Goal: Task Accomplishment & Management: Complete application form

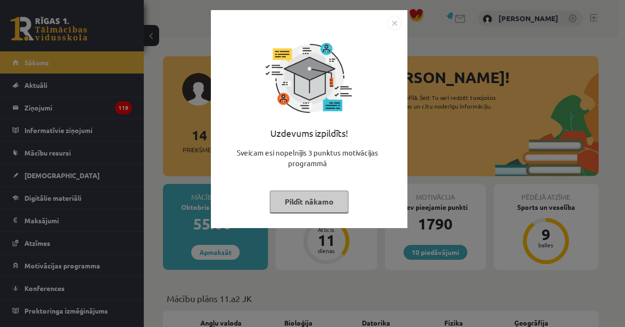
click at [396, 26] on img "Close" at bounding box center [395, 23] width 14 height 14
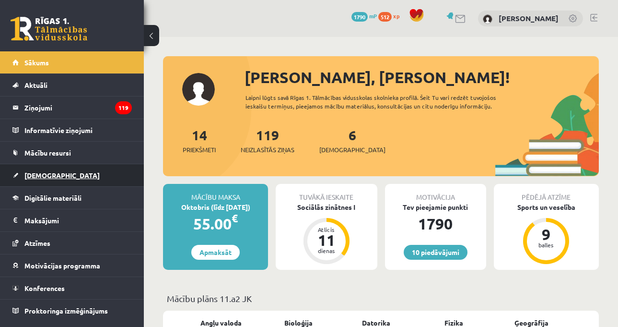
click at [86, 182] on link "[DEMOGRAPHIC_DATA]" at bounding box center [71, 175] width 119 height 22
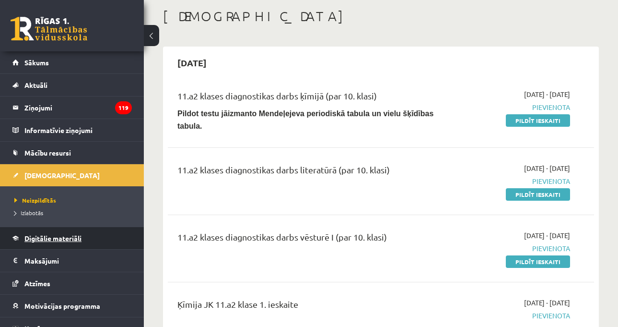
click at [59, 240] on span "Digitālie materiāli" at bounding box center [52, 238] width 57 height 9
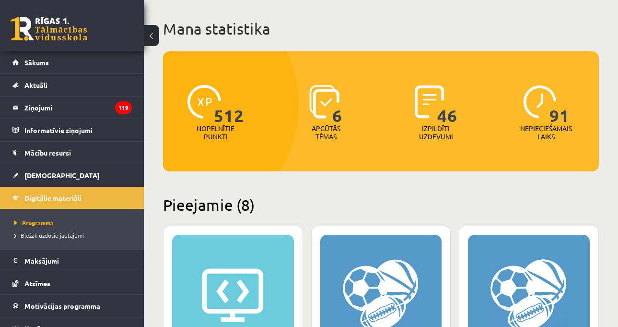
scroll to position [288, 0]
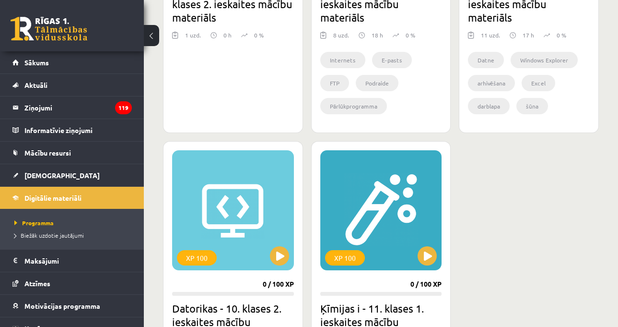
scroll to position [911, 0]
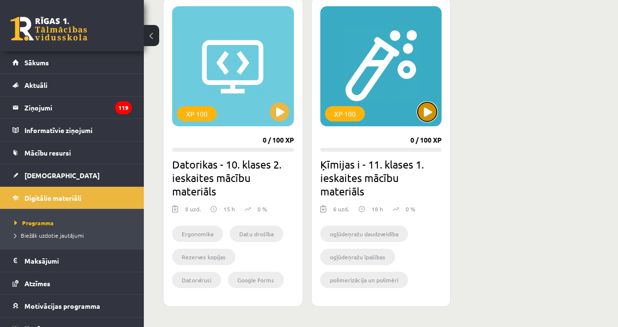
click at [429, 116] on button at bounding box center [427, 111] width 19 height 19
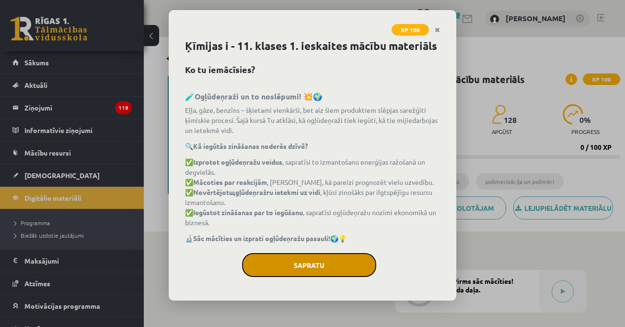
click at [348, 261] on button "Sapratu" at bounding box center [309, 265] width 134 height 24
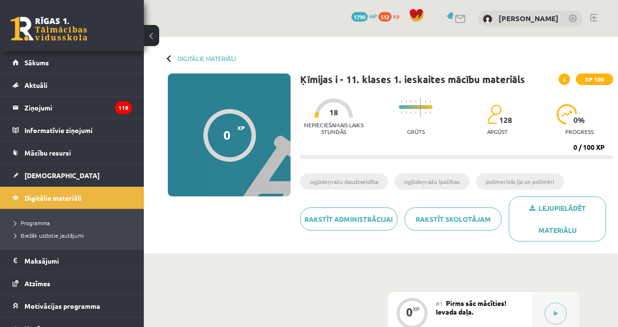
scroll to position [240, 0]
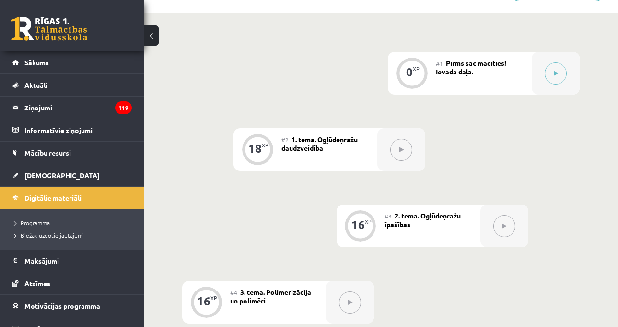
click at [573, 164] on div "0 XP #1 Pirms sāc mācīties! Ievada daļa. 18 XP #2 1. tema. Ogļūdeņražu daudzvei…" at bounding box center [381, 264] width 398 height 424
click at [596, 155] on div "0 XP #1 Pirms sāc mācīties! Ievada daļa. 18 XP #2 1. tema. Ogļūdeņražu daudzvei…" at bounding box center [381, 280] width 474 height 534
click at [613, 147] on div "0 XP #1 Pirms sāc mācīties! Ievada daļa. 18 XP #2 1. tema. Ogļūdeņražu daudzvei…" at bounding box center [381, 280] width 474 height 534
click at [573, 153] on div "0 XP #1 Pirms sāc mācīties! Ievada daļa. 18 XP #2 1. tema. Ogļūdeņražu daudzvei…" at bounding box center [381, 264] width 398 height 424
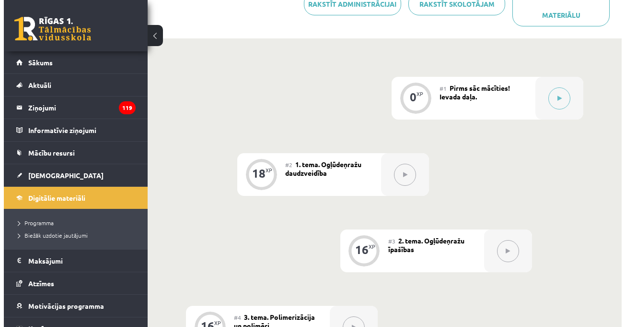
scroll to position [192, 0]
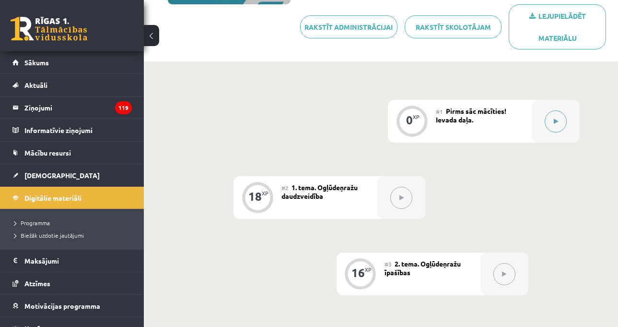
click at [544, 116] on div at bounding box center [556, 121] width 48 height 43
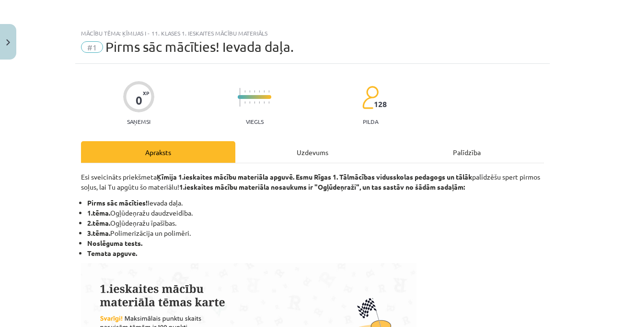
scroll to position [144, 0]
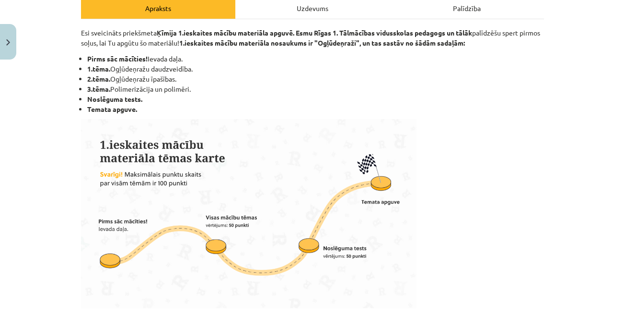
click at [269, 10] on div "Uzdevums" at bounding box center [312, 8] width 154 height 22
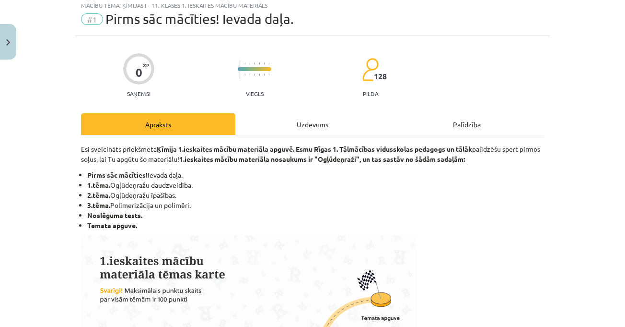
scroll to position [24, 0]
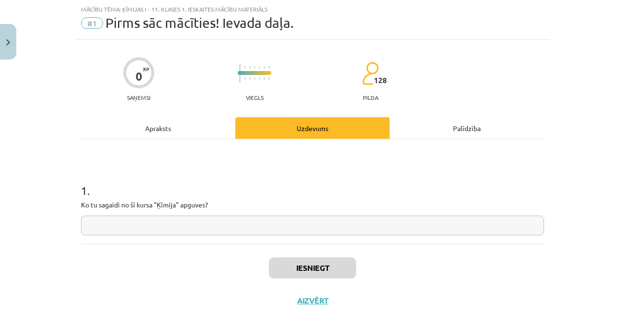
click at [574, 124] on div "Mācību tēma: Ķīmijas i - 11. klases 1. ieskaites mācību materiāls #1 Pirms sāc …" at bounding box center [312, 163] width 625 height 327
click at [241, 224] on input "text" at bounding box center [312, 225] width 463 height 20
paste input "**********"
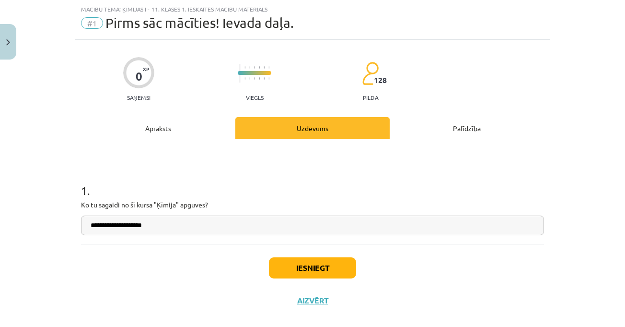
type input "**********"
click at [316, 274] on button "Iesniegt" at bounding box center [312, 267] width 87 height 21
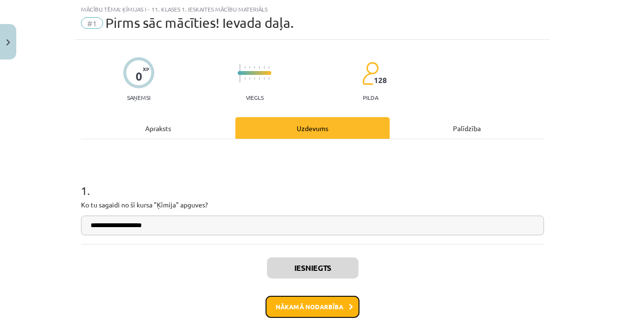
click at [297, 306] on button "Nākamā nodarbība" at bounding box center [313, 306] width 94 height 22
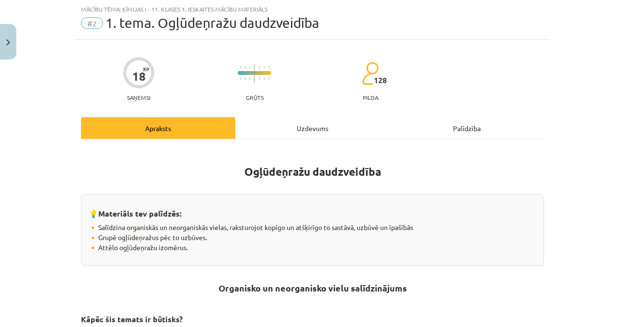
click at [550, 210] on div "Mācību tēma: Ķīmijas i - 11. klases 1. ieskaites mācību materiāls #2 1. tema. O…" at bounding box center [312, 163] width 625 height 327
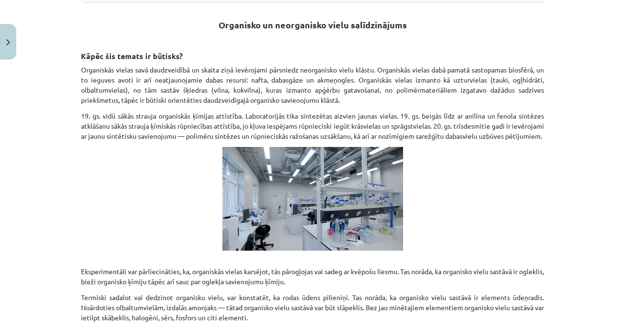
scroll to position [264, 0]
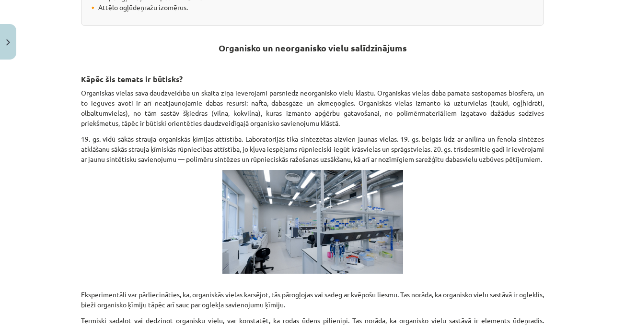
click at [559, 216] on div "Mācību tēma: Ķīmijas i - 11. klases 1. ieskaites mācību materiāls #2 1. tema. O…" at bounding box center [312, 163] width 625 height 327
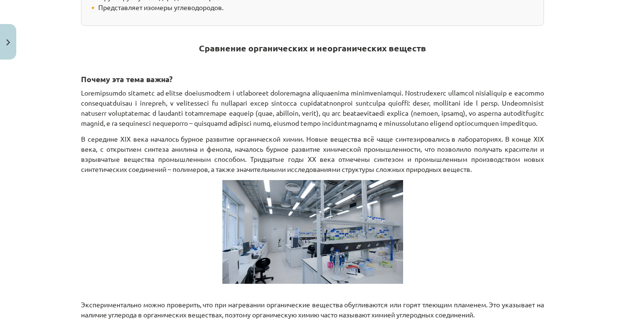
click at [559, 216] on div "Тема исследования: Химия I - 11 класс, 1-й тест, учебный материал #2 Тема 1. Ра…" at bounding box center [312, 163] width 625 height 327
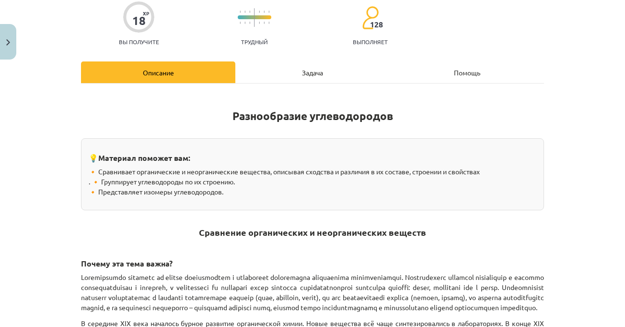
scroll to position [72, 0]
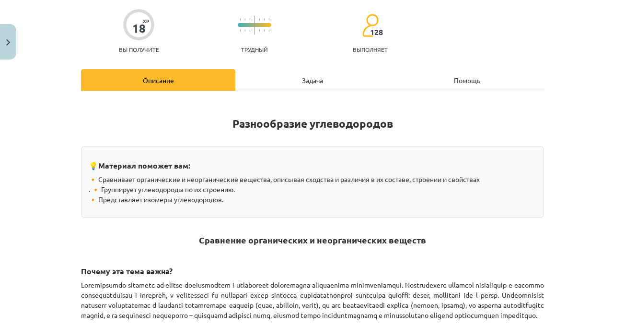
click at [302, 83] on font "Задача" at bounding box center [312, 80] width 21 height 9
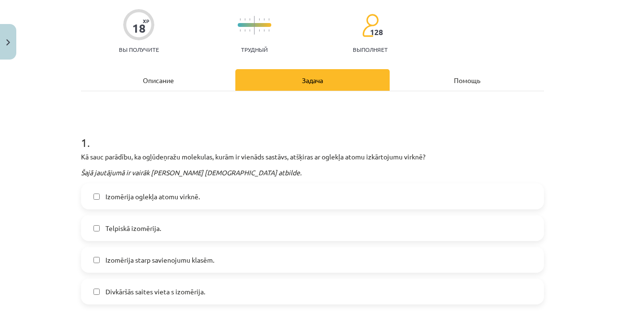
scroll to position [24, 0]
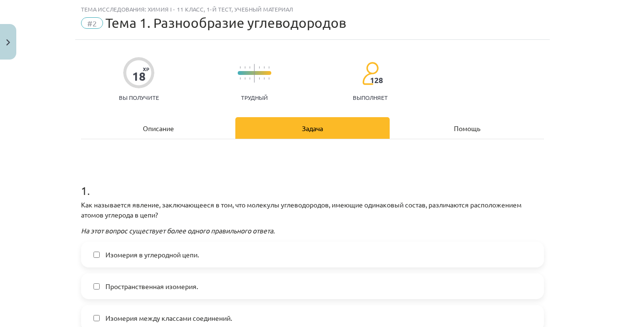
click at [587, 119] on div "Тема исследования: Химия I - 11 класс, 1-й тест, учебный материал #2 Тема 1. Ра…" at bounding box center [312, 163] width 625 height 327
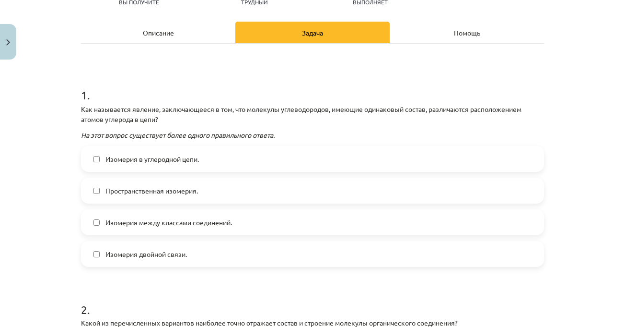
scroll to position [120, 0]
click at [442, 106] on font "Как называется явление, заключающееся в том, что молекулы углеводородов, имеющи…" at bounding box center [301, 113] width 441 height 19
click at [202, 35] on div "Описание" at bounding box center [158, 32] width 154 height 22
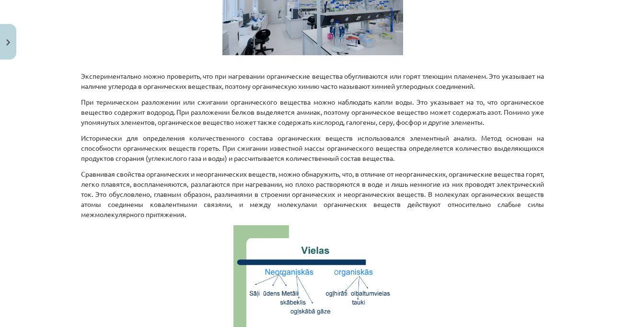
scroll to position [0, 0]
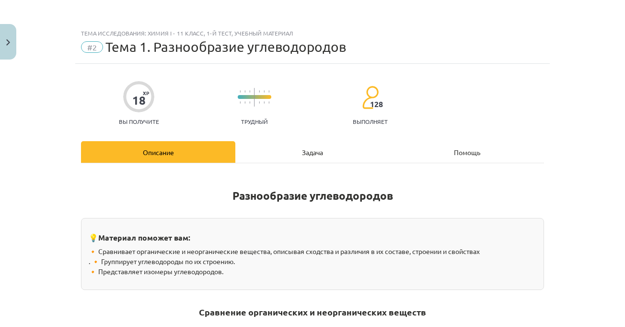
click at [583, 126] on div "Тема исследования: Химия I - 11 класс, 1-й тест, учебный материал #2 Тема 1. Ра…" at bounding box center [312, 163] width 625 height 327
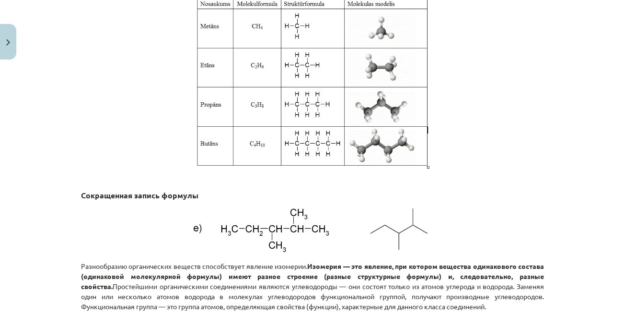
scroll to position [1343, 0]
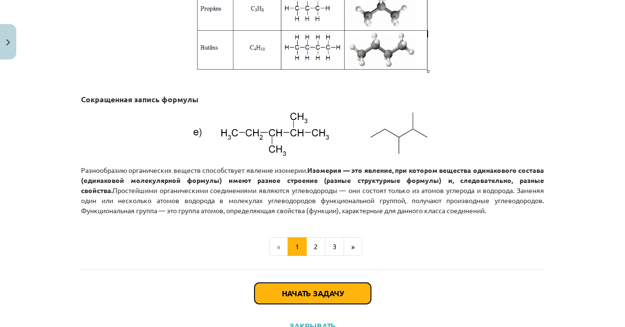
click at [316, 298] on font "Начать задачу" at bounding box center [313, 293] width 62 height 10
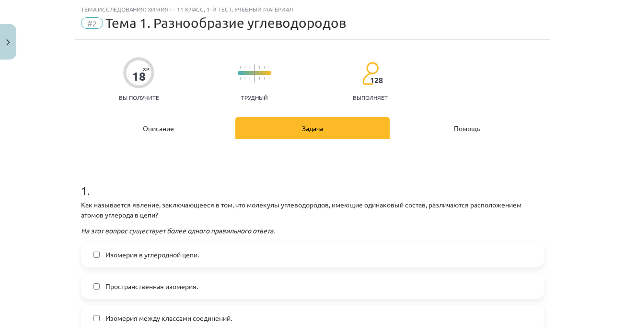
scroll to position [120, 0]
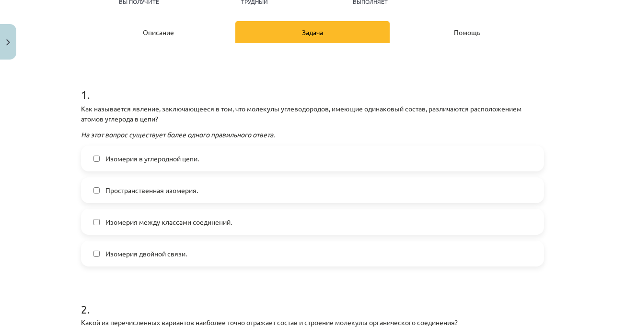
click at [201, 87] on h1 "1 ." at bounding box center [312, 86] width 463 height 30
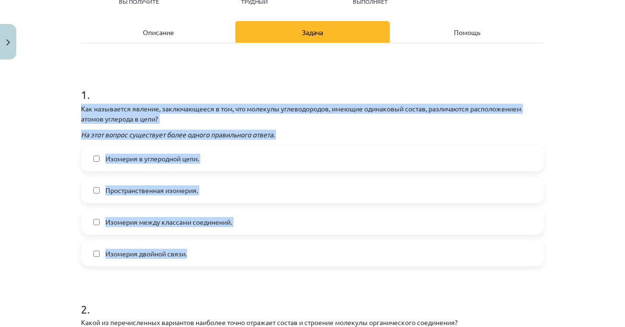
drag, startPoint x: 64, startPoint y: 106, endPoint x: 238, endPoint y: 259, distance: 231.4
click at [238, 263] on div "Тема исследования: Химия I - 11 класс, 1-й тест, учебный материал #2 Тема 1. Ра…" at bounding box center [312, 163] width 625 height 327
copy div "Как называется явление, заключающееся в том, что молекулы углеводородов, имеющи…"
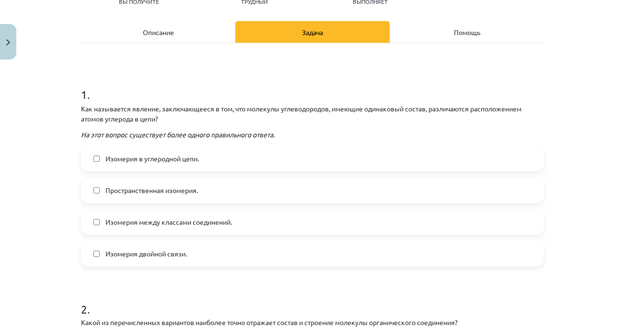
click at [211, 34] on div "Описание" at bounding box center [158, 32] width 154 height 22
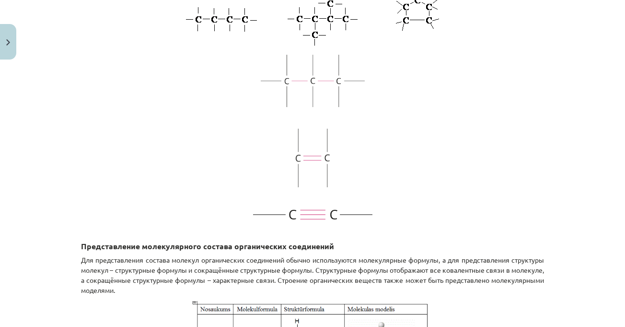
scroll to position [1389, 0]
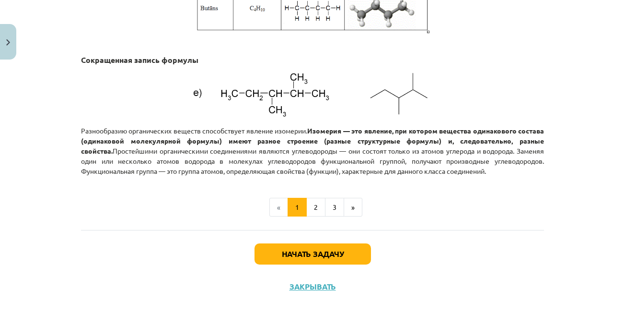
click at [551, 141] on div "Тема исследования: Химия I - 11 класс, 1-й тест, учебный материал #2 Тема 1. Ра…" at bounding box center [312, 163] width 625 height 327
click at [573, 109] on div "Тема исследования: Химия I - 11 класс, 1-й тест, учебный материал #2 Тема 1. Ра…" at bounding box center [312, 163] width 625 height 327
click at [527, 208] on ul "« 1 2 3 »" at bounding box center [312, 207] width 463 height 19
click at [340, 257] on font "Начать задачу" at bounding box center [313, 253] width 62 height 10
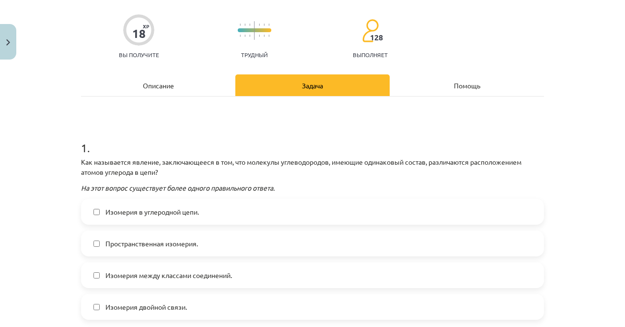
scroll to position [120, 0]
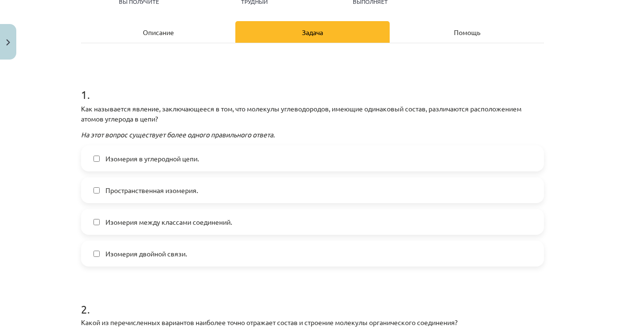
click at [200, 159] on label "Изомерия в углеродной цепи." at bounding box center [312, 158] width 461 height 24
click at [611, 149] on div "Тема исследования: Химия I - 11 класс, 1-й тест, учебный материал #2 Тема 1. Ра…" at bounding box center [312, 163] width 625 height 327
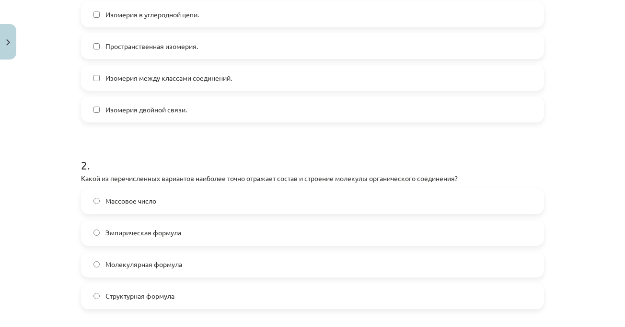
scroll to position [216, 0]
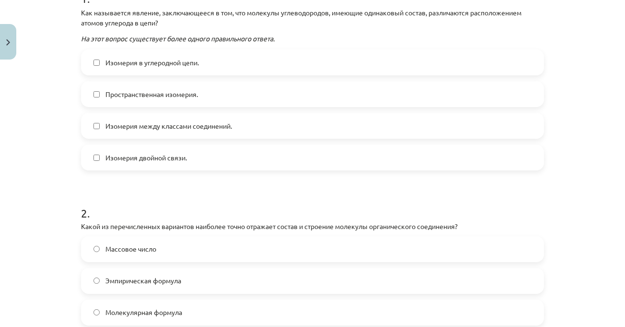
click at [273, 24] on p "Как называется явление, заключающееся в том, что молекулы углеводородов, имеющи…" at bounding box center [312, 18] width 463 height 20
click at [561, 200] on div "Тема исследования: Химия I - 11 класс, 1-й тест, учебный материал #2 Тема 1. Ра…" at bounding box center [312, 163] width 625 height 327
click at [166, 100] on label "Пространственная изомерия." at bounding box center [312, 94] width 461 height 24
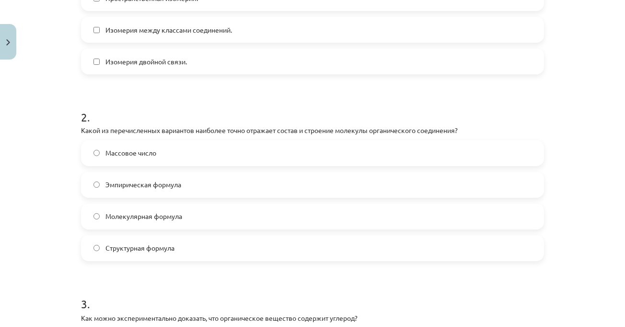
drag, startPoint x: 589, startPoint y: 169, endPoint x: 571, endPoint y: 156, distance: 22.0
click at [586, 168] on div "Тема исследования: Химия I - 11 класс, 1-й тест, учебный материал #2 Тема 1. Ра…" at bounding box center [312, 163] width 625 height 327
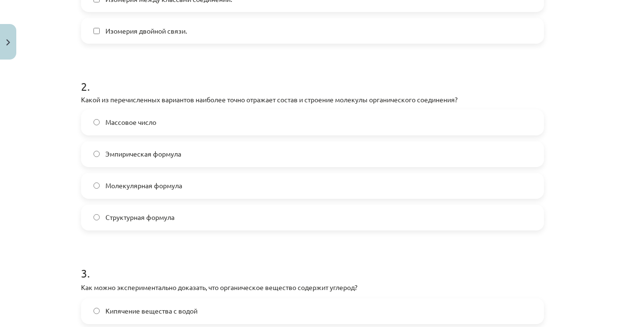
scroll to position [360, 0]
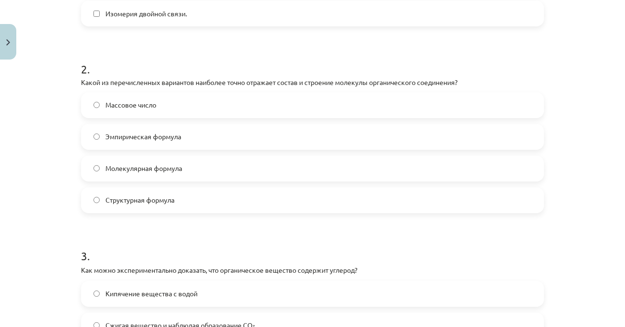
click at [580, 161] on div "Тема исследования: Химия I - 11 класс, 1-й тест, учебный материал #2 Тема 1. Ра…" at bounding box center [312, 163] width 625 height 327
click at [578, 257] on div "Тема исследования: Химия I - 11 класс, 1-й тест, учебный материал #2 Тема 1. Ра…" at bounding box center [312, 163] width 625 height 327
click at [217, 65] on h1 "2 ." at bounding box center [312, 61] width 463 height 30
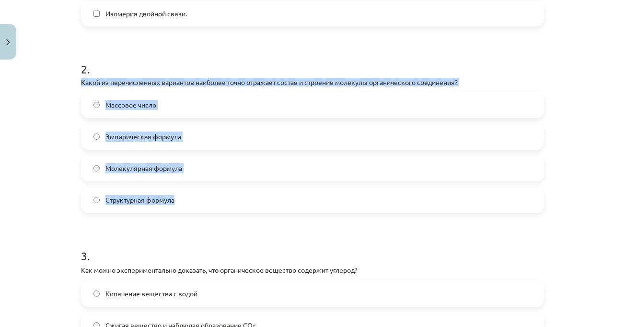
drag, startPoint x: 76, startPoint y: 83, endPoint x: 212, endPoint y: 198, distance: 178.3
copy div "Какой из перечисленных вариантов наиболее точно отражает состав и строение моле…"
click at [156, 194] on label "Структурная формула" at bounding box center [312, 200] width 461 height 24
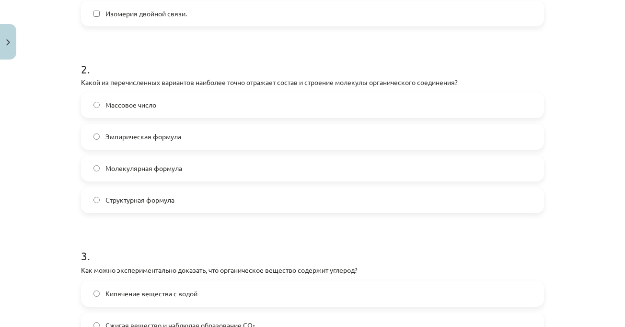
click at [597, 155] on div "Тема исследования: Химия I - 11 класс, 1-й тест, учебный материал #2 Тема 1. Ра…" at bounding box center [312, 163] width 625 height 327
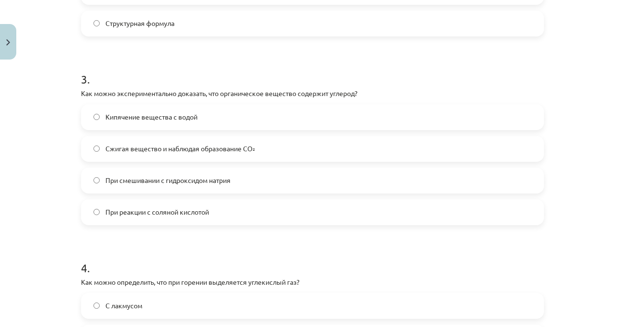
scroll to position [552, 0]
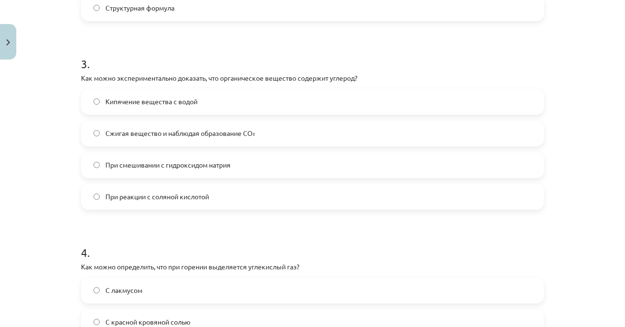
click at [596, 144] on div "Тема исследования: Химия I - 11 класс, 1-й тест, учебный материал #2 Тема 1. Ра…" at bounding box center [312, 163] width 625 height 327
click at [250, 122] on label "Сжигая вещество и наблюдая образование CO₂" at bounding box center [312, 133] width 461 height 24
click at [430, 66] on h1 "3 ." at bounding box center [312, 55] width 463 height 30
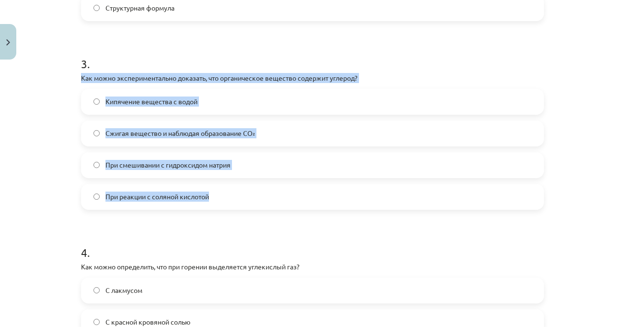
drag, startPoint x: 76, startPoint y: 77, endPoint x: 233, endPoint y: 198, distance: 198.4
copy div "Как можно экспериментально доказать, что органическое вещество содержит углерод…"
click at [577, 205] on div "Тема исследования: Химия I - 11 класс, 1-й тест, учебный материал #2 Тема 1. Ра…" at bounding box center [312, 163] width 625 height 327
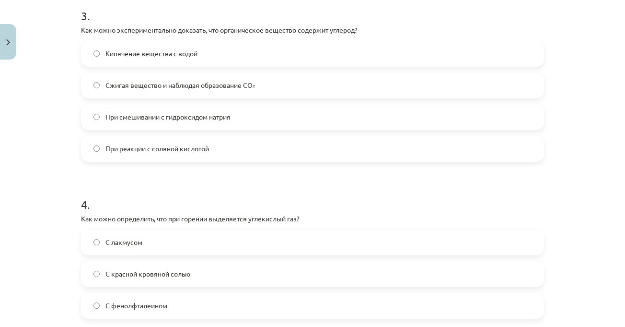
scroll to position [695, 0]
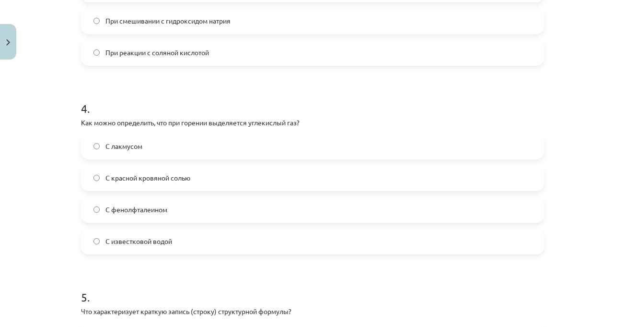
click at [581, 206] on div "Тема исследования: Химия I - 11 класс, 1-й тест, учебный материал #2 Тема 1. Ра…" at bounding box center [312, 163] width 625 height 327
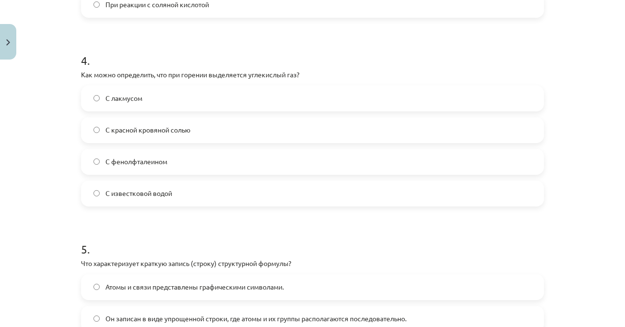
click at [583, 183] on div "Тема исследования: Химия I - 11 класс, 1-й тест, учебный материал #2 Тема 1. Ра…" at bounding box center [312, 163] width 625 height 327
click at [34, 135] on div "Тема исследования: Химия I - 11 класс, 1-й тест, учебный материал #2 Тема 1. Ра…" at bounding box center [312, 163] width 625 height 327
click at [36, 131] on div "Тема исследования: Химия I - 11 класс, 1-й тест, учебный материал #2 Тема 1. Ра…" at bounding box center [312, 163] width 625 height 327
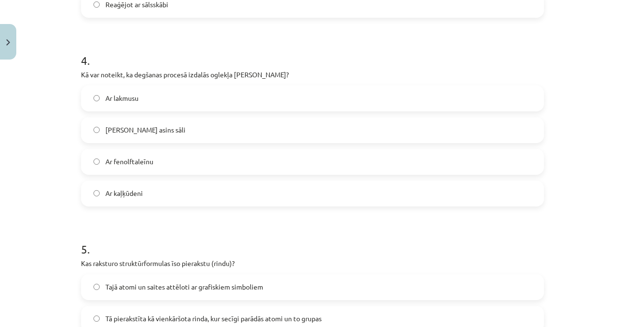
click at [165, 49] on h1 "4 ." at bounding box center [312, 52] width 463 height 30
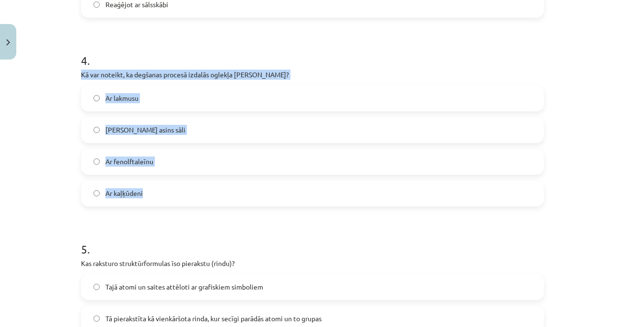
drag, startPoint x: 140, startPoint y: 132, endPoint x: 146, endPoint y: 149, distance: 17.9
click at [200, 196] on div "18 XP Saņemsi Grūts 128 pilda Apraksts Uzdevums Palīdzība 1 . Kā sauc parādību,…" at bounding box center [312, 188] width 475 height 1717
copy div "Kā var noteikt, ka degšanas procesā izdalās oglekļa [PERSON_NAME]? Ar lakmusu A…"
click at [175, 193] on label "Ar kaļķūdeni" at bounding box center [312, 193] width 461 height 24
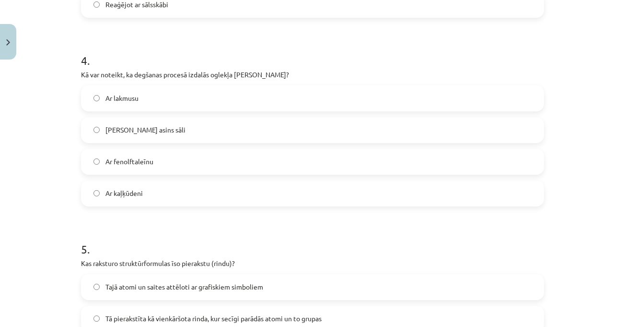
scroll to position [743, 0]
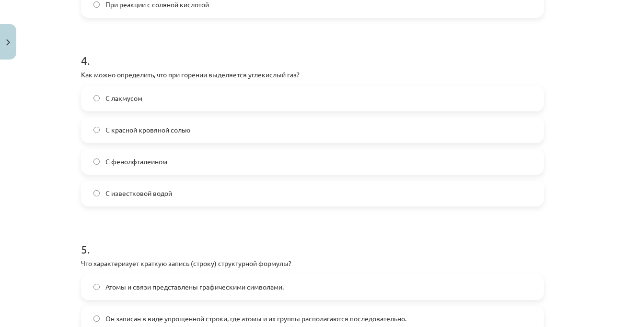
click at [576, 89] on div "Тема исследования: Химия I - 11 класс, 1-й тест, учебный материал #2 Тема 1. Ра…" at bounding box center [312, 163] width 625 height 327
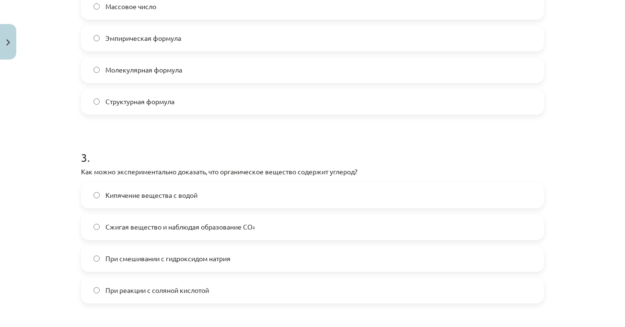
click at [556, 124] on div "Тема исследования: Химия I - 11 класс, 1-й тест, учебный материал #2 Тема 1. Ра…" at bounding box center [312, 163] width 625 height 327
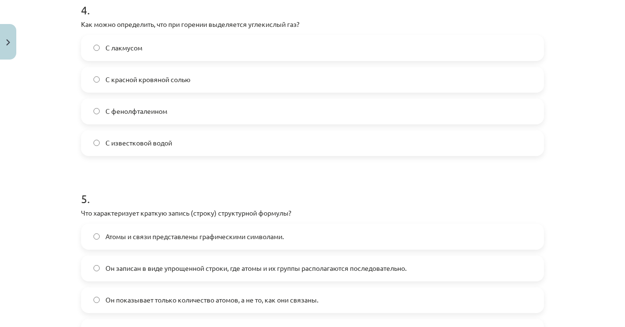
scroll to position [986, 0]
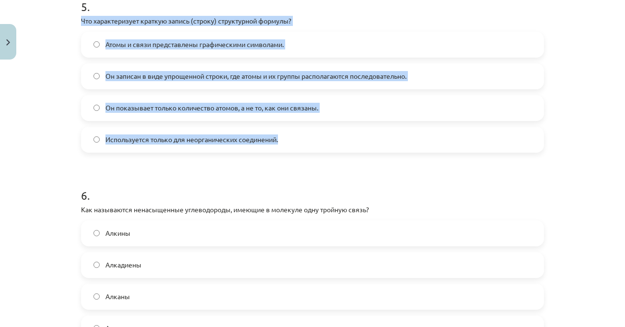
drag, startPoint x: 94, startPoint y: 26, endPoint x: 301, endPoint y: 140, distance: 236.3
click at [301, 140] on div "Тема исследования: Химия I - 11 класс, 1-й тест, учебный материал #2 Тема 1. Ра…" at bounding box center [312, 163] width 625 height 327
copy div "Что характеризует краткую запись (строку) структурной формулы? Атомы и связи пр…"
click at [345, 70] on label "Он записан в виде упрощенной строки, где атомы и их группы располагаются послед…" at bounding box center [312, 76] width 461 height 24
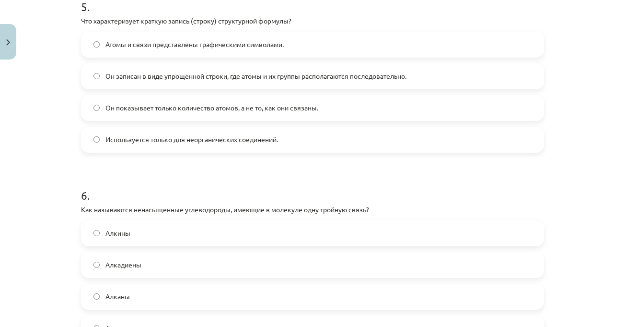
click at [584, 144] on div "Тема исследования: Химия I - 11 класс, 1-й тест, учебный материал #2 Тема 1. Ра…" at bounding box center [312, 163] width 625 height 327
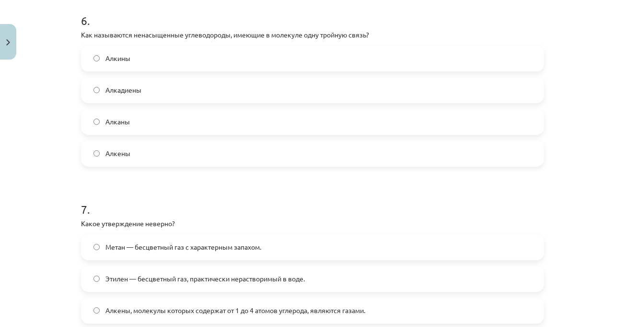
scroll to position [1177, 0]
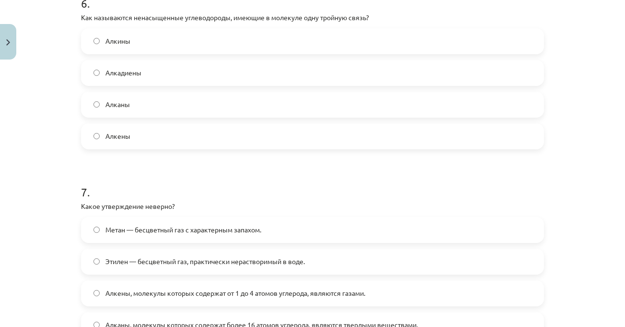
click at [601, 60] on div "Тема исследования: Химия I - 11 класс, 1-й тест, учебный материал #2 Тема 1. Ра…" at bounding box center [312, 163] width 625 height 327
click at [116, 124] on label "Алкены" at bounding box center [312, 136] width 461 height 24
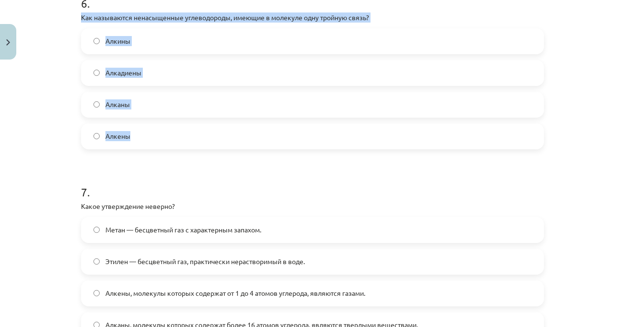
drag, startPoint x: 75, startPoint y: 15, endPoint x: 170, endPoint y: 133, distance: 151.1
copy div "Как называются ненасыщенные углеводороды, имеющие в молекуле одну тройную связь…"
click at [159, 43] on label "Алкины" at bounding box center [312, 41] width 461 height 24
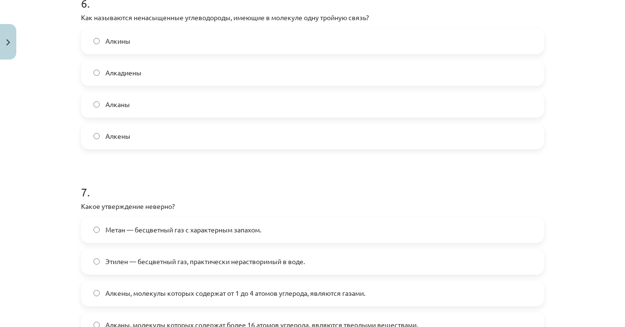
click at [597, 147] on div "Тема исследования: Химия I - 11 класс, 1-й тест, учебный материал #2 Тема 1. Ра…" at bounding box center [312, 163] width 625 height 327
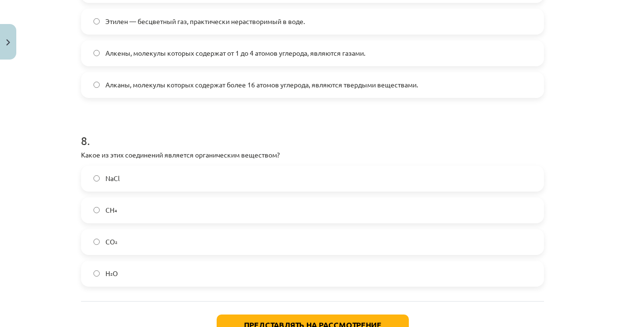
scroll to position [1488, 0]
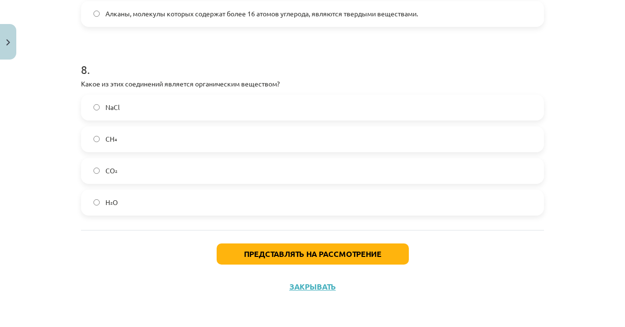
click at [585, 126] on div "Тема исследования: Химия I - 11 класс, 1-й тест, учебный материал #2 Тема 1. Ра…" at bounding box center [312, 163] width 625 height 327
click at [128, 176] on label "CO₂" at bounding box center [312, 171] width 461 height 24
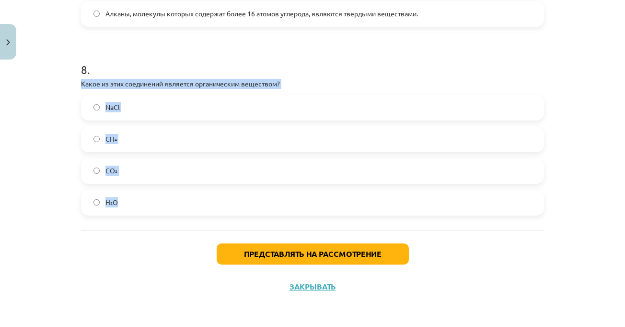
drag, startPoint x: 74, startPoint y: 86, endPoint x: 162, endPoint y: 196, distance: 140.7
copy div "Какое из этих соединений является органическим веществом? NaCl CH₄ CO₂ H₂O"
click at [145, 132] on label "CH₄" at bounding box center [312, 139] width 461 height 24
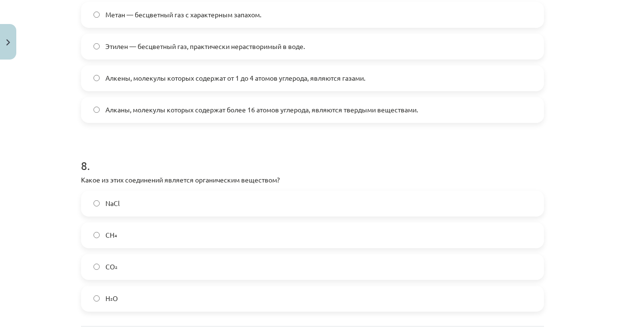
click at [234, 153] on h1 "8 ." at bounding box center [312, 157] width 463 height 30
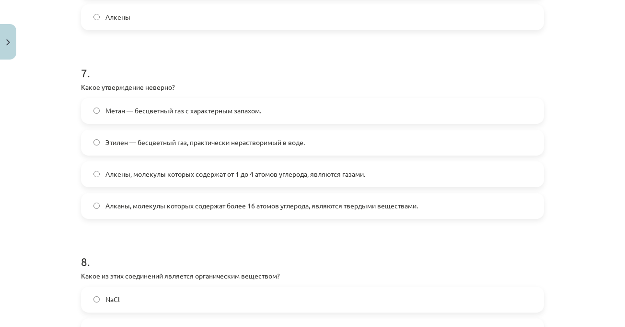
click at [262, 53] on h1 "7 ." at bounding box center [312, 64] width 463 height 30
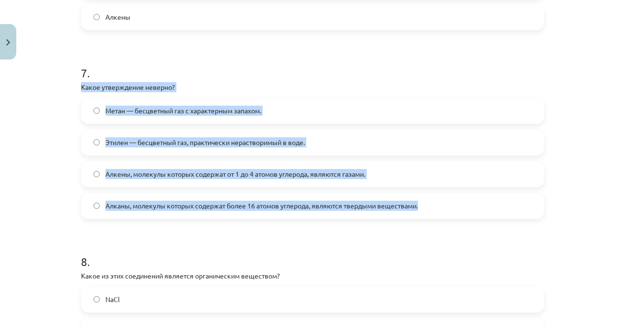
drag, startPoint x: 75, startPoint y: 87, endPoint x: 423, endPoint y: 207, distance: 367.8
copy div "Какое утверждение неверно? Метан — бесцветный газ с характерным запахом. Этилен…"
click at [239, 117] on label "Метан — бесцветный газ с характерным запахом." at bounding box center [312, 111] width 461 height 24
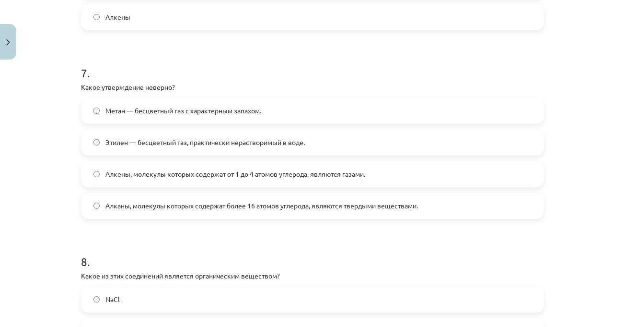
click at [602, 129] on div "Тема исследования: Химия I - 11 класс, 1-й тест, учебный материал #2 Тема 1. Ра…" at bounding box center [312, 163] width 625 height 327
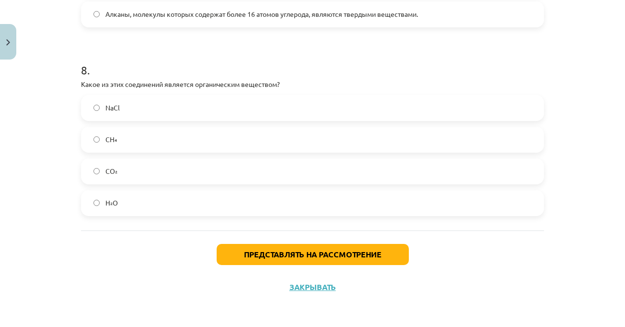
scroll to position [1488, 0]
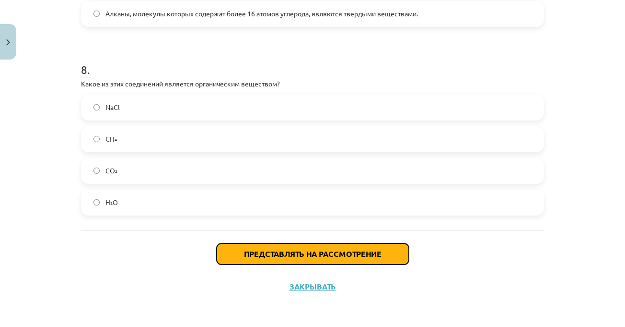
click at [331, 257] on font "Представлять на рассмотрение" at bounding box center [313, 253] width 138 height 10
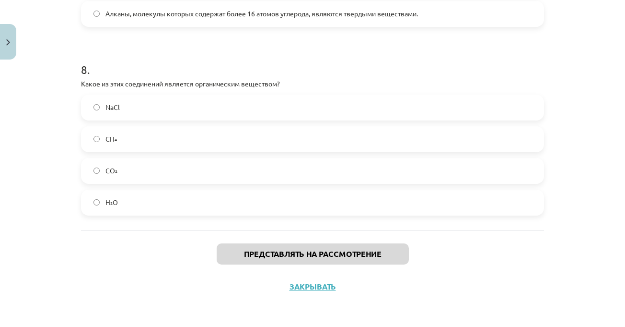
click at [572, 164] on div "Тема исследования: Химия I - 11 класс, 1-й тест, учебный материал #2 Тема 1. Ра…" at bounding box center [312, 163] width 625 height 327
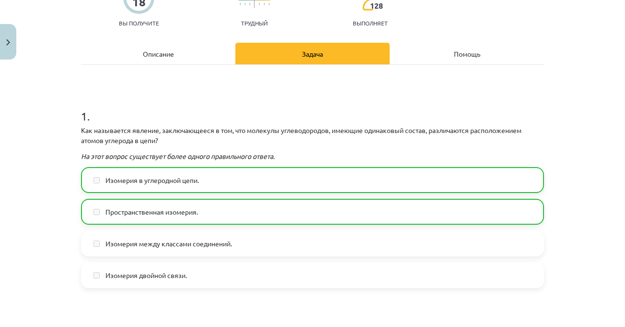
scroll to position [97, 0]
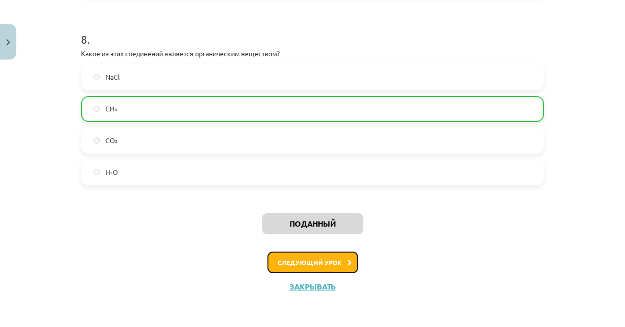
click at [319, 268] on button "Следующий урок" at bounding box center [313, 262] width 91 height 22
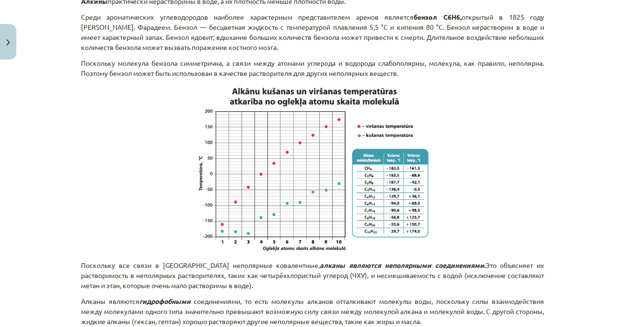
scroll to position [552, 0]
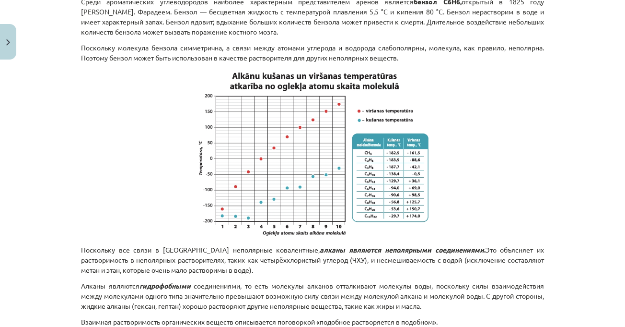
click at [561, 181] on div "Тема исследования: Химия I - 11 класс, 1-й тест, учебный материал #3 Тема 2. Св…" at bounding box center [312, 163] width 625 height 327
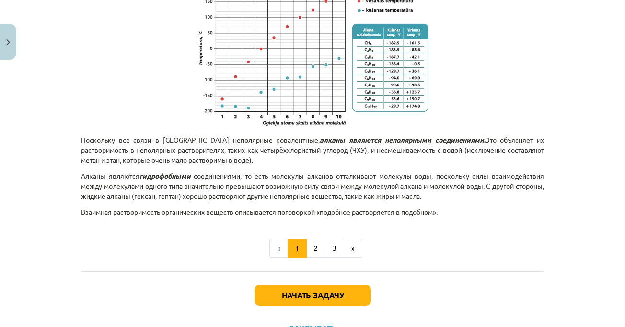
scroll to position [695, 0]
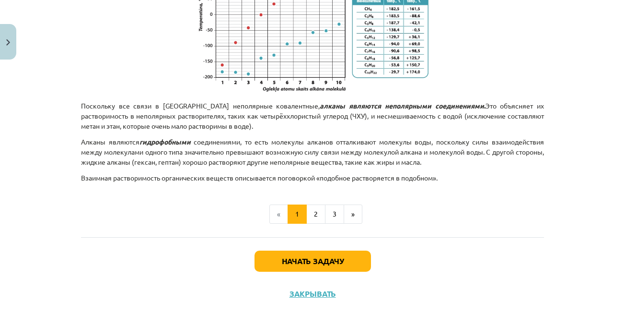
click at [600, 209] on div "Тема исследования: Химия I - 11 класс, 1-й тест, учебный материал #3 Тема 2. Св…" at bounding box center [312, 163] width 625 height 327
click at [306, 178] on font "Взаимная растворимость органических веществ описывается поговоркой «подобное ра…" at bounding box center [259, 177] width 357 height 9
click at [309, 212] on button "2" at bounding box center [315, 213] width 19 height 19
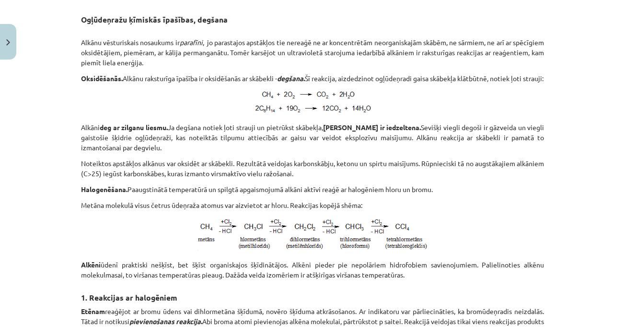
scroll to position [172, 0]
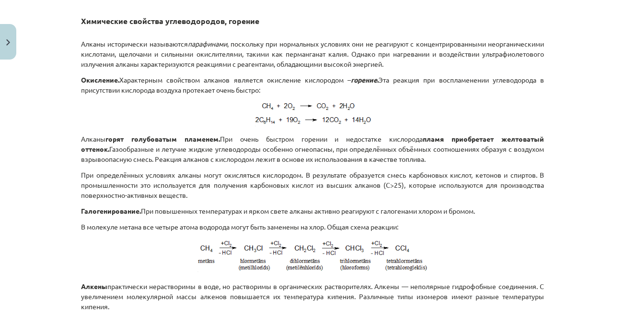
click at [549, 125] on div "Тема исследования: Химия I - 11 класс, 1-й тест, учебный материал #3 Тема 2. Св…" at bounding box center [312, 163] width 625 height 327
click at [571, 129] on div "Тема исследования: Химия I - 11 класс, 1-й тест, учебный материал #3 Тема 2. Св…" at bounding box center [312, 163] width 625 height 327
click at [573, 122] on div "Тема исследования: Химия I - 11 класс, 1-й тест, учебный материал #3 Тема 2. Св…" at bounding box center [312, 163] width 625 height 327
click at [571, 120] on div "Тема исследования: Химия I - 11 класс, 1-й тест, учебный материал #3 Тема 2. Св…" at bounding box center [312, 163] width 625 height 327
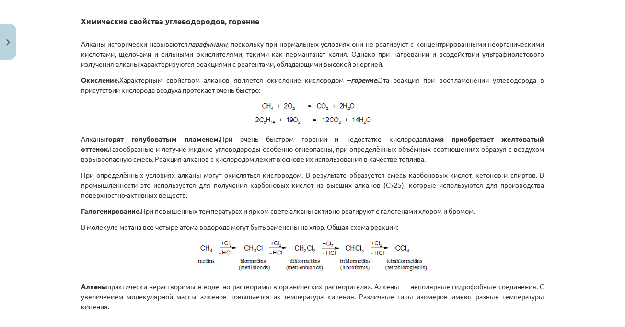
scroll to position [220, 0]
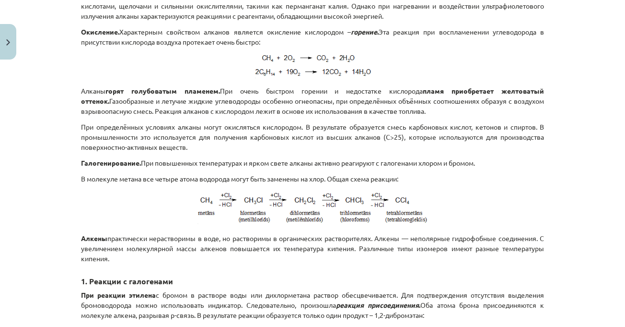
click at [571, 119] on div "Тема исследования: Химия I - 11 класс, 1-й тест, учебный материал #3 Тема 2. Св…" at bounding box center [312, 163] width 625 height 327
click at [571, 113] on div "Тема исследования: Химия I - 11 класс, 1-й тест, учебный материал #3 Тема 2. Св…" at bounding box center [312, 163] width 625 height 327
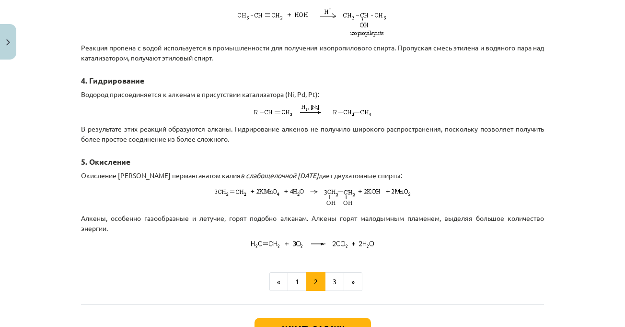
scroll to position [795, 0]
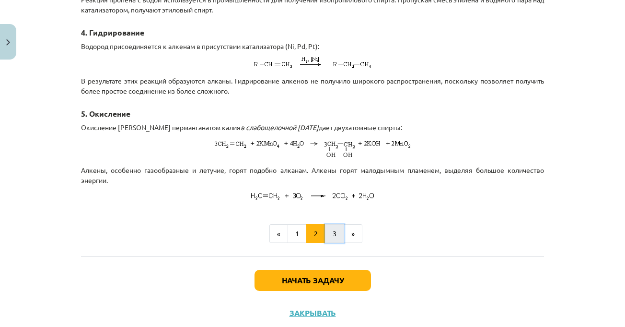
click at [325, 227] on button "3" at bounding box center [334, 233] width 19 height 19
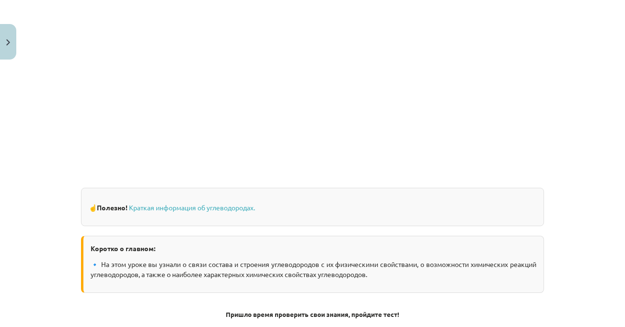
scroll to position [506, 0]
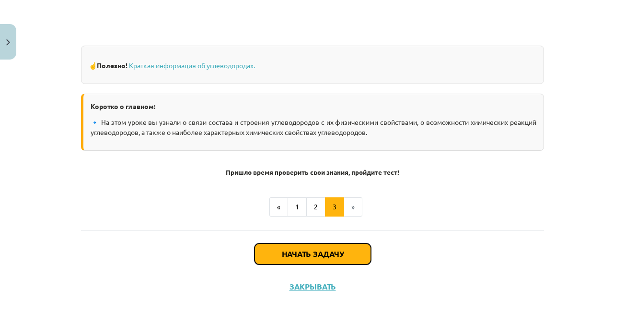
click at [331, 249] on font "Начать задачу" at bounding box center [313, 253] width 62 height 10
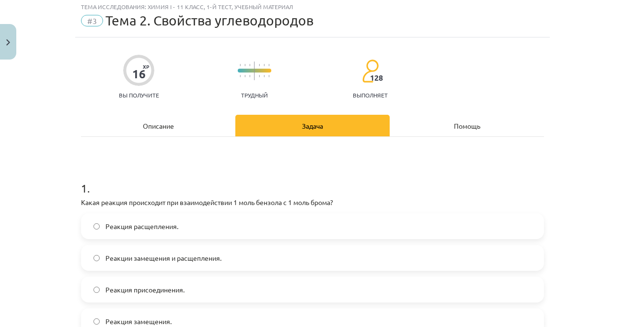
scroll to position [24, 0]
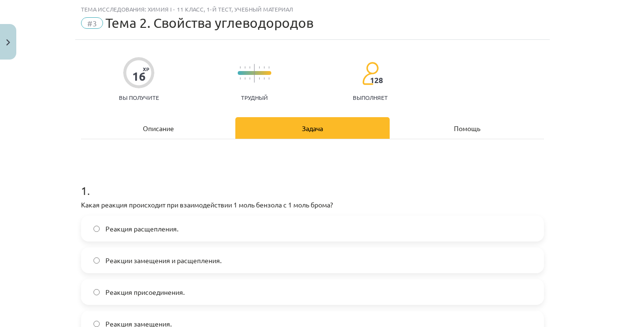
click at [211, 175] on h1 "1 ." at bounding box center [312, 182] width 463 height 30
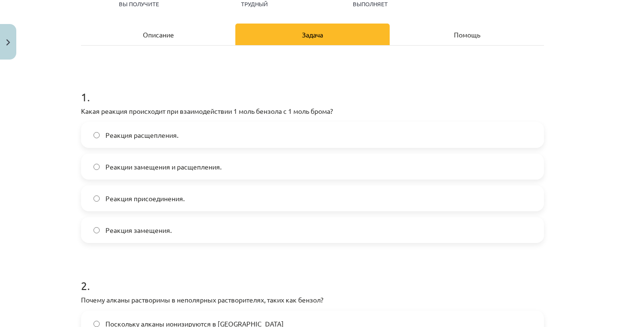
scroll to position [120, 0]
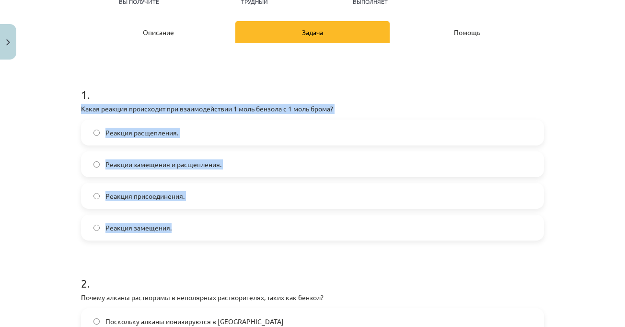
drag, startPoint x: 73, startPoint y: 106, endPoint x: 185, endPoint y: 222, distance: 160.4
copy div "Какая реакция происходит при взаимодействии 1 моль бензола с 1 моль брома? Реак…"
click at [315, 102] on div "1 . Какая реакция происходит при взаимодействии 1 моль бензола с 1 моль брома? …" at bounding box center [312, 155] width 463 height 169
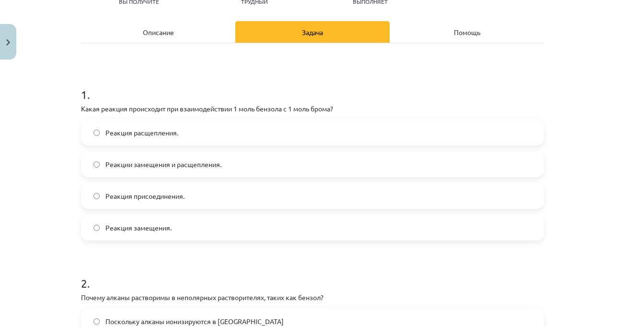
click at [165, 232] on span "Реакция замещения." at bounding box center [139, 228] width 66 height 10
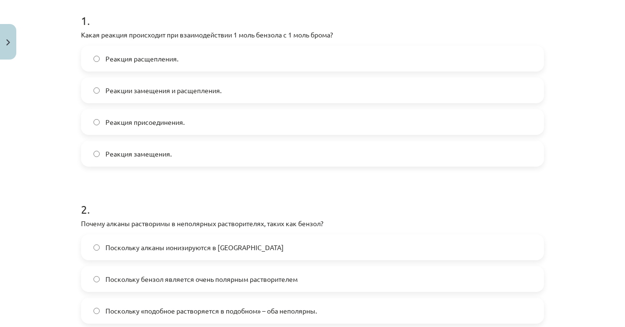
scroll to position [312, 0]
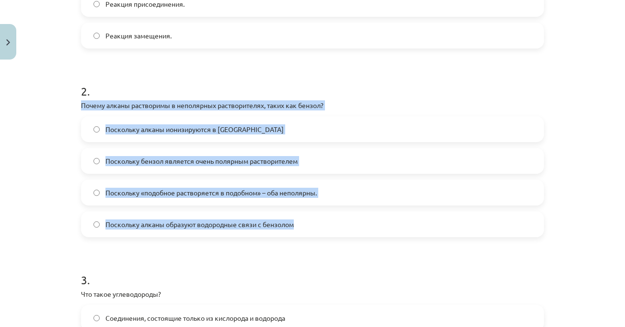
drag, startPoint x: 78, startPoint y: 105, endPoint x: 311, endPoint y: 224, distance: 261.5
click at [311, 224] on div "2 . Почему алканы растворимы в неполярных растворителях, таких как бензол? Поск…" at bounding box center [312, 152] width 463 height 169
copy div "Почему алканы растворимы в неполярных растворителях, таких как бензол? Поскольк…"
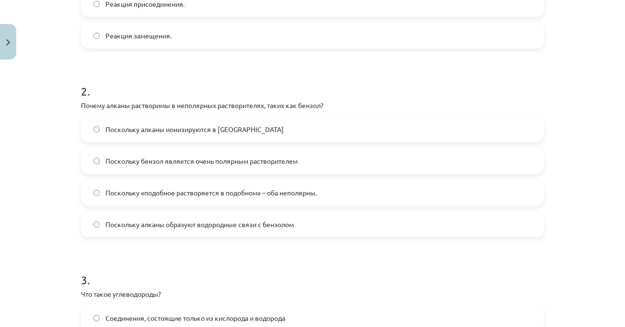
click at [561, 74] on div "Тема исследования: Химия I - 11 класс, 1-й тест, учебный материал #3 Тема 2. Св…" at bounding box center [312, 163] width 625 height 327
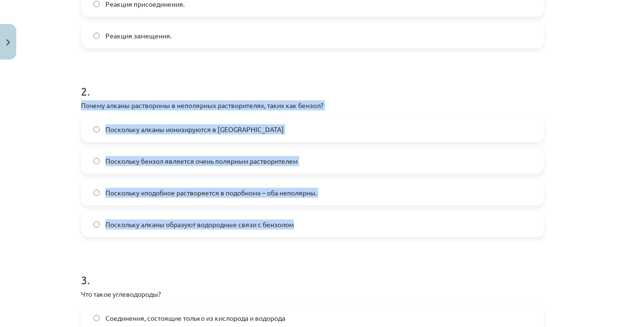
drag, startPoint x: 77, startPoint y: 105, endPoint x: 318, endPoint y: 228, distance: 271.3
click at [269, 191] on font "Поскольку «подобное растворяется в подобном» – оба неполярны." at bounding box center [212, 192] width 212 height 9
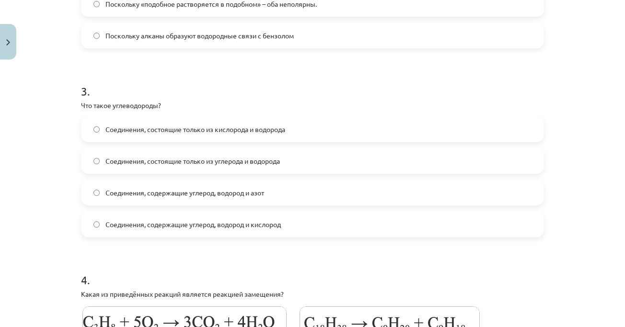
scroll to position [504, 0]
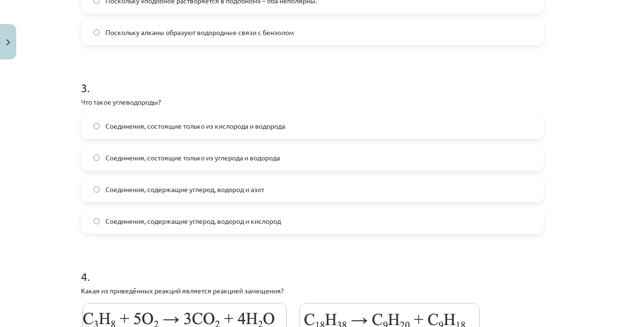
click at [295, 81] on h1 "3 ." at bounding box center [312, 79] width 463 height 30
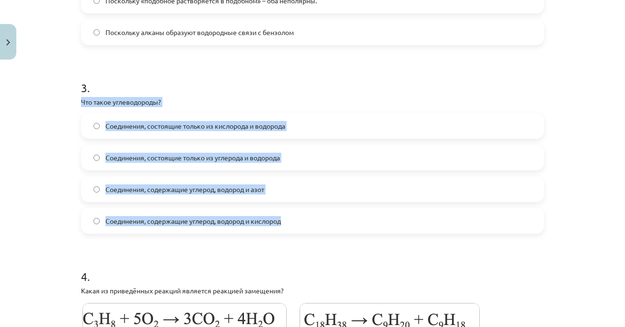
drag, startPoint x: 71, startPoint y: 104, endPoint x: 318, endPoint y: 209, distance: 268.2
click at [319, 204] on div "Тема исследования: Химия I - 11 класс, 1-й тест, учебный материал #3 Тема 2. Св…" at bounding box center [312, 163] width 625 height 327
click at [318, 209] on div "Соединения, содержащие углерод, водород и кислород" at bounding box center [312, 221] width 463 height 26
click at [310, 154] on label "Соединения, состоящие только из углерода и водорода" at bounding box center [312, 157] width 461 height 24
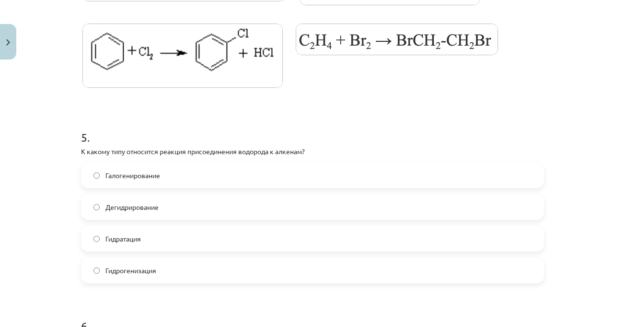
scroll to position [839, 0]
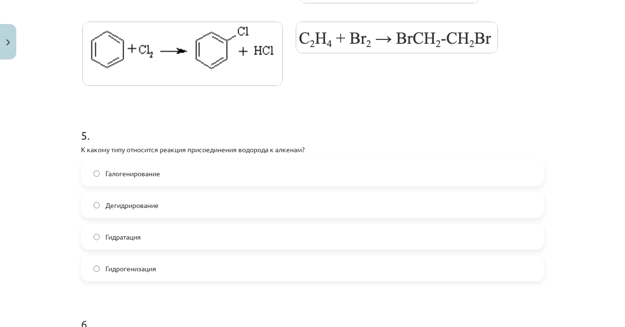
click at [440, 125] on h1 "5 ." at bounding box center [312, 127] width 463 height 30
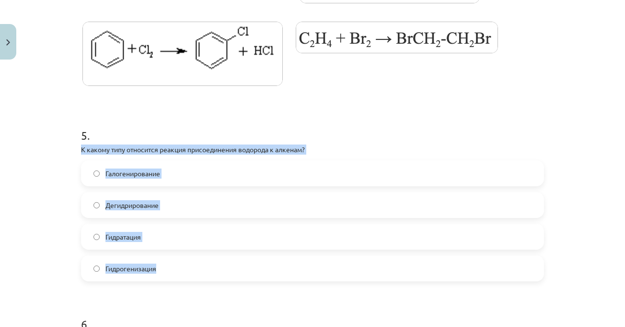
drag, startPoint x: 75, startPoint y: 149, endPoint x: 189, endPoint y: 271, distance: 166.6
click at [189, 271] on div "16 XP Вы получите Трудный 128 выполняет Описание Задача Помощь 1 . Какая реакци…" at bounding box center [312, 78] width 475 height 1709
click at [131, 247] on label "Гидратация" at bounding box center [312, 236] width 461 height 24
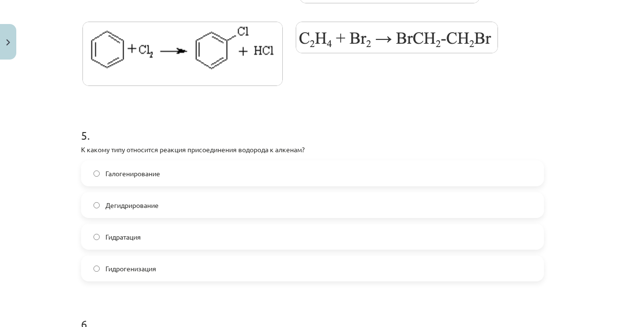
click at [139, 269] on font "Гидрогенизация" at bounding box center [131, 268] width 51 height 9
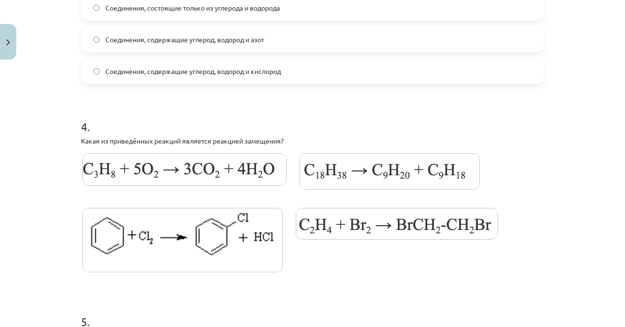
scroll to position [647, 0]
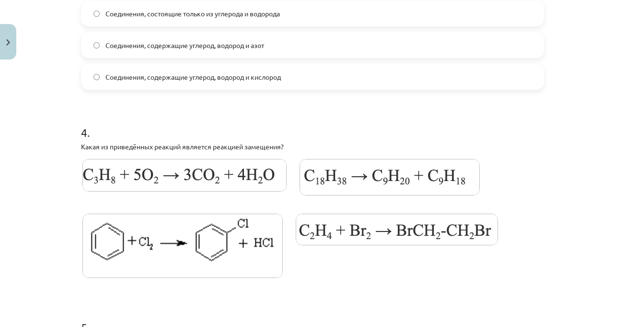
click at [251, 116] on h1 "4 ." at bounding box center [312, 124] width 463 height 30
click at [235, 113] on h1 "4 ." at bounding box center [312, 124] width 463 height 30
click at [158, 158] on label at bounding box center [184, 174] width 207 height 35
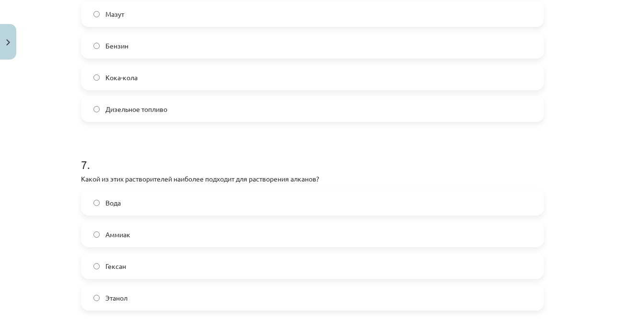
scroll to position [1127, 0]
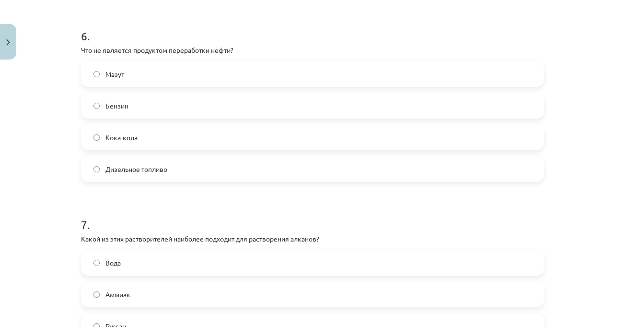
click at [206, 77] on label "Мазут" at bounding box center [312, 74] width 461 height 24
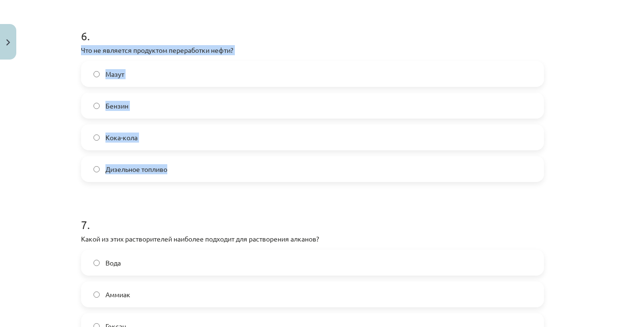
drag, startPoint x: 78, startPoint y: 50, endPoint x: 187, endPoint y: 180, distance: 169.2
click at [187, 180] on div "6 . Что не является продуктом переработки нефти? Мазут Бензин Кока-кола Дизельн…" at bounding box center [312, 96] width 463 height 169
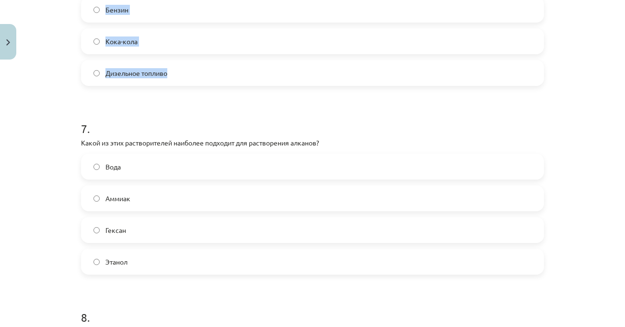
click at [174, 35] on label "Кока-кола" at bounding box center [312, 41] width 461 height 24
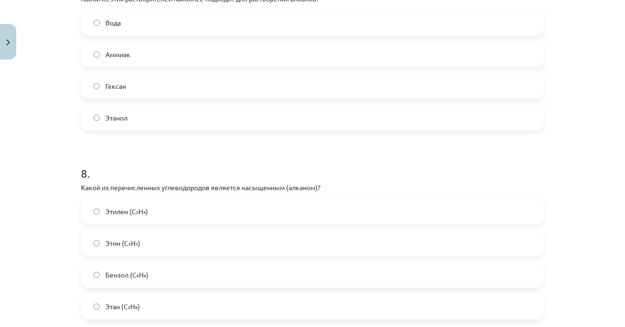
scroll to position [1471, 0]
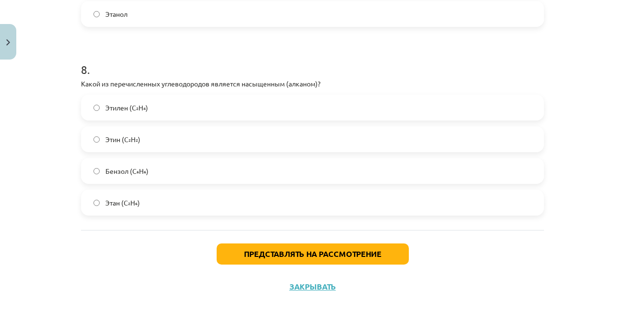
click at [115, 188] on div "Этилен (C₂H₄) Этин (C₂H₂) Бензол (C₆H₆) Этан (C₂H₆)" at bounding box center [312, 154] width 463 height 121
click at [117, 176] on label "Бензол (C₆H₆)" at bounding box center [312, 171] width 461 height 24
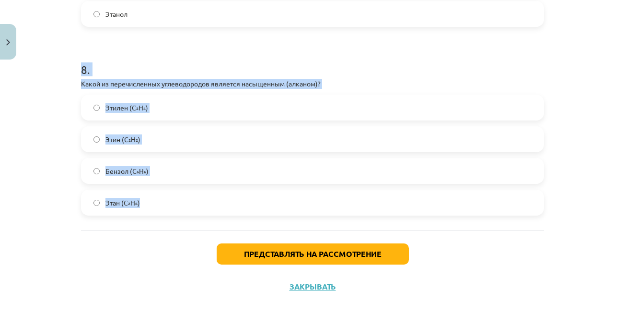
drag, startPoint x: 76, startPoint y: 74, endPoint x: 137, endPoint y: 207, distance: 145.7
click at [153, 132] on label "Этин (C₂H₂)" at bounding box center [312, 139] width 461 height 24
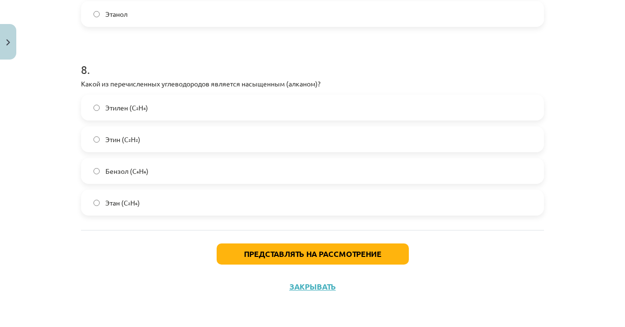
click at [138, 205] on label "Этан (C₂H₆)" at bounding box center [312, 202] width 461 height 24
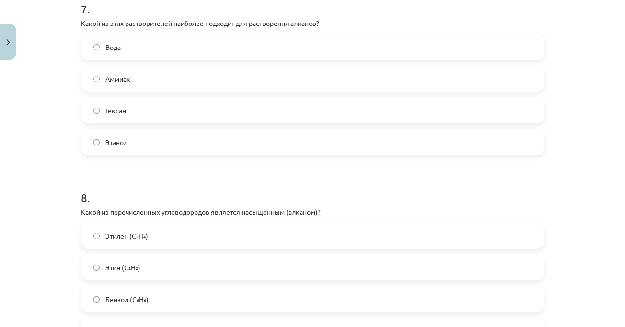
scroll to position [1328, 0]
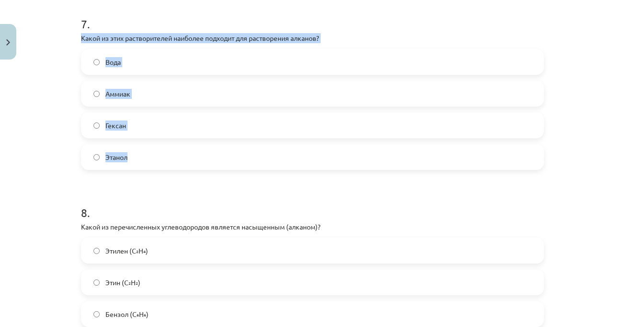
drag, startPoint x: 78, startPoint y: 37, endPoint x: 131, endPoint y: 164, distance: 137.2
click at [131, 164] on div "7 . Какой из этих растворителей наиболее подходит для растворения алканов? Вода…" at bounding box center [312, 84] width 463 height 169
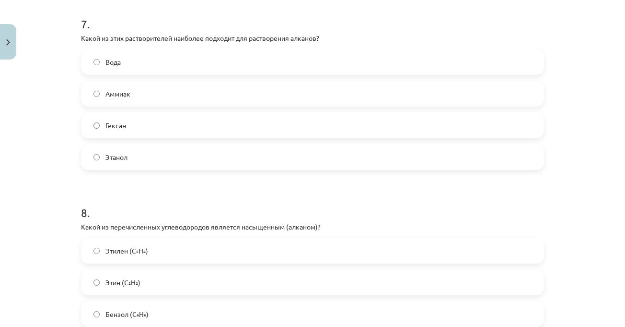
click at [258, 209] on h1 "8 ." at bounding box center [312, 204] width 463 height 30
click at [152, 143] on div "Вода [PERSON_NAME]" at bounding box center [312, 109] width 463 height 121
click at [155, 132] on label "Гексан" at bounding box center [312, 125] width 461 height 24
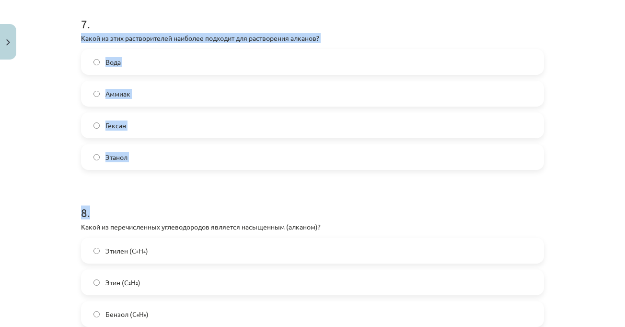
drag, startPoint x: 77, startPoint y: 40, endPoint x: 152, endPoint y: 174, distance: 152.9
click at [94, 192] on h1 "8 ." at bounding box center [312, 204] width 463 height 30
drag, startPoint x: 77, startPoint y: 37, endPoint x: 136, endPoint y: 146, distance: 123.4
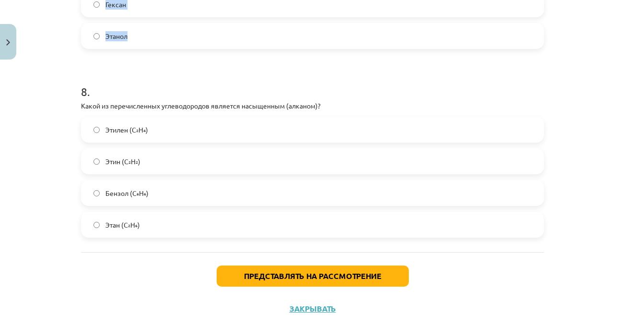
scroll to position [1471, 0]
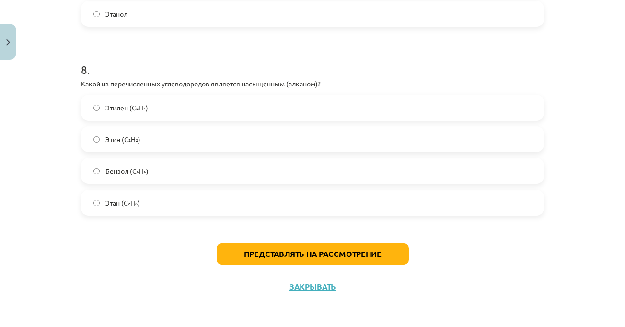
click at [313, 242] on div "Представлять на рассмотрение Закрывать" at bounding box center [312, 263] width 463 height 67
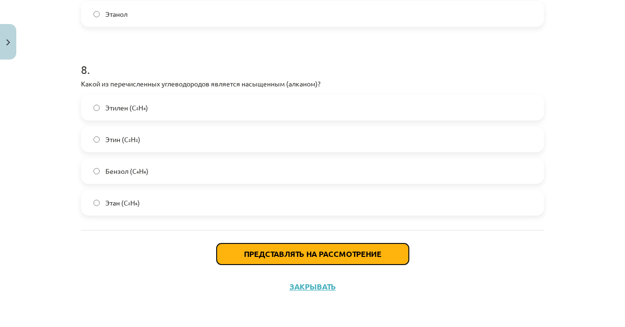
click at [311, 248] on button "Представлять на рассмотрение" at bounding box center [313, 253] width 192 height 21
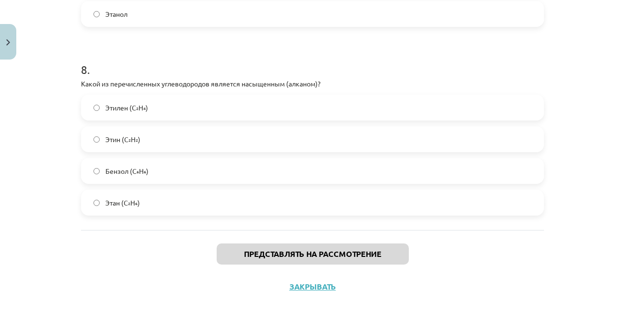
click at [572, 152] on div "Тема исследования: Химия I - 11 класс, 1-й тест, учебный материал #3 Тема 2. Св…" at bounding box center [312, 163] width 625 height 327
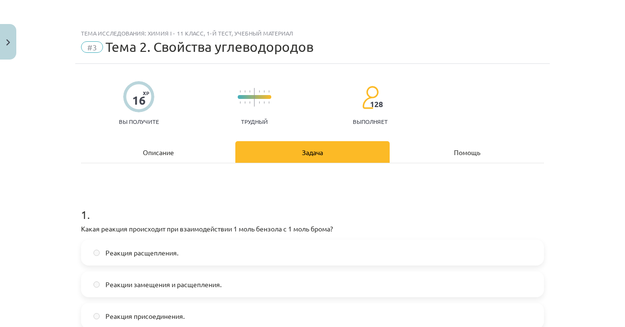
scroll to position [240, 0]
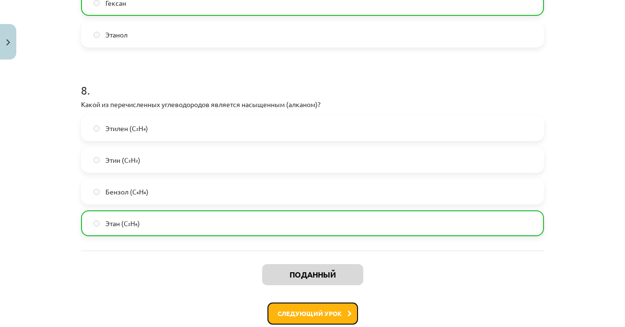
click at [327, 308] on button "Следующий урок" at bounding box center [313, 313] width 91 height 22
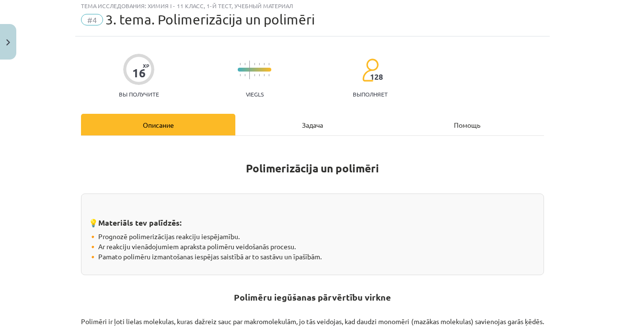
scroll to position [24, 0]
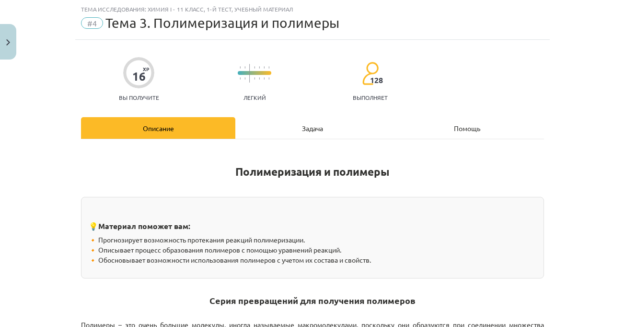
click at [568, 127] on div "Тема исследования: Химия I - 11 класс, 1-й тест, учебный материал #4 Тема 3. По…" at bounding box center [312, 163] width 625 height 327
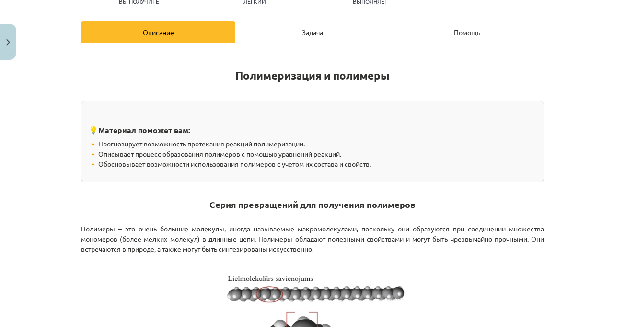
scroll to position [264, 0]
click at [286, 36] on div "Задача" at bounding box center [312, 32] width 154 height 22
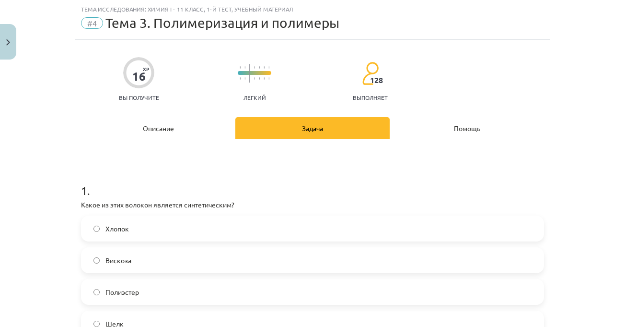
scroll to position [120, 0]
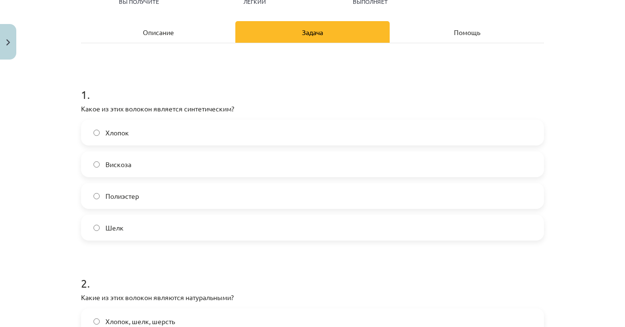
click at [202, 235] on label "Шелк" at bounding box center [312, 227] width 461 height 24
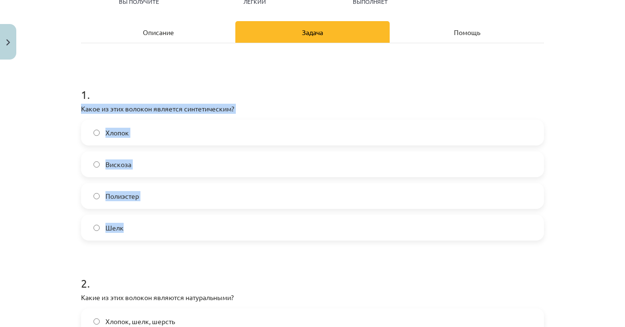
drag, startPoint x: 74, startPoint y: 106, endPoint x: 169, endPoint y: 220, distance: 147.8
click at [153, 199] on label "Полиэстер" at bounding box center [312, 196] width 461 height 24
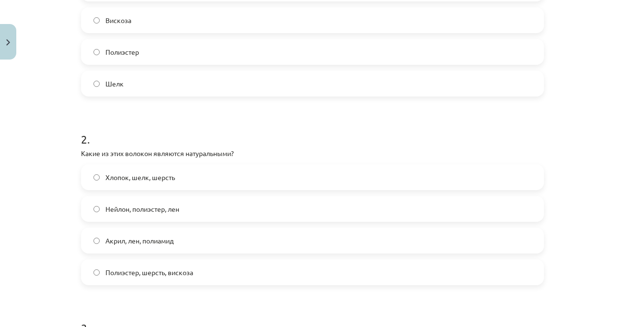
click at [170, 136] on h1 "2 ." at bounding box center [312, 131] width 463 height 30
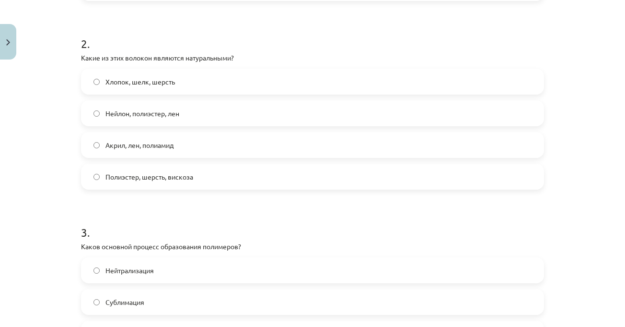
scroll to position [360, 0]
click at [49, 140] on div "Тема исследования: Химия I - 11 класс, 1-й тест, учебный материал #4 Тема 3. По…" at bounding box center [312, 163] width 625 height 327
click at [41, 139] on div "Тема исследования: Химия I - 11 класс, 1-й тест, учебный материал #4 Тема 3. По…" at bounding box center [312, 163] width 625 height 327
click at [112, 86] on span "Хлопок, шелк, шерсть" at bounding box center [141, 81] width 70 height 10
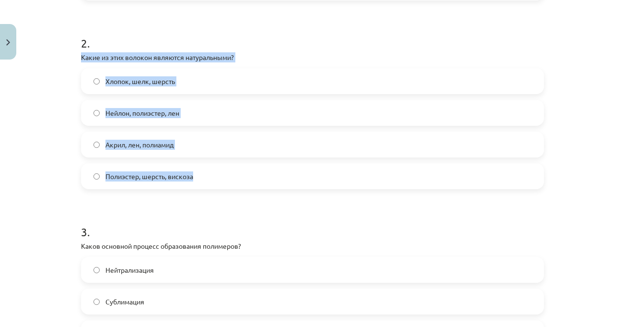
drag, startPoint x: 74, startPoint y: 58, endPoint x: 201, endPoint y: 173, distance: 171.8
click at [568, 167] on div "Тема исследования: Химия I - 11 класс, 1-й тест, учебный материал #4 Тема 3. По…" at bounding box center [312, 163] width 625 height 327
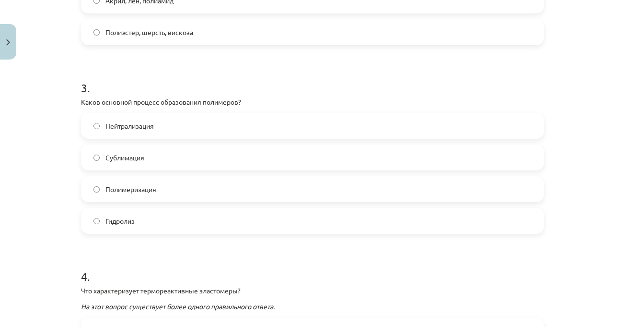
scroll to position [552, 0]
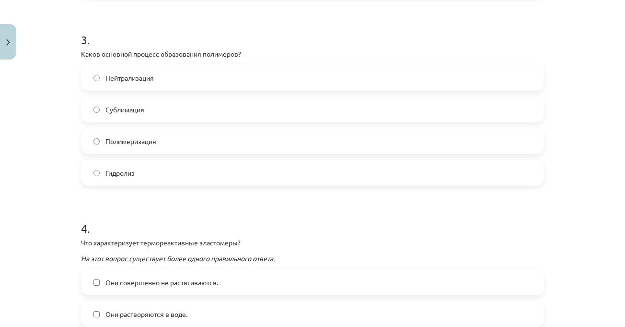
click at [570, 167] on div "Тема исследования: Химия I - 11 класс, 1-й тест, учебный материал #4 Тема 3. По…" at bounding box center [312, 163] width 625 height 327
click at [568, 169] on div "Тема исследования: Химия I - 11 класс, 1-й тест, учебный материал #4 Тема 3. По…" at bounding box center [312, 163] width 625 height 327
click at [565, 172] on div "Тема исследования: Химия I - 11 класс, 1-й тест, учебный материал #4 Тема 3. По…" at bounding box center [312, 163] width 625 height 327
click at [564, 174] on div "Тема исследования: Химия I - 11 класс, 1-й тест, учебный материал #4 Тема 3. По…" at bounding box center [312, 163] width 625 height 327
click at [220, 143] on label "Полимеризация" at bounding box center [312, 141] width 461 height 24
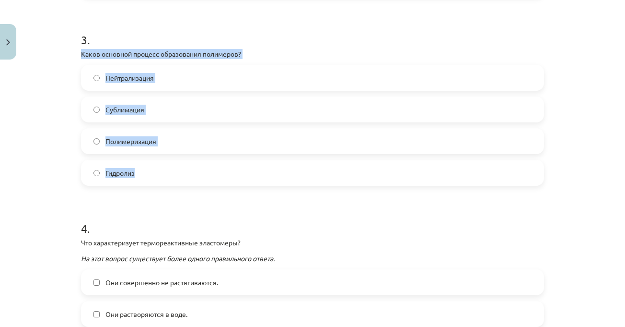
drag, startPoint x: 76, startPoint y: 56, endPoint x: 145, endPoint y: 168, distance: 131.9
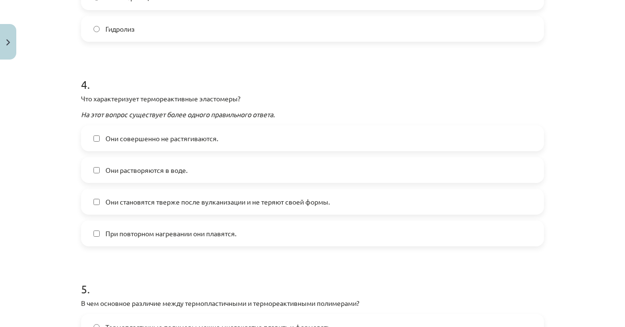
click at [576, 145] on div "Тема исследования: Химия I - 11 класс, 1-й тест, учебный материал #4 Тема 3. По…" at bounding box center [312, 163] width 625 height 327
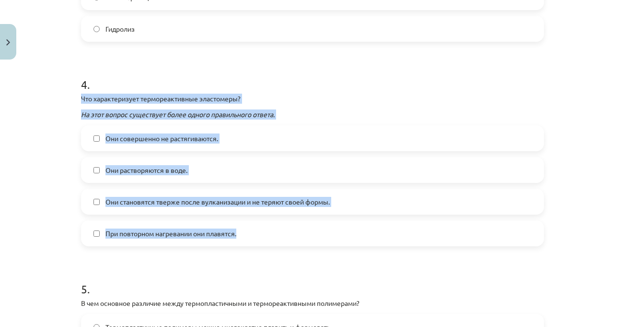
drag, startPoint x: 77, startPoint y: 96, endPoint x: 246, endPoint y: 235, distance: 218.1
click at [246, 235] on div "4 . Что характеризует термореактивные эластомеры? На этот вопрос существует бол…" at bounding box center [312, 153] width 463 height 185
click at [325, 205] on font "Они становятся тверже после вулканизации и не теряют своей формы." at bounding box center [218, 201] width 224 height 9
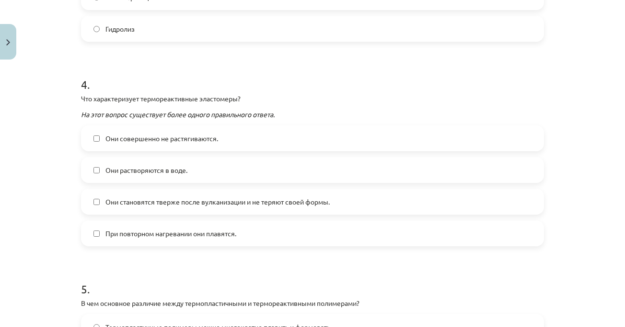
click at [238, 254] on form "1 . Какое из этих волокон является синтетическим? Хлопок Вискоза Полиэстер Шелк…" at bounding box center [312, 247] width 463 height 1505
click at [223, 256] on form "1 . Какое из этих волокон является синтетическим? Хлопок Вискоза Полиэстер Шелк…" at bounding box center [312, 247] width 463 height 1505
click at [221, 237] on span "При повторном нагревании они плавятся." at bounding box center [171, 233] width 131 height 10
click at [162, 225] on label "При повторном нагревании они плавятся." at bounding box center [312, 233] width 461 height 24
click at [223, 258] on form "1 . Какое из этих волокон является синтетическим? Хлопок Вискоза Полиэстер Шелк…" at bounding box center [312, 247] width 463 height 1505
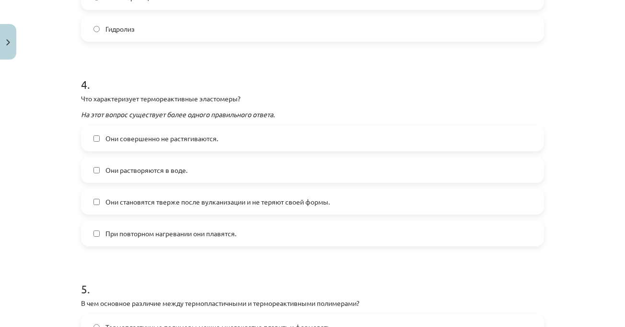
click at [355, 73] on h1 "4 ." at bounding box center [312, 76] width 463 height 30
click at [394, 149] on label "Они совершенно не растягиваются." at bounding box center [312, 138] width 461 height 24
click at [569, 125] on div "Тема исследования: Химия I - 11 класс, 1-й тест, учебный материал #4 Тема 3. По…" at bounding box center [312, 163] width 625 height 327
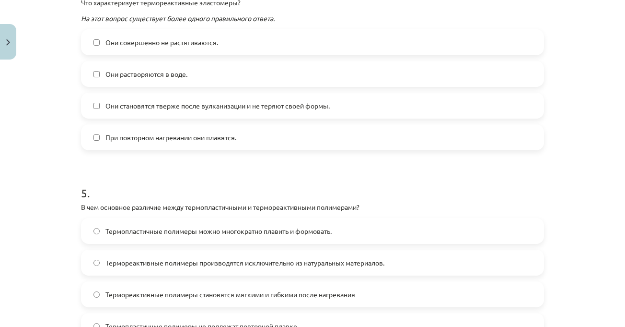
scroll to position [887, 0]
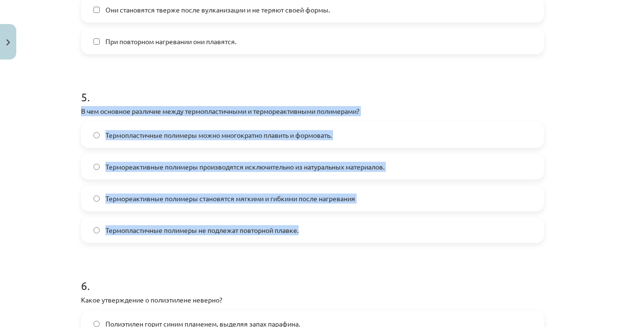
drag, startPoint x: 75, startPoint y: 110, endPoint x: 339, endPoint y: 236, distance: 293.0
click at [339, 236] on div "16 XP Вы получите Легкий 128 выполняет Описание Задача Помощь 1 . Какое из этих…" at bounding box center [312, 35] width 475 height 1719
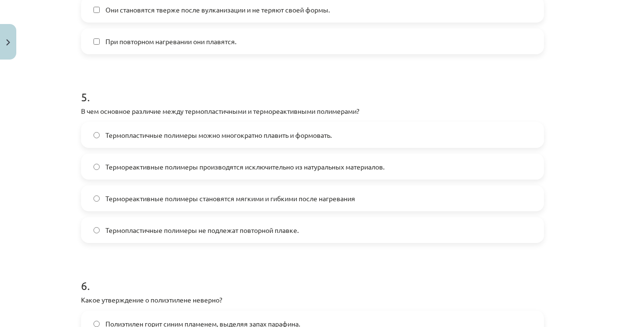
click at [348, 265] on h1 "6 ." at bounding box center [312, 277] width 463 height 30
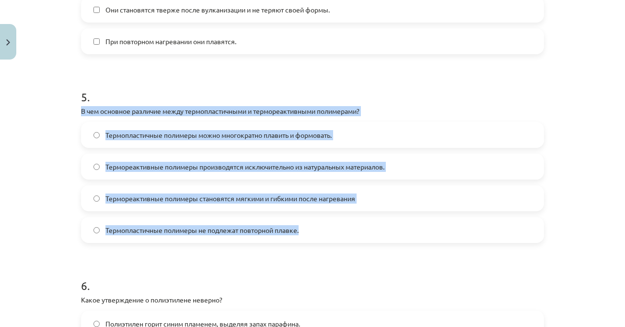
drag, startPoint x: 70, startPoint y: 109, endPoint x: 346, endPoint y: 227, distance: 300.2
click at [346, 226] on div "Тема исследования: Химия I - 11 класс, 1-й тест, учебный материал #4 Тема 3. По…" at bounding box center [312, 163] width 625 height 327
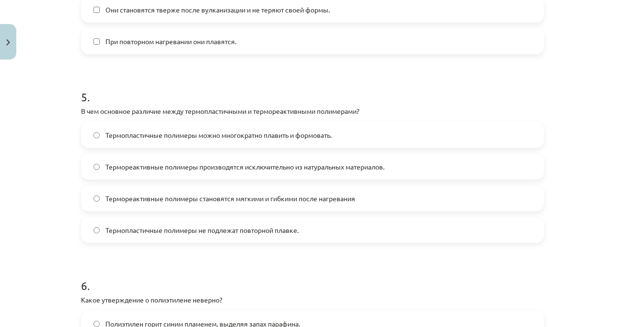
click at [378, 270] on h1 "6 ." at bounding box center [312, 277] width 463 height 30
click at [339, 129] on label "Термопластичные полимеры можно многократно плавить и формовать." at bounding box center [312, 135] width 461 height 24
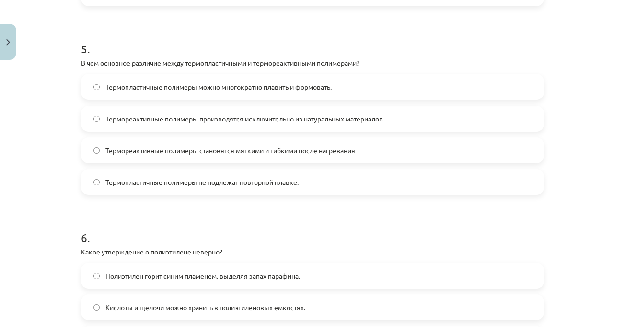
scroll to position [1079, 0]
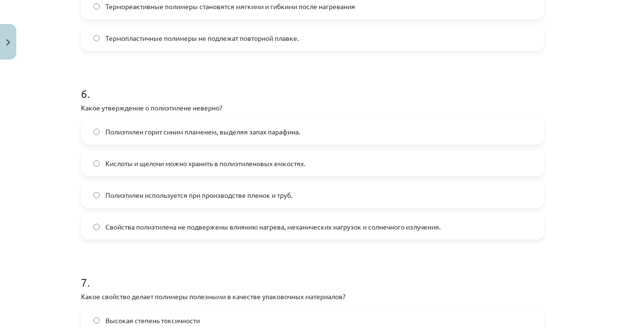
click at [153, 88] on h1 "6 ." at bounding box center [312, 85] width 463 height 30
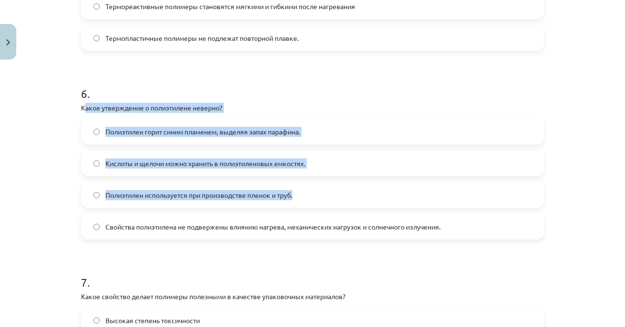
drag, startPoint x: 124, startPoint y: 128, endPoint x: 361, endPoint y: 186, distance: 244.5
click at [362, 188] on div "6 . Какое утверждение о полиэтилене неверно? Полиэтилен горит синим пламенем, в…" at bounding box center [312, 154] width 463 height 169
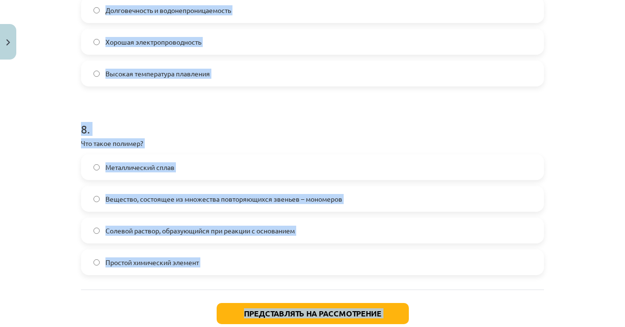
scroll to position [1480, 0]
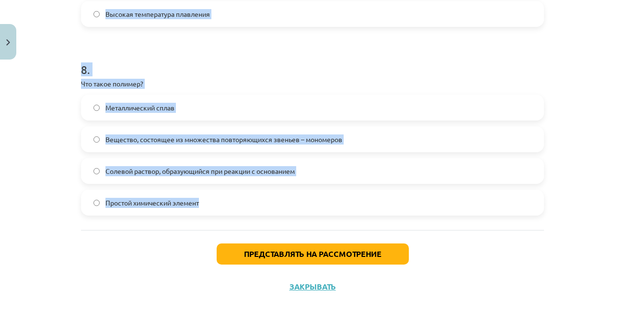
drag, startPoint x: 70, startPoint y: 104, endPoint x: 360, endPoint y: 203, distance: 307.1
click at [364, 207] on div "Тема исследования: Химия I - 11 класс, 1-й тест, учебный материал #4 Тема 3. По…" at bounding box center [312, 163] width 625 height 327
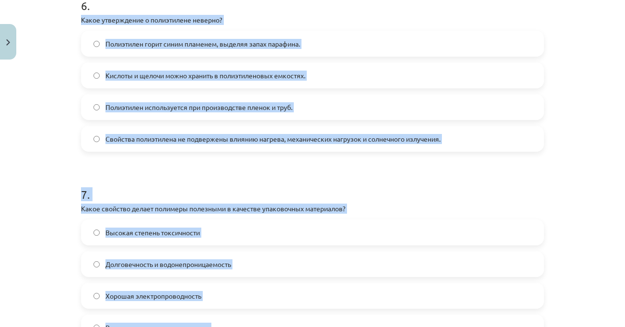
scroll to position [1144, 0]
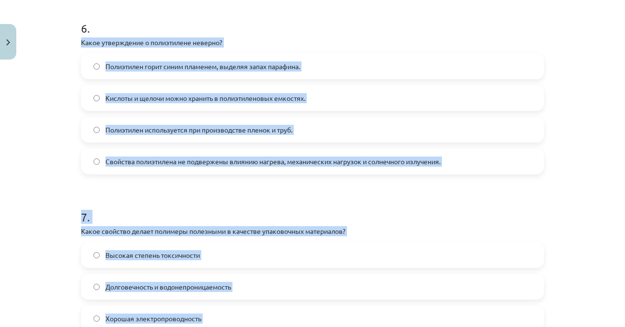
click at [227, 156] on span "Свойства полиэтилена не подвержены влиянию нагрева, механических нагрузок и сол…" at bounding box center [273, 161] width 335 height 10
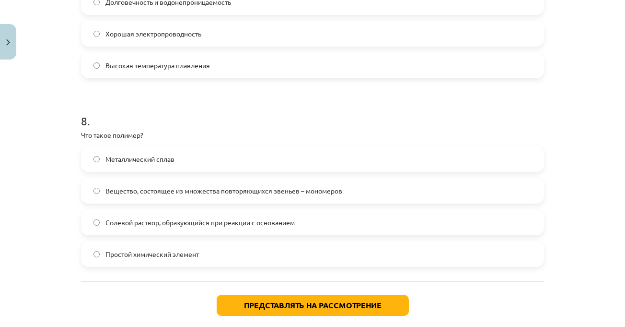
scroll to position [1480, 0]
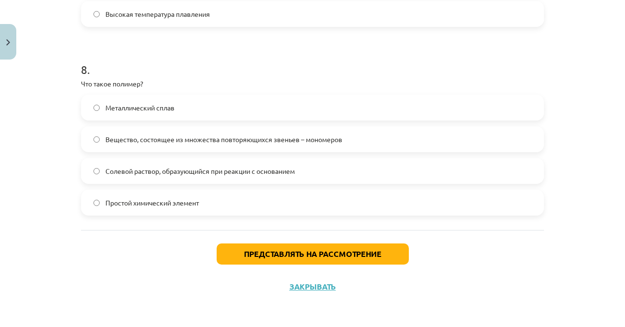
click at [287, 136] on font "Вещество, состоящее из множества повторяющихся звеньев – мономеров" at bounding box center [224, 139] width 237 height 9
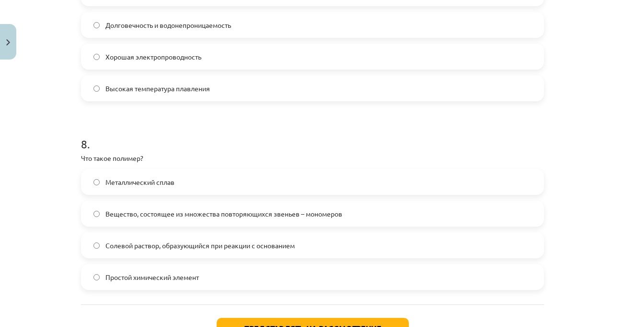
scroll to position [1240, 0]
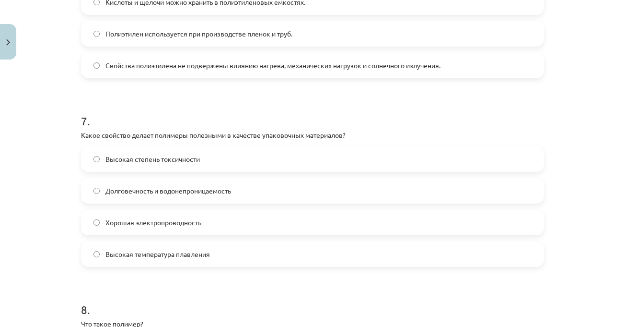
click at [195, 193] on font "Долговечность и водонепроницаемость" at bounding box center [169, 190] width 126 height 9
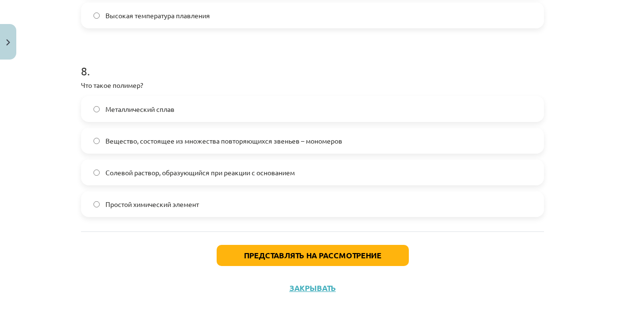
scroll to position [1480, 0]
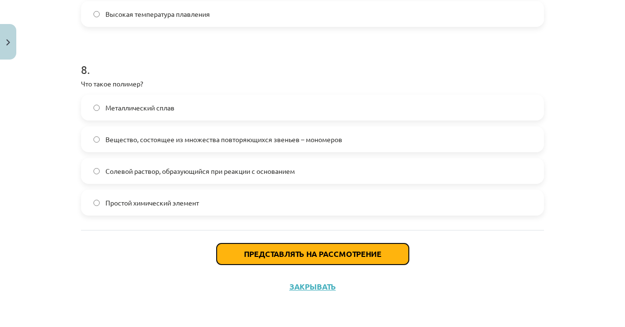
click at [327, 248] on button "Представлять на рассмотрение" at bounding box center [313, 253] width 192 height 21
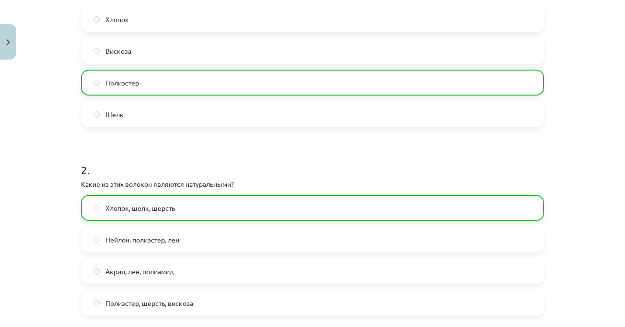
scroll to position [1511, 0]
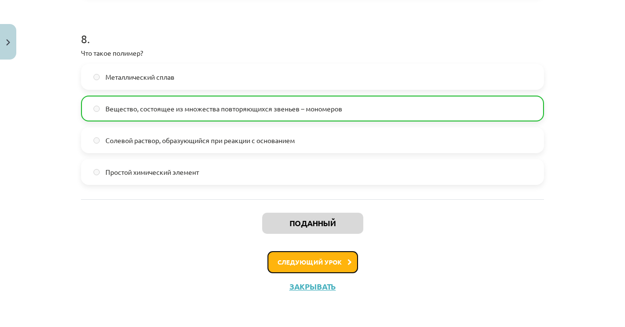
click at [296, 259] on font "Следующий урок" at bounding box center [310, 262] width 64 height 8
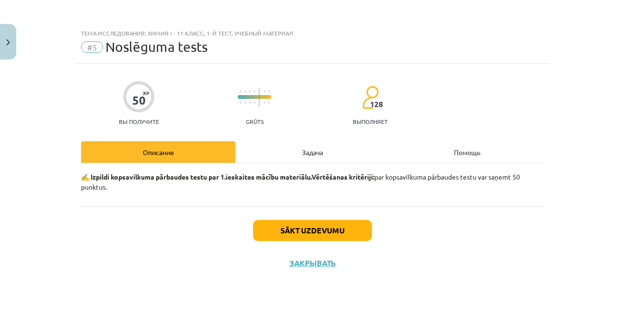
scroll to position [0, 0]
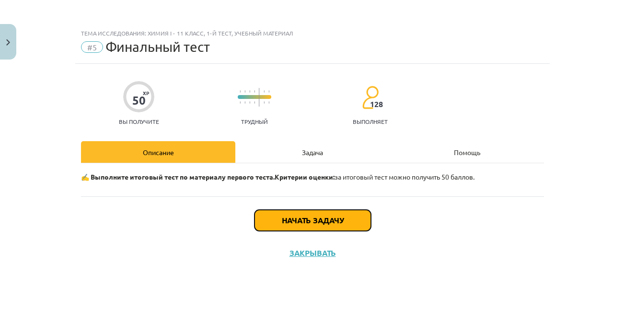
click at [335, 218] on font "Начать задачу" at bounding box center [313, 220] width 62 height 10
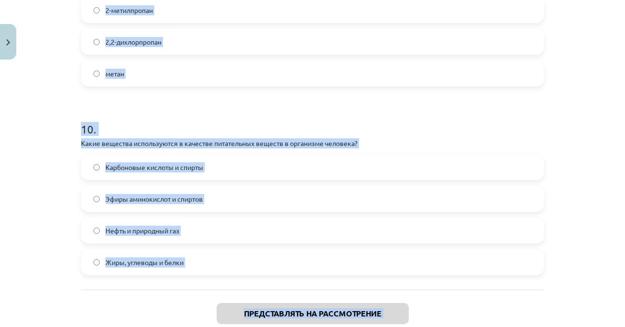
scroll to position [1825, 0]
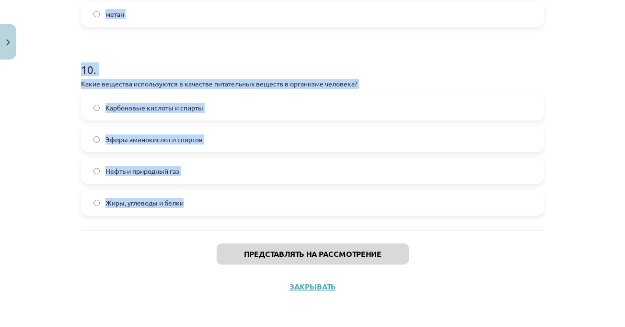
drag, startPoint x: 78, startPoint y: 37, endPoint x: 223, endPoint y: 218, distance: 232.1
drag, startPoint x: 167, startPoint y: 197, endPoint x: 153, endPoint y: 201, distance: 15.5
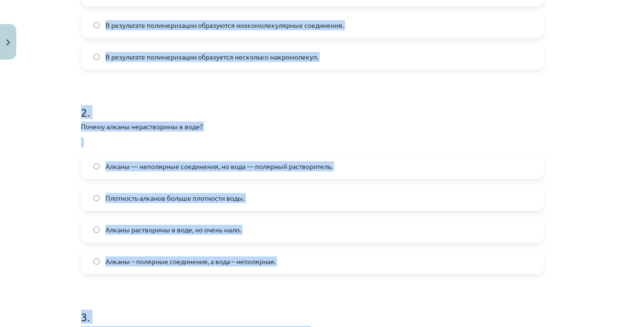
scroll to position [0, 0]
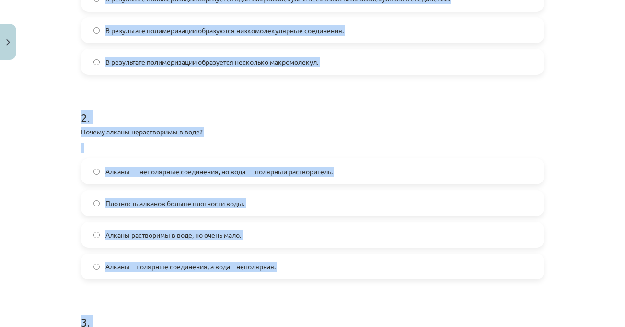
click at [588, 138] on div "Тема исследования: Химия I - 11 класс, 1-й тест, учебный материал #5 Финальный …" at bounding box center [312, 163] width 625 height 327
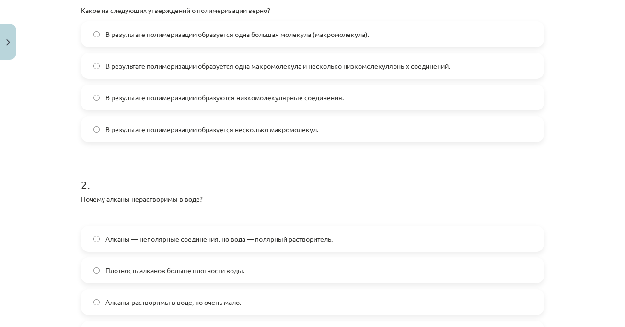
scroll to position [141, 0]
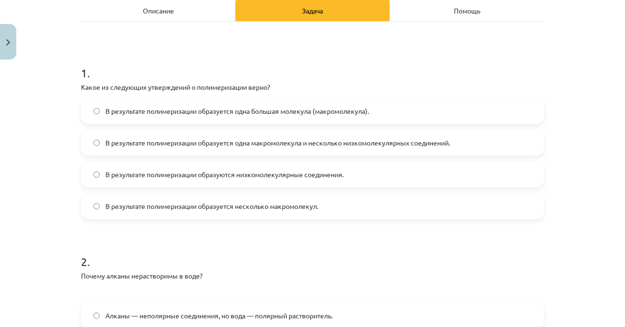
click at [361, 111] on font "В результате полимеризации образуется одна большая молекула (макромолекула)." at bounding box center [238, 110] width 264 height 9
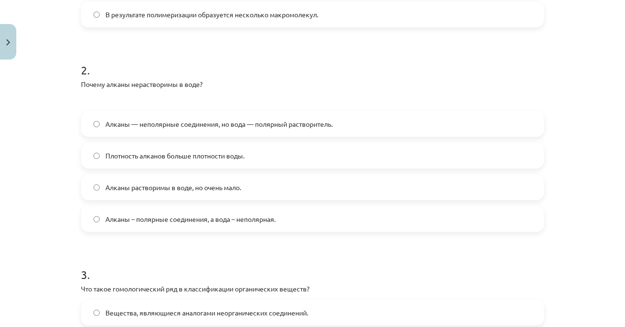
scroll to position [333, 0]
click at [337, 74] on h1 "2 ." at bounding box center [312, 61] width 463 height 30
click at [252, 125] on font "Алканы — неполярные соединения, но вода — полярный растворитель." at bounding box center [219, 123] width 227 height 9
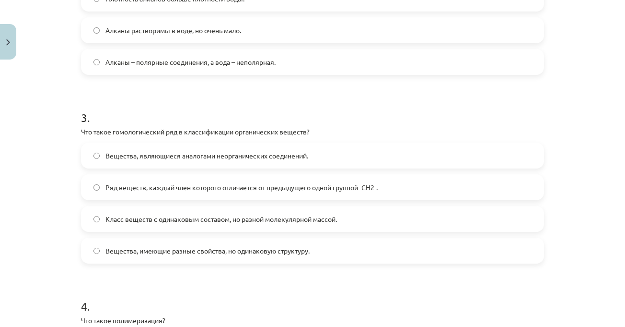
scroll to position [525, 0]
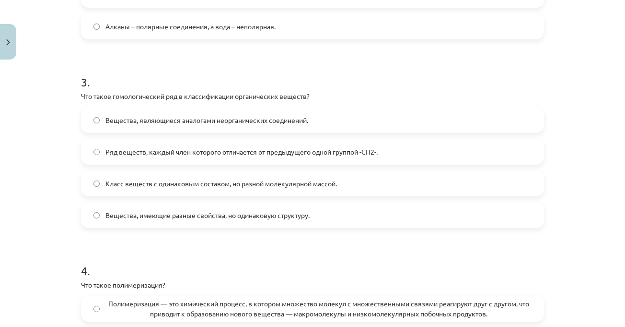
click at [170, 148] on span "Ряд веществ, каждый член которого отличается от предыдущего одной группой -CH2-." at bounding box center [242, 152] width 272 height 10
click at [521, 91] on div "3 . Что такое гомологический ряд в классификации органических веществ? Вещества…" at bounding box center [312, 143] width 463 height 169
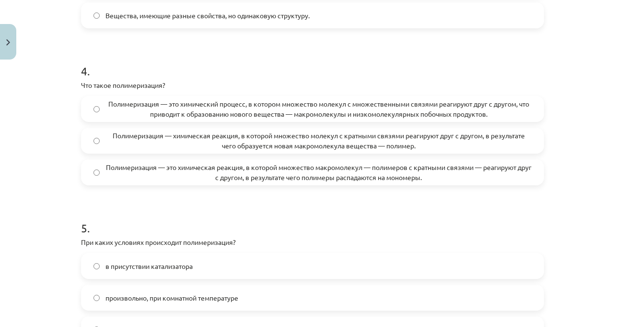
scroll to position [765, 0]
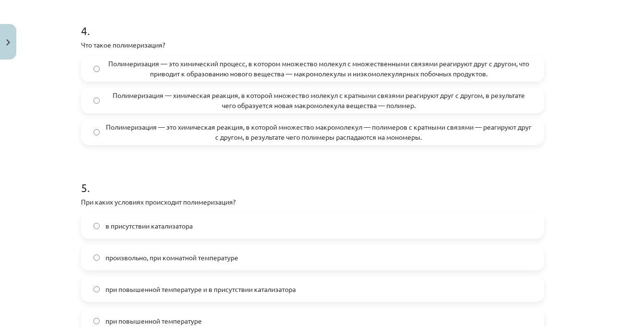
click at [439, 176] on h1 "5 ." at bounding box center [312, 179] width 463 height 30
click at [415, 98] on font "Полимеризация — химическая реакция, в которой множество молекул с кратными связ…" at bounding box center [319, 100] width 412 height 19
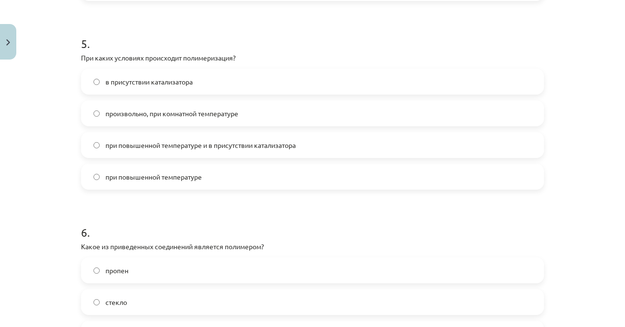
click at [206, 77] on label "в присутствии катализатора" at bounding box center [312, 82] width 461 height 24
click at [239, 148] on font "при повышенной температуре и в присутствии катализатора" at bounding box center [201, 145] width 190 height 9
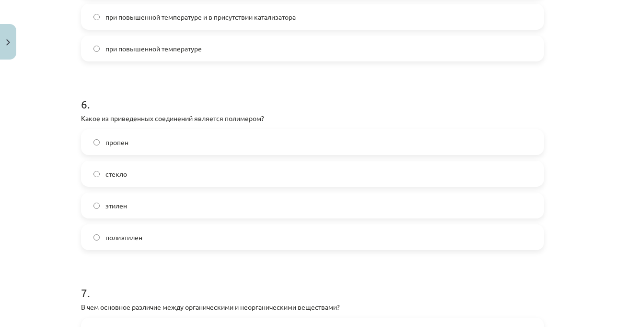
scroll to position [1053, 0]
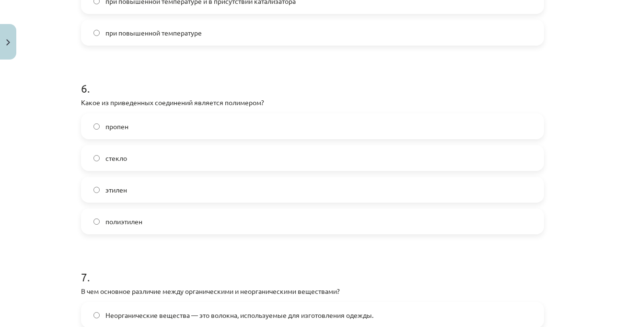
drag, startPoint x: 226, startPoint y: 103, endPoint x: 232, endPoint y: 98, distance: 7.5
click at [225, 102] on font "Какое из приведенных соединений является полимером?" at bounding box center [172, 102] width 183 height 9
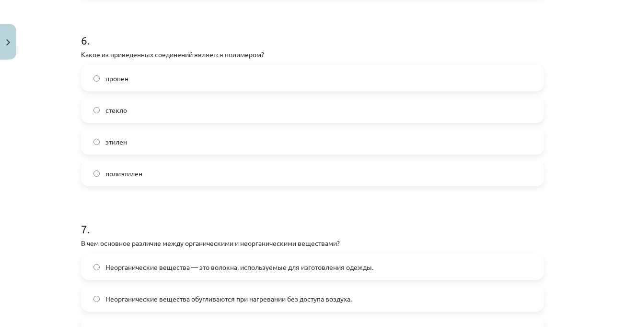
click at [164, 174] on label "полиэтилен" at bounding box center [312, 173] width 461 height 24
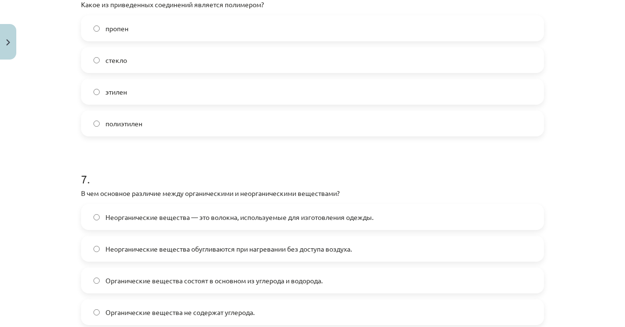
scroll to position [1197, 0]
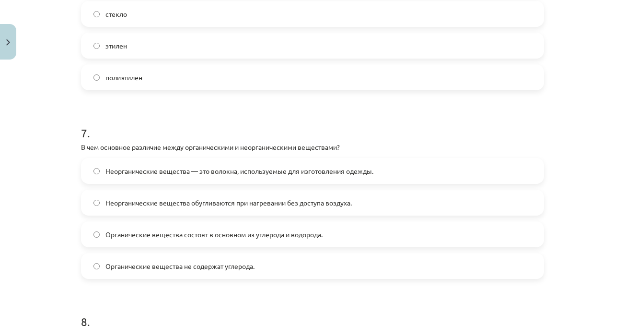
click at [336, 227] on label "Органические вещества состоят в основном из углерода и водорода." at bounding box center [312, 234] width 461 height 24
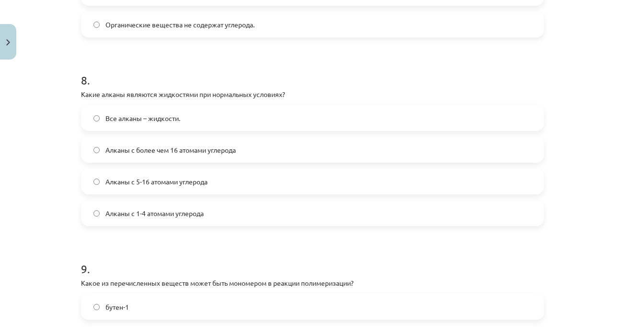
scroll to position [1484, 0]
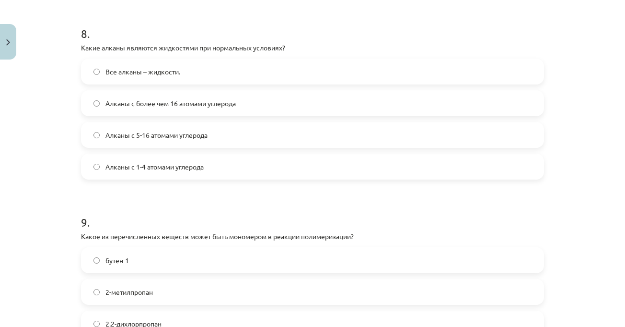
click at [151, 264] on label "бутен-1" at bounding box center [312, 260] width 461 height 24
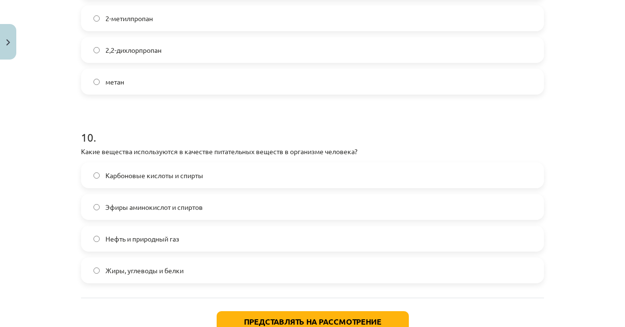
scroll to position [1825, 0]
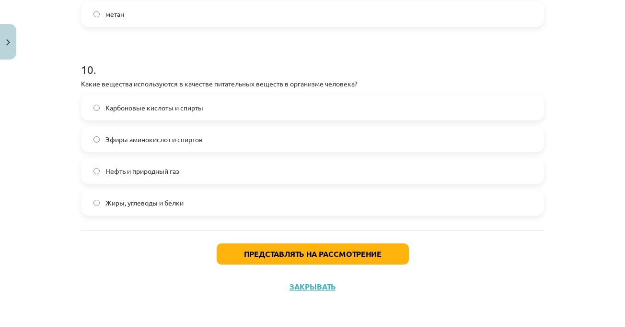
click at [215, 56] on h1 "10 ." at bounding box center [312, 61] width 463 height 30
click at [159, 200] on font "Жиры, углеводы и белки" at bounding box center [145, 202] width 78 height 9
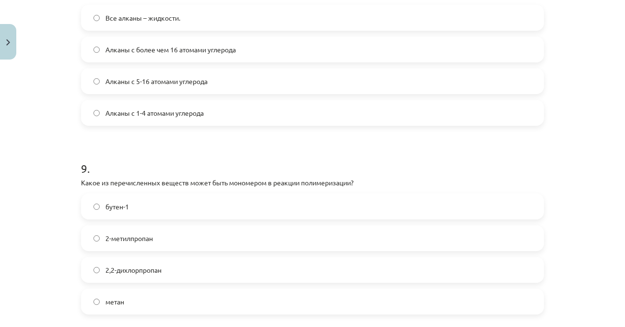
scroll to position [1538, 0]
click at [208, 85] on label "Алканы с 5-16 атомами углерода" at bounding box center [312, 82] width 461 height 24
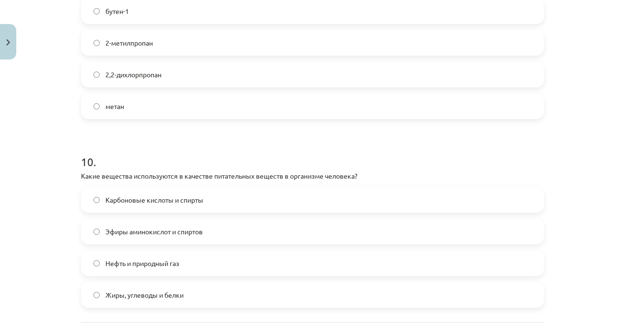
scroll to position [1825, 0]
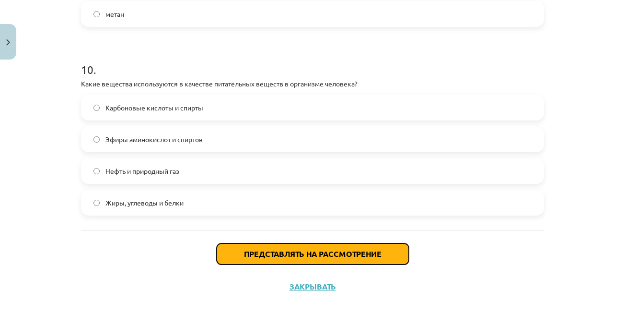
click at [283, 252] on font "Представлять на рассмотрение" at bounding box center [313, 253] width 138 height 10
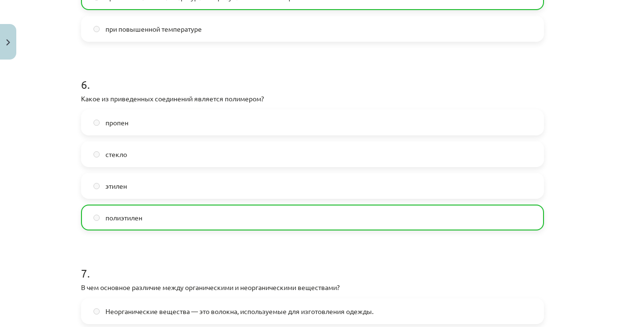
scroll to position [1856, 0]
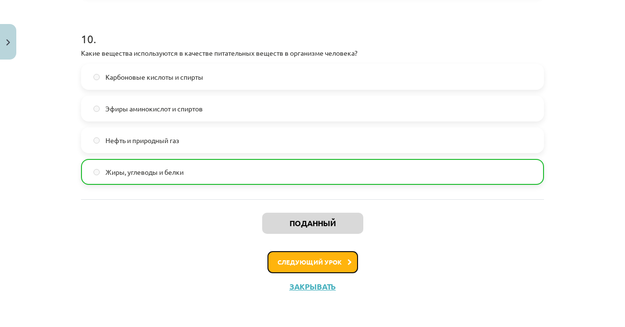
click at [348, 260] on icon at bounding box center [350, 262] width 4 height 6
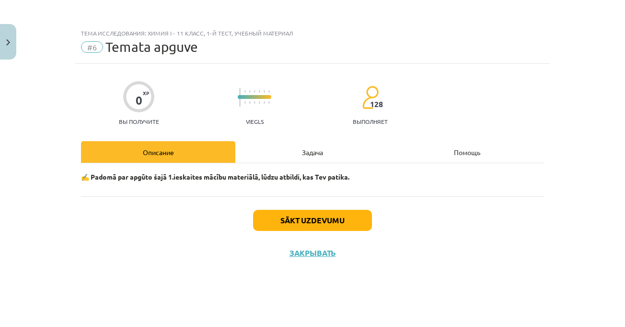
scroll to position [0, 0]
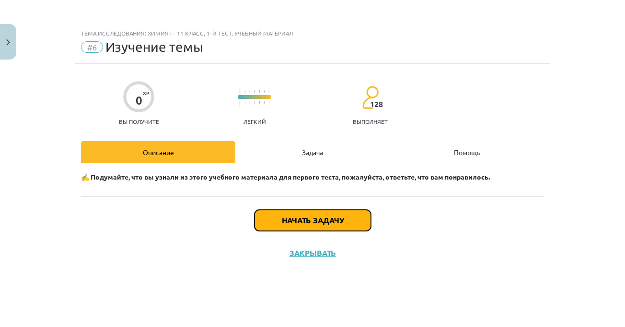
click at [333, 223] on font "Начать задачу" at bounding box center [313, 220] width 62 height 10
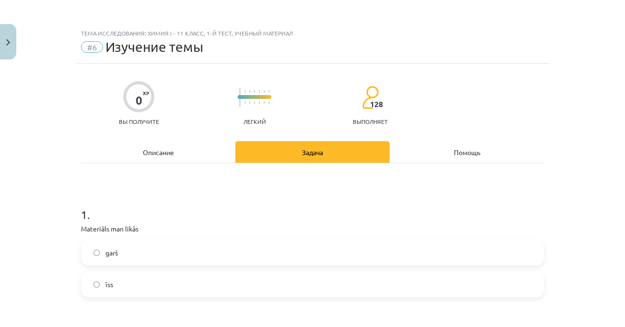
scroll to position [96, 0]
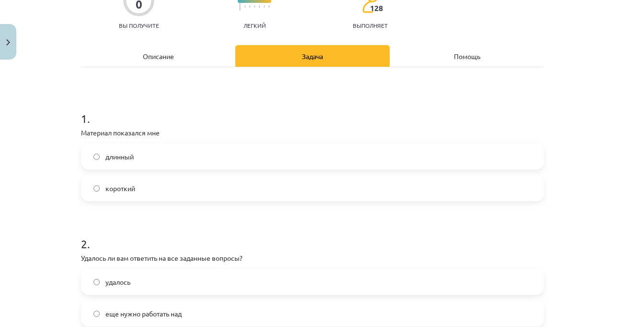
click at [156, 175] on div "короткий" at bounding box center [312, 188] width 463 height 26
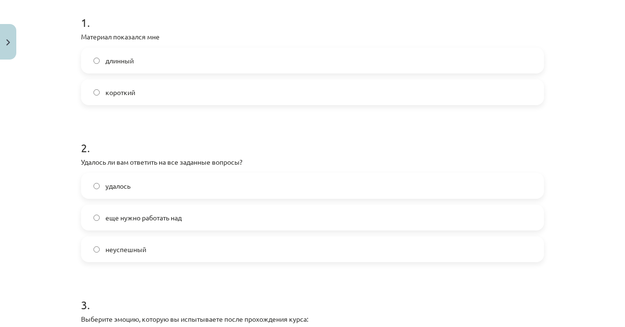
click at [175, 86] on label "короткий" at bounding box center [312, 92] width 461 height 24
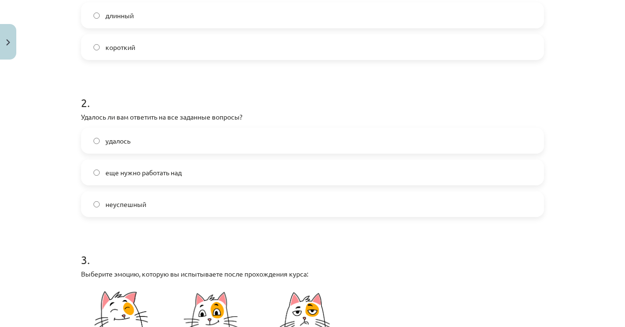
scroll to position [288, 0]
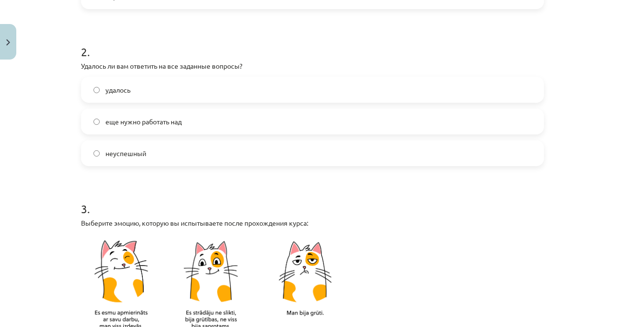
click at [193, 94] on label "удалось" at bounding box center [312, 90] width 461 height 24
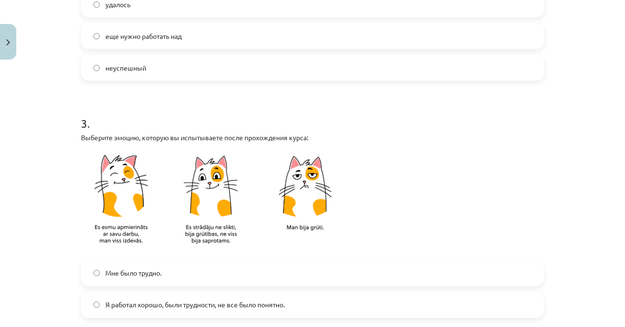
scroll to position [480, 0]
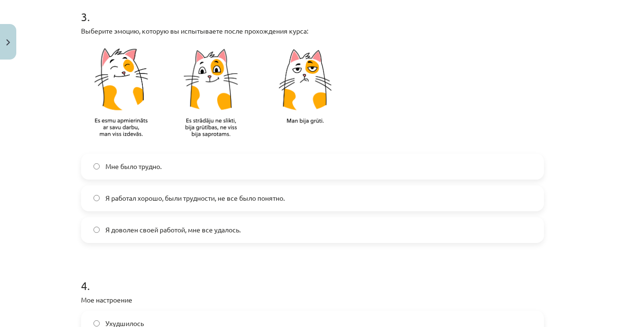
click at [224, 200] on font "Я работал хорошо, были трудности, не все было понятно." at bounding box center [195, 197] width 179 height 9
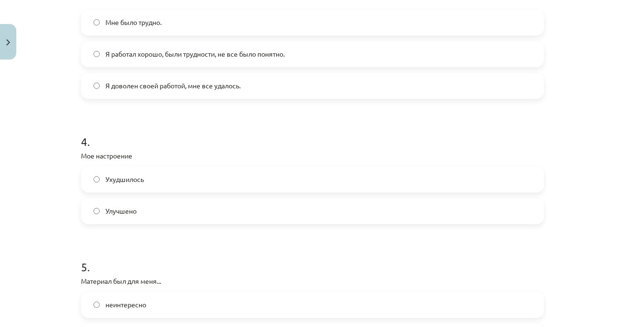
click at [186, 182] on label "Ухудшилось" at bounding box center [312, 179] width 461 height 24
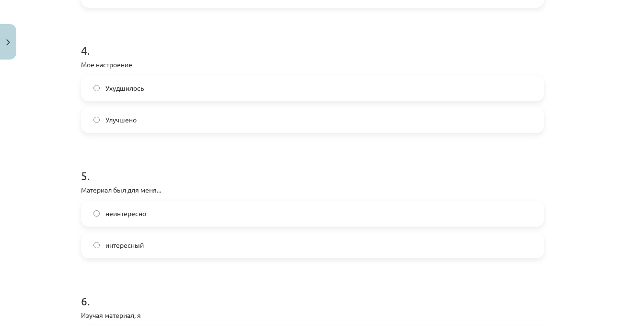
scroll to position [767, 0]
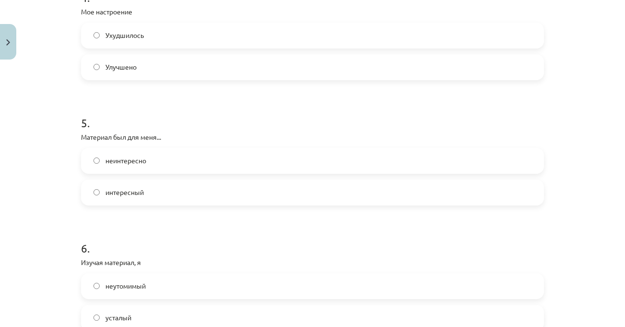
click at [186, 187] on label "интересный" at bounding box center [312, 192] width 461 height 24
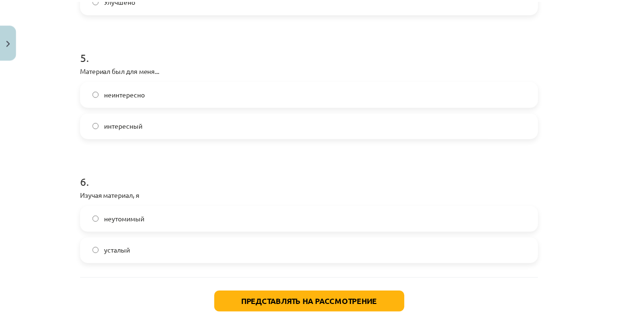
scroll to position [882, 0]
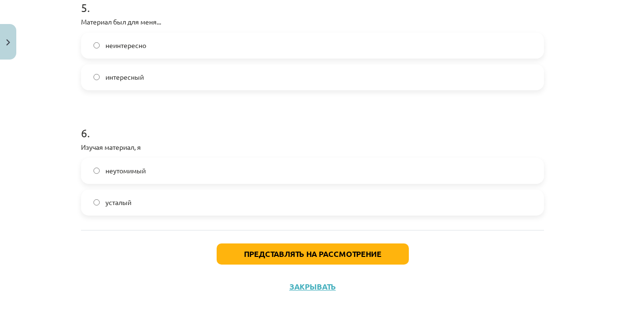
click at [177, 170] on label "неутомимый" at bounding box center [312, 171] width 461 height 24
click at [174, 195] on label "усталый" at bounding box center [312, 202] width 461 height 24
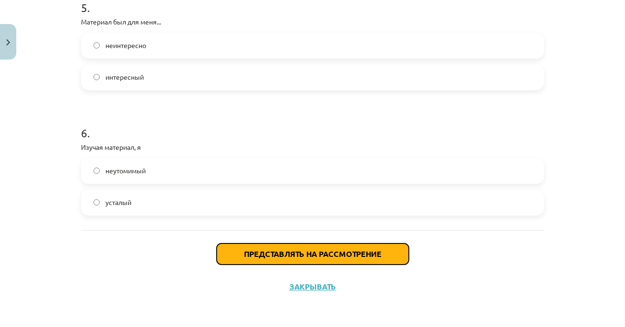
click at [268, 254] on font "Представлять на рассмотрение" at bounding box center [313, 253] width 138 height 10
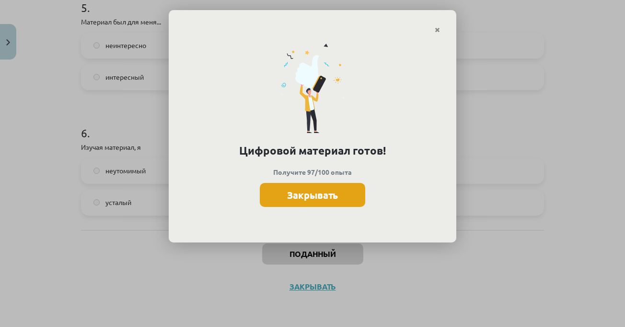
click at [339, 203] on button "Закрывать" at bounding box center [313, 195] width 106 height 24
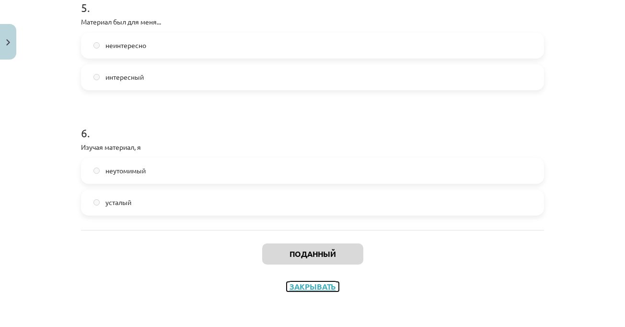
click at [306, 288] on font "Закрывать" at bounding box center [313, 286] width 47 height 10
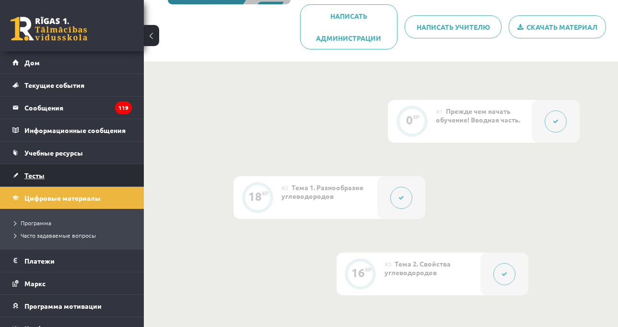
click at [68, 171] on link "Тесты" at bounding box center [71, 175] width 119 height 22
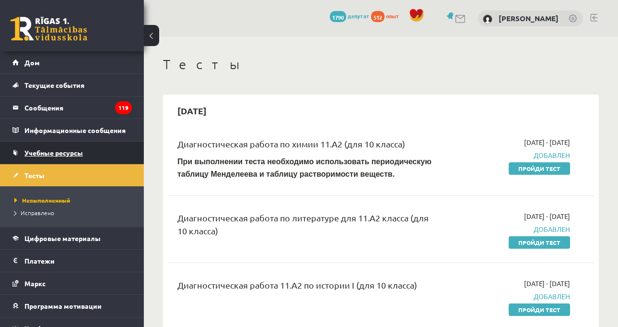
click at [83, 144] on link "Учебные ресурсы" at bounding box center [71, 152] width 119 height 22
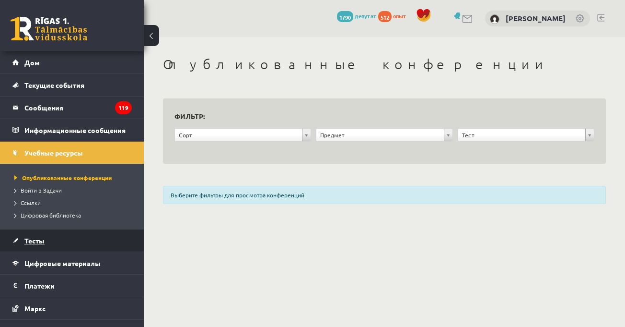
click at [56, 241] on link "Тесты" at bounding box center [71, 240] width 119 height 22
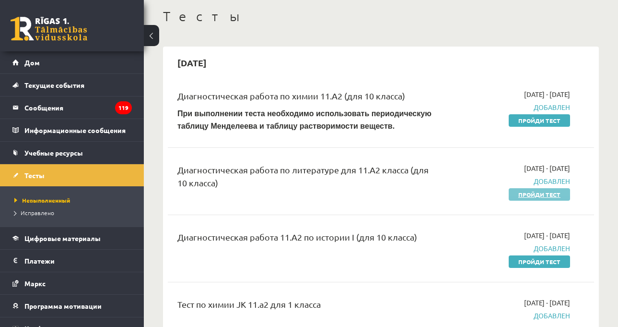
click at [542, 194] on font "Пройди тест" at bounding box center [539, 194] width 42 height 8
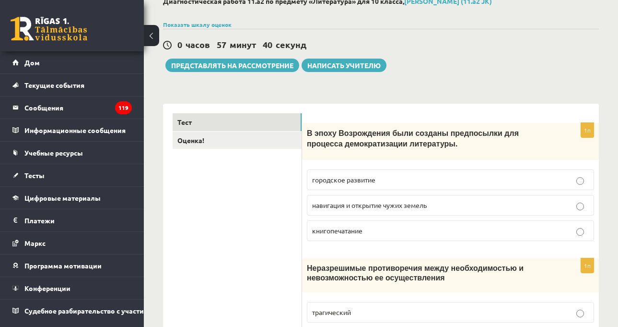
scroll to position [144, 0]
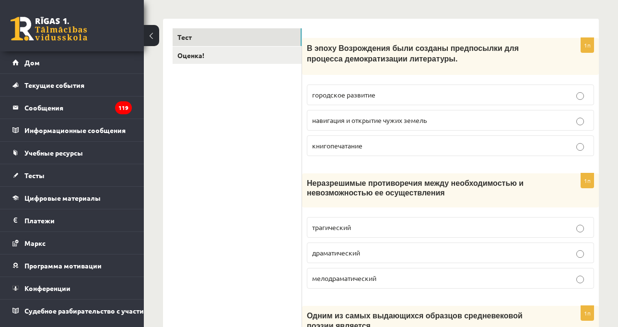
click at [481, 59] on p "В эпоху Возрождения были созданы предпосылки для процесса демократизации литера…" at bounding box center [426, 54] width 239 height 22
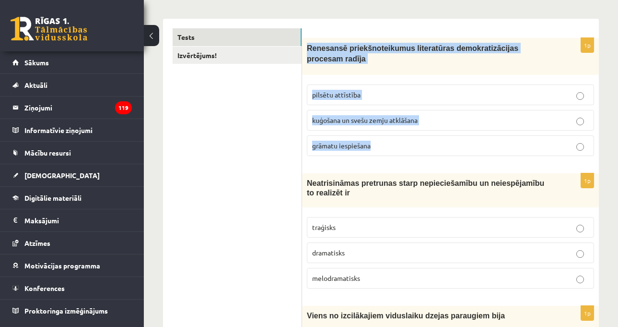
drag, startPoint x: 307, startPoint y: 48, endPoint x: 391, endPoint y: 131, distance: 118.4
click at [391, 131] on div "1p Renesansē priekšnoteikumus literatūras demokratizācijas procesam radīja pils…" at bounding box center [450, 101] width 297 height 126
copy div "Renesansē priekšnoteikumus literatūras demokratizācijas procesam radīja pilsētu…"
click at [370, 145] on label "grāmatu iespiešana" at bounding box center [450, 145] width 287 height 21
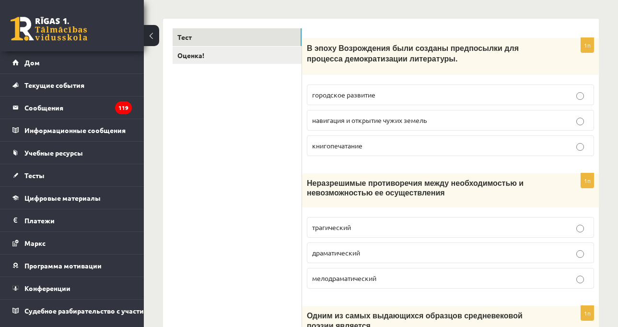
drag, startPoint x: 616, startPoint y: 92, endPoint x: 608, endPoint y: 103, distance: 13.0
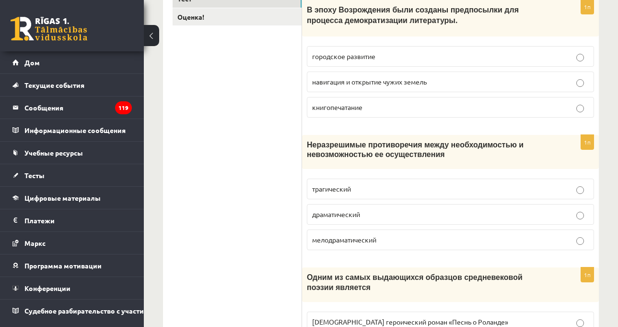
scroll to position [240, 0]
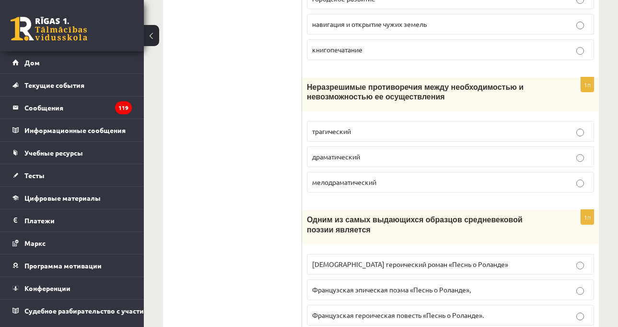
click at [343, 100] on font "Неразрешимые противоречия между необходимостью и невозможностью ее осуществления" at bounding box center [415, 92] width 217 height 18
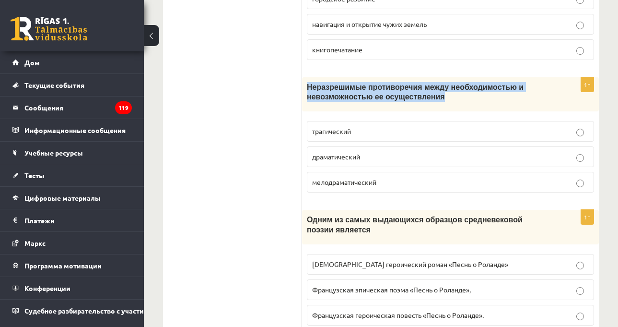
drag, startPoint x: 337, startPoint y: 89, endPoint x: 455, endPoint y: 108, distance: 119.5
click at [455, 108] on div "Неразрешимые противоречия между необходимостью и невозможностью ее осуществления" at bounding box center [450, 94] width 297 height 35
click at [328, 88] on font "Неразрешимые противоречия между необходимостью и невозможностью ее осуществления" at bounding box center [415, 92] width 217 height 18
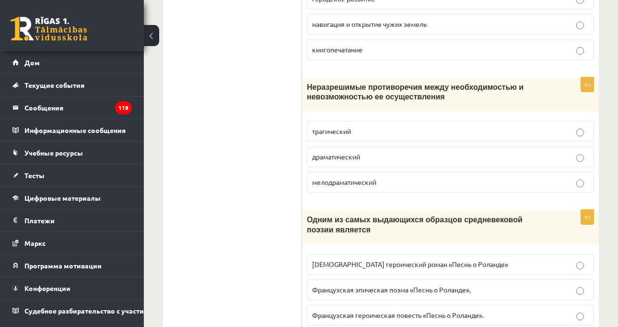
click at [471, 106] on div "Неразрешимые противоречия между необходимостью и невозможностью ее осуществления" at bounding box center [450, 94] width 297 height 35
click at [467, 106] on div "Неразрешимые противоречия между необходимостью и невозможностью ее осуществления" at bounding box center [450, 94] width 297 height 35
click at [356, 149] on label "драматический" at bounding box center [450, 156] width 287 height 21
click at [446, 98] on p "Неразрешимые противоречия между необходимостью и невозможностью ее осуществления" at bounding box center [426, 92] width 239 height 20
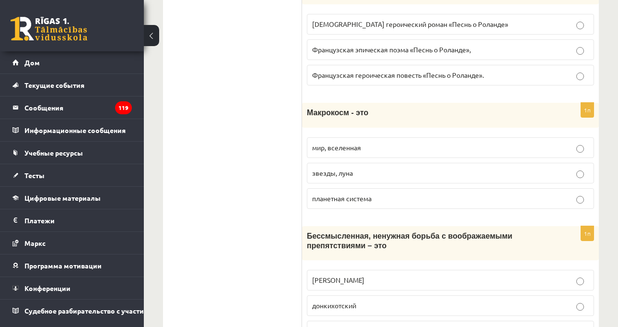
scroll to position [432, 0]
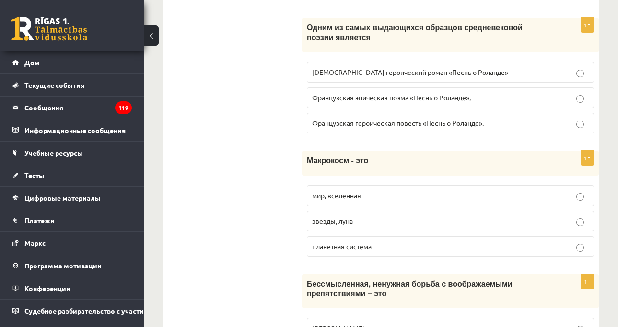
click at [442, 34] on p "Одним из самых выдающихся образцов средневековой поэзии является" at bounding box center [426, 33] width 239 height 20
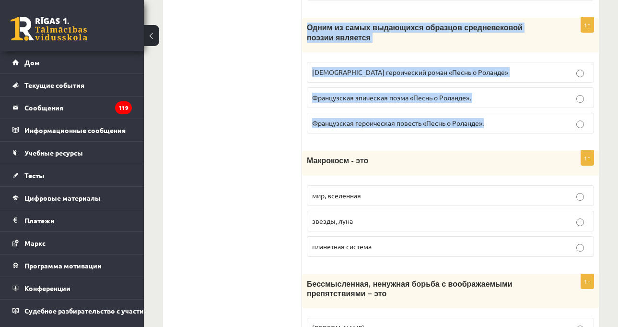
drag, startPoint x: 306, startPoint y: 30, endPoint x: 502, endPoint y: 121, distance: 216.1
click at [502, 121] on div "1п Одним из самых выдающихся образцов средневековой поэзии является Французский…" at bounding box center [450, 79] width 297 height 123
copy div "Одним из самых выдающихся образцов средневековой поэзии является Французский ге…"
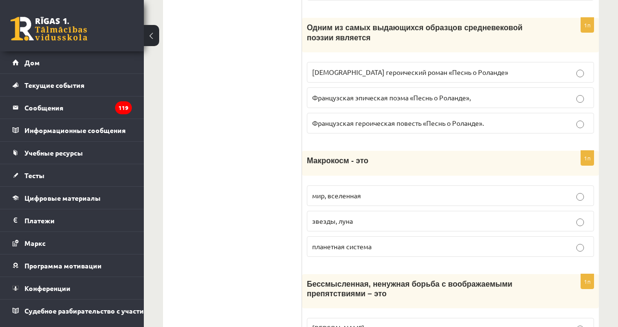
click at [354, 100] on font "Французская эпическая поэма «Песнь о Роланде»," at bounding box center [391, 97] width 159 height 9
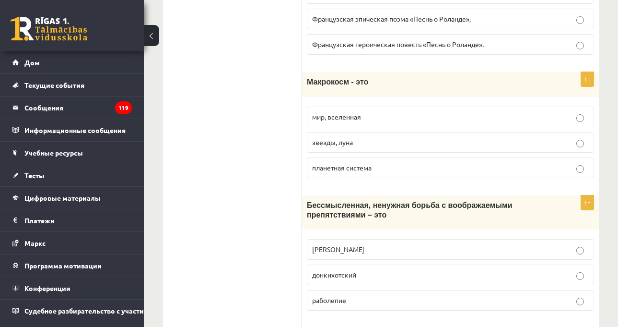
scroll to position [528, 0]
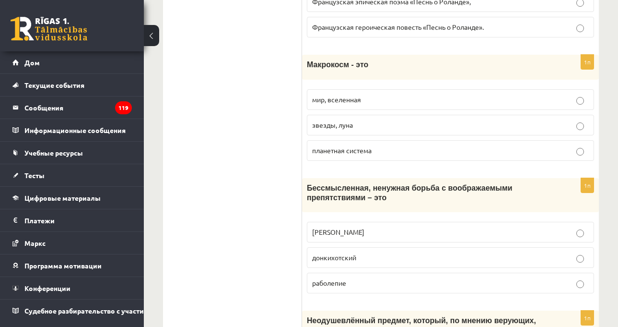
click at [379, 62] on p "Макрокосм - это" at bounding box center [426, 64] width 239 height 10
click at [352, 99] on font "мир, вселенная" at bounding box center [336, 99] width 49 height 9
drag, startPoint x: 309, startPoint y: 63, endPoint x: 409, endPoint y: 127, distance: 118.4
click at [409, 125] on div "1п Макрокосм - это мир, вселенная звезды, луна планетная система" at bounding box center [450, 111] width 297 height 113
click at [333, 68] on font "Макрокосм - это" at bounding box center [337, 64] width 61 height 8
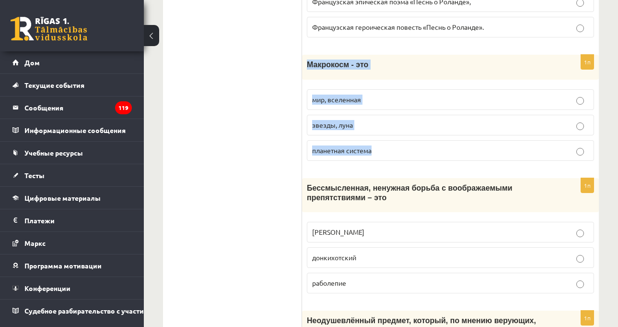
drag, startPoint x: 307, startPoint y: 68, endPoint x: 410, endPoint y: 148, distance: 129.5
click at [410, 148] on div "1п Макрокосм - это мир, вселенная звезды, луна планетная система" at bounding box center [450, 111] width 297 height 113
copy div "Макрокосм - это мир, вселенная звезды, луна планетная система"
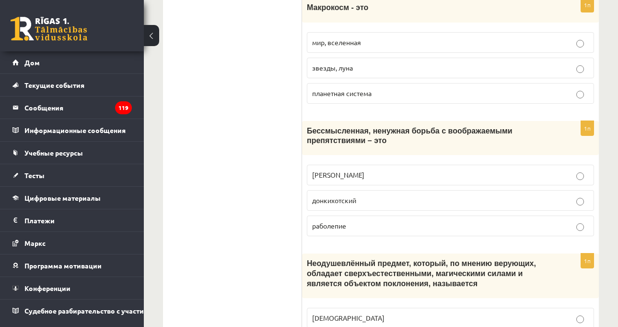
scroll to position [671, 0]
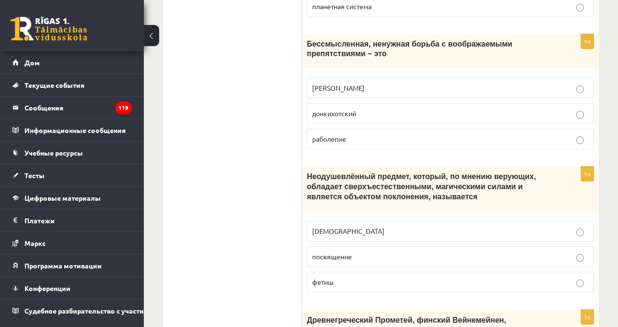
click at [463, 56] on p "Бессмысленная, ненужная борьба с воображаемыми препятствиями – это" at bounding box center [426, 49] width 239 height 20
click at [464, 57] on p "Бессмысленная, ненужная борьба с воображаемыми препятствиями – это" at bounding box center [426, 49] width 239 height 20
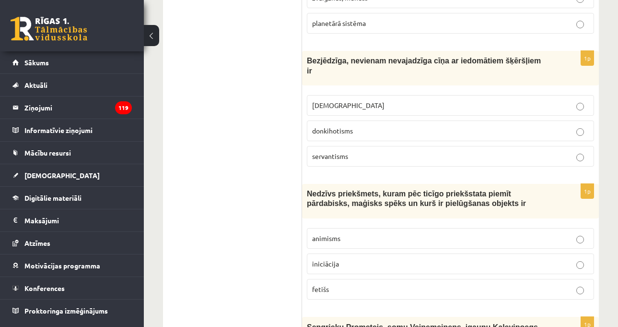
scroll to position [624, 0]
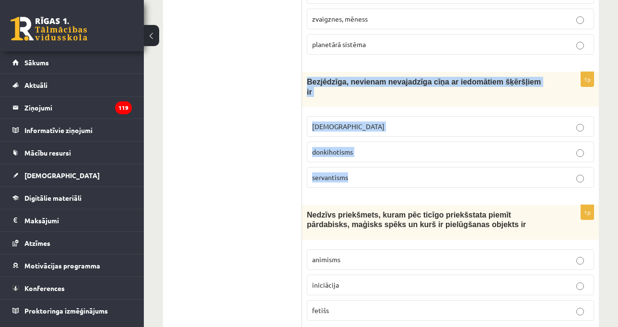
drag, startPoint x: 308, startPoint y: 68, endPoint x: 390, endPoint y: 150, distance: 116.3
click at [390, 150] on div "1p Bezjēdzīga, nevienam nevajadzīga cīņa ar iedomātiem šķēršļiem ir minhauzenis…" at bounding box center [450, 133] width 297 height 123
copy div "Bezjēdzīga, nevienam nevajadzīga cīņa ar iedomātiem šķēršļiem ir minhauzenisms …"
click at [342, 147] on span "donkihotisms" at bounding box center [332, 151] width 41 height 9
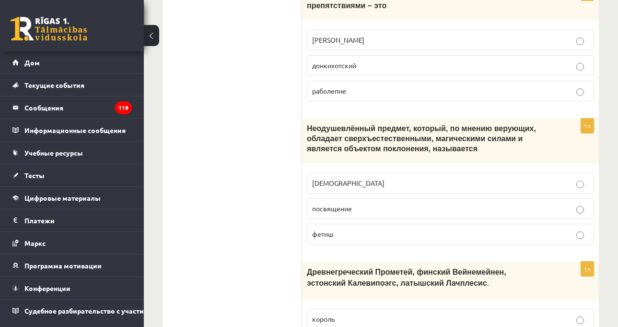
click at [373, 212] on p "посвящение" at bounding box center [450, 208] width 277 height 10
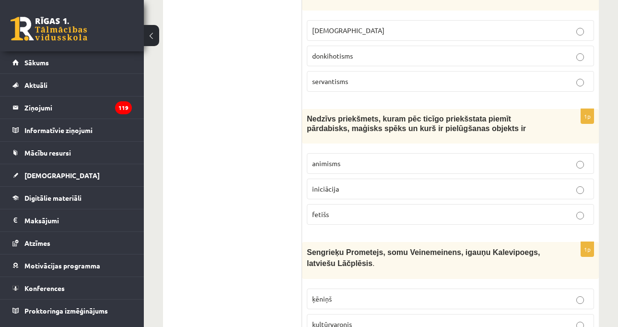
click at [318, 115] on span "Nedzīvs priekšmets, kuram pēc ticīgo priekšstata piemīt pārdabisks, maģisks spē…" at bounding box center [416, 124] width 219 height 18
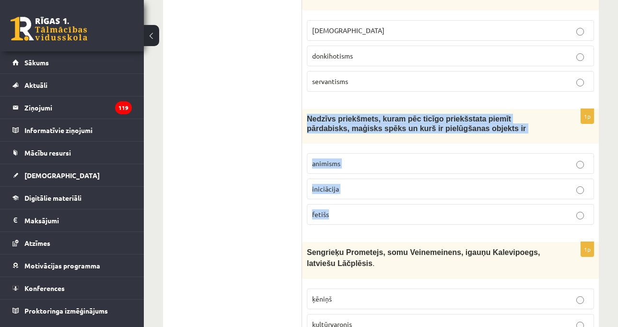
drag, startPoint x: 306, startPoint y: 96, endPoint x: 379, endPoint y: 200, distance: 126.3
click at [379, 200] on div "1p Nedzīvs priekšmets, kuram pēc ticīgo priekšstata piemīt pārdabisks, maģisks …" at bounding box center [450, 170] width 297 height 123
copy div "Nedzīvs priekšmets, kuram pēc ticīgo priekšstata piemīt pārdabisks, maģisks spē…"
click at [350, 204] on label "fetišs" at bounding box center [450, 214] width 287 height 21
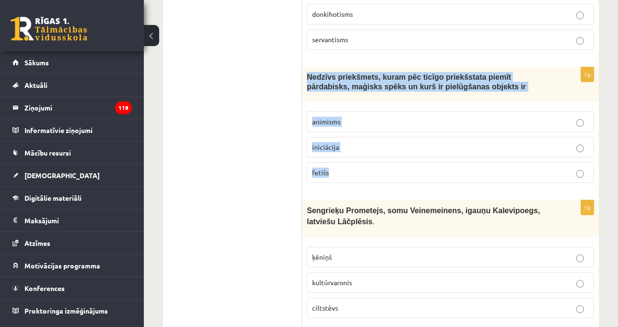
scroll to position [815, 0]
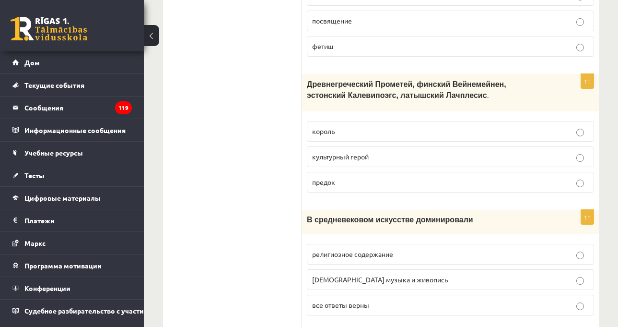
scroll to position [911, 0]
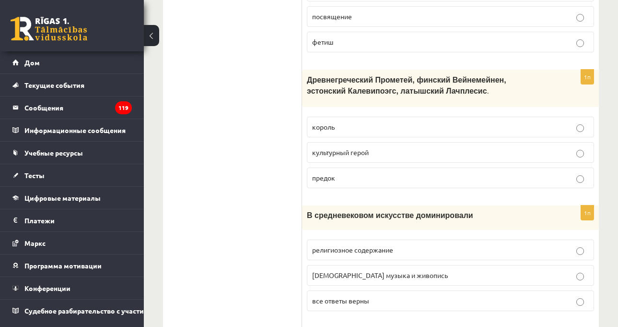
click at [360, 143] on label "культурный герой" at bounding box center [450, 152] width 287 height 21
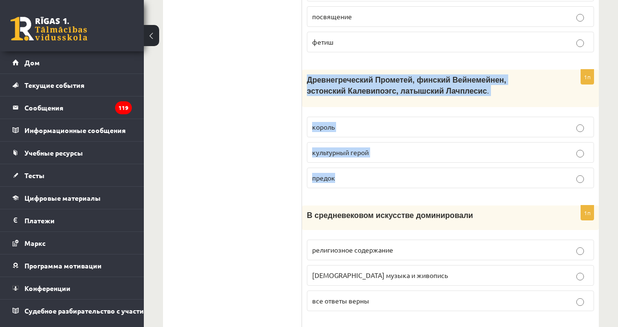
drag, startPoint x: 308, startPoint y: 82, endPoint x: 372, endPoint y: 176, distance: 114.0
click at [372, 176] on div "1п Древнегреческий Прометей, финский Вейнемейнен, эстонский Калевипоэгс, латышс…" at bounding box center [450, 133] width 297 height 126
copy div "Древнегреческий Прометей, финский Вейнемейнен, эстонский Калевипоэгс, латышский…"
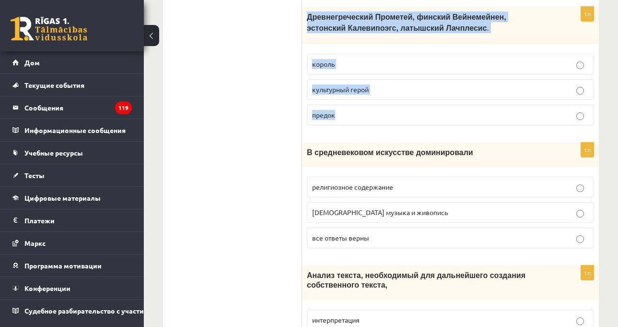
scroll to position [1007, 0]
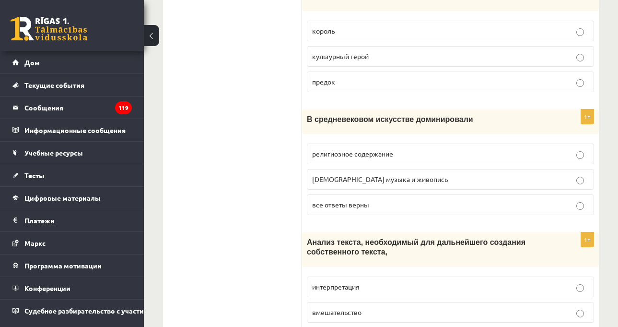
click at [504, 122] on p "В средневековом искусстве доминировали" at bounding box center [426, 119] width 239 height 10
click at [497, 120] on p "В средневековом искусстве доминировали" at bounding box center [426, 119] width 239 height 10
click at [497, 118] on p "В средневековом искусстве доминировали" at bounding box center [426, 119] width 239 height 10
click at [499, 118] on p "В средневековом искусстве доминировали" at bounding box center [426, 119] width 239 height 10
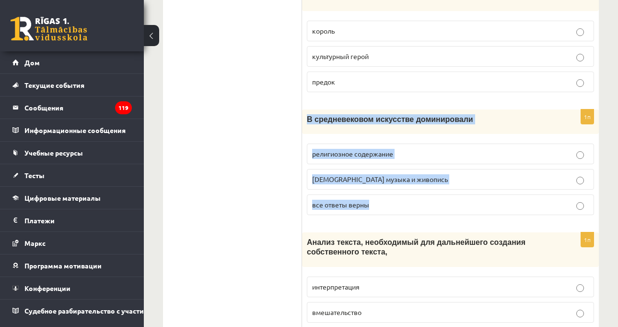
drag, startPoint x: 305, startPoint y: 119, endPoint x: 389, endPoint y: 203, distance: 119.0
click at [389, 203] on div "1п В средневековом искусстве доминировали религиозное содержание церковная музы…" at bounding box center [450, 165] width 297 height 113
copy div "В средневековом искусстве доминировали религиозное содержание церковная музыка …"
click at [416, 204] on p "все ответы верны" at bounding box center [450, 205] width 277 height 10
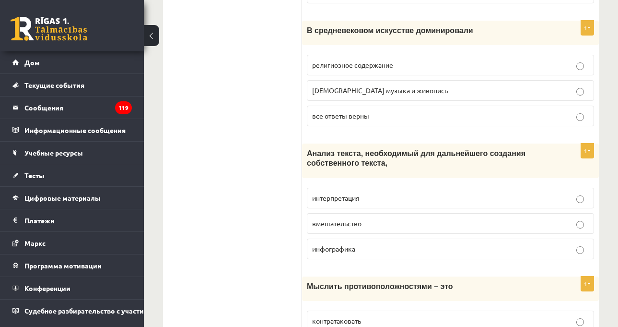
scroll to position [1199, 0]
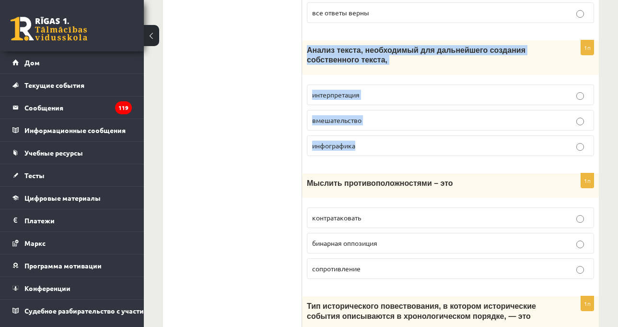
drag, startPoint x: 308, startPoint y: 50, endPoint x: 381, endPoint y: 148, distance: 122.0
click at [381, 148] on div "1п Анализ текста, необходимый для дальнейшего создания собственного текста, инт…" at bounding box center [450, 101] width 297 height 123
copy div "Анализ текста, необходимый для дальнейшего создания собственного текста, интерп…"
click at [387, 91] on p "интерпретация" at bounding box center [450, 95] width 277 height 10
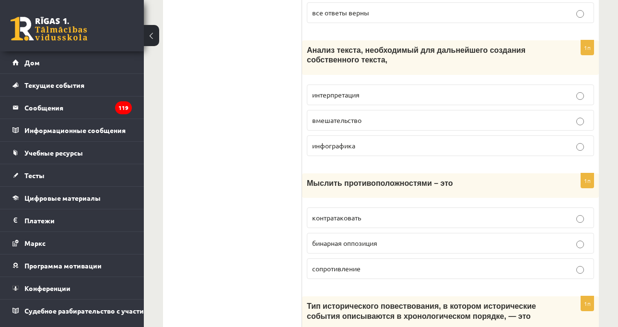
click at [396, 74] on div "Анализ текста, необходимый для дальнейшего создания собственного текста," at bounding box center [450, 57] width 297 height 35
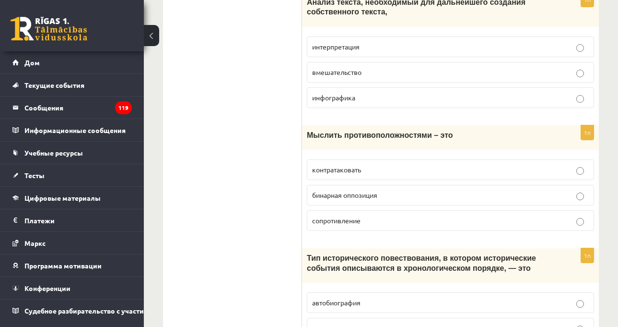
scroll to position [1295, 0]
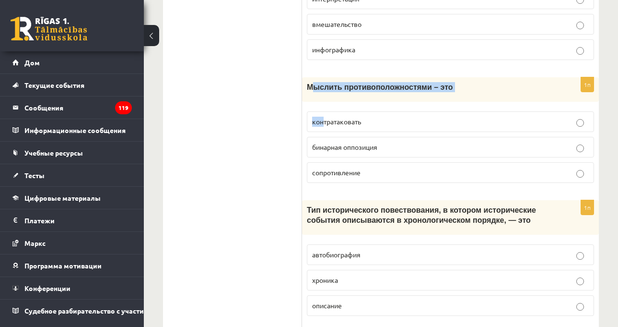
drag, startPoint x: 314, startPoint y: 91, endPoint x: 320, endPoint y: 106, distance: 15.9
click at [323, 115] on div "1п Мыслить противоположностями – это контратаковать бинарная оппозиция сопротив…" at bounding box center [450, 133] width 297 height 113
drag, startPoint x: 314, startPoint y: 93, endPoint x: 395, endPoint y: 184, distance: 122.3
click at [395, 184] on div "1п Мыслить противоположностями – это контратаковать бинарная оппозиция сопротив…" at bounding box center [450, 133] width 297 height 113
copy div "Мыслить противоположностями – это контратаковать бинарная оппозиция сопротивлен…"
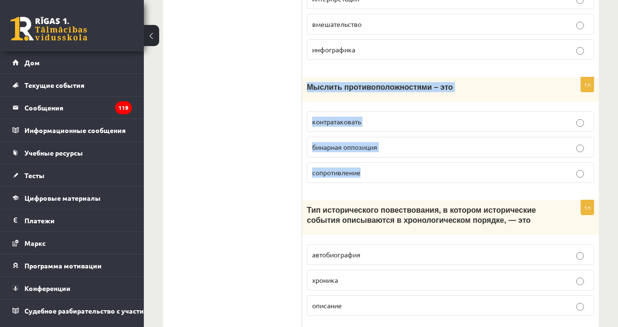
click at [340, 145] on font "бинарная оппозиция" at bounding box center [344, 146] width 65 height 9
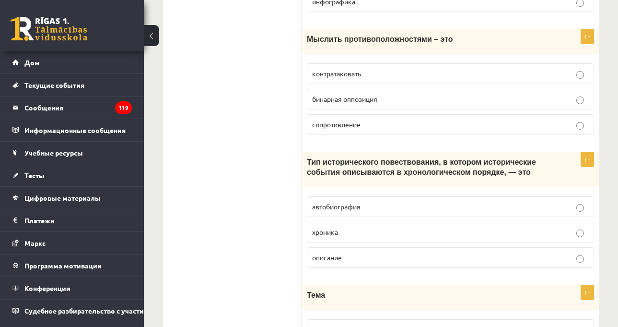
scroll to position [1439, 0]
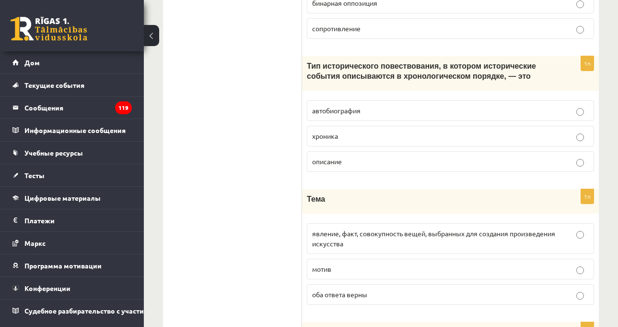
click at [491, 76] on p "Тип исторического повествования, в котором исторические события описываются в х…" at bounding box center [426, 71] width 239 height 20
click at [306, 84] on div "Тип исторического повествования, в котором исторические события описываются в х…" at bounding box center [450, 73] width 297 height 35
click at [302, 79] on div "Тип исторического повествования, в котором исторические события описываются в х…" at bounding box center [450, 73] width 297 height 35
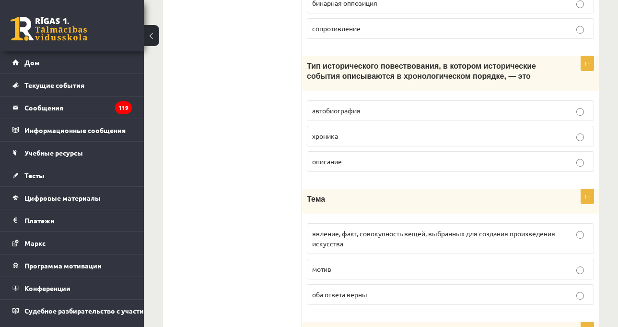
click at [330, 107] on font "автобиография" at bounding box center [336, 110] width 48 height 9
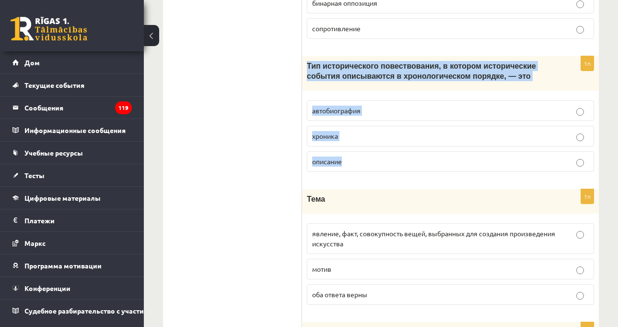
drag, startPoint x: 306, startPoint y: 65, endPoint x: 376, endPoint y: 160, distance: 118.6
click at [376, 160] on div "1п Тип исторического повествования, в котором исторические события описываются …" at bounding box center [450, 117] width 297 height 123
copy div "Тип исторического повествования, в котором исторические события описываются в х…"
click at [331, 132] on font "хроника" at bounding box center [325, 135] width 26 height 9
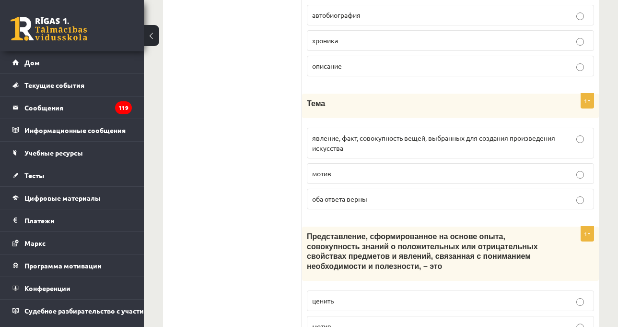
scroll to position [1535, 0]
click at [441, 100] on p "Тема" at bounding box center [426, 103] width 239 height 10
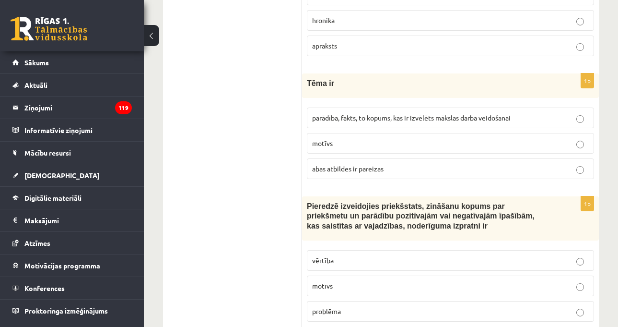
click at [389, 196] on div "Pieredzē izveidojies priekšstats, zināšanu kopums par priekšmetu un parādību po…" at bounding box center [450, 218] width 297 height 44
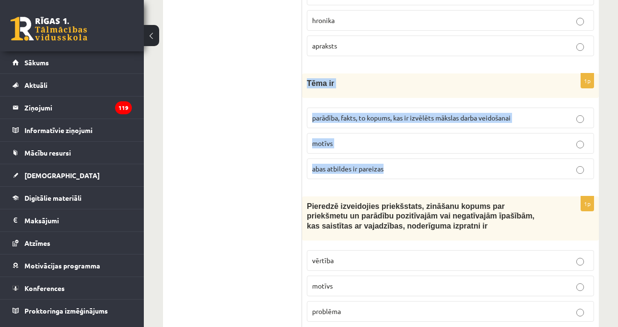
drag, startPoint x: 304, startPoint y: 50, endPoint x: 397, endPoint y: 130, distance: 122.8
click at [397, 128] on div "1p Tēma ir parādība, fakts, to kopums, kas ir izvēlēts mākslas darba veidošanai…" at bounding box center [450, 129] width 297 height 113
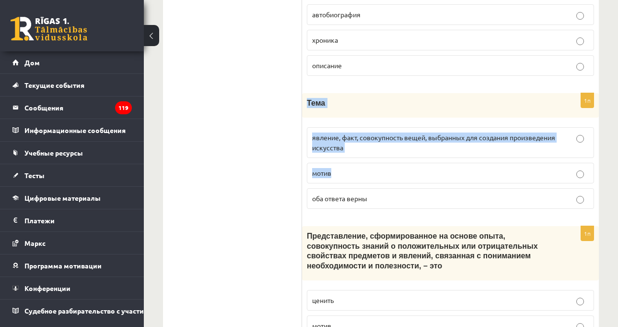
click at [333, 122] on fieldset "явление, факт, совокупность вещей, выбранных для создания произведения искусств…" at bounding box center [450, 166] width 287 height 89
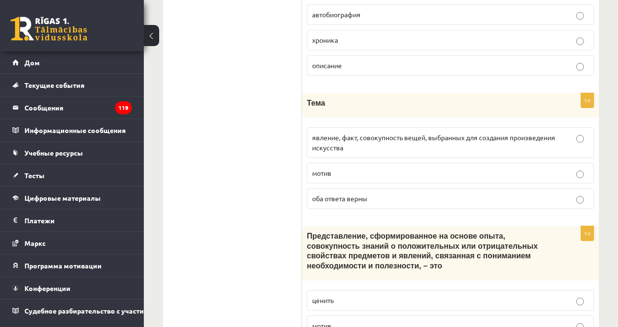
click at [393, 195] on p "оба ответа верны" at bounding box center [450, 198] width 277 height 10
click at [432, 148] on p "явление, факт, совокупность вещей, выбранных для создания произведения искусства" at bounding box center [450, 142] width 277 height 20
click at [490, 235] on font "Представление, сформированное на основе опыта, совокупность знаний о положитель…" at bounding box center [422, 251] width 231 height 38
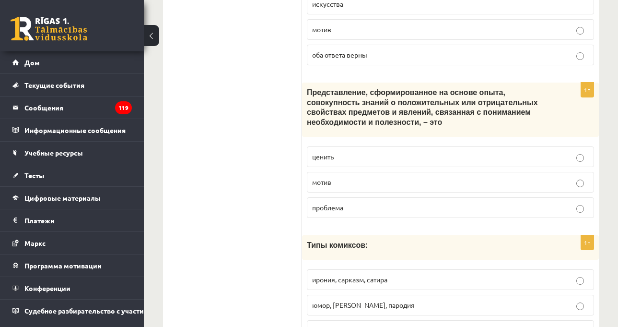
scroll to position [1679, 0]
click at [593, 121] on div "Представление, сформированное на основе опыта, совокупность знаний о положитель…" at bounding box center [450, 109] width 297 height 54
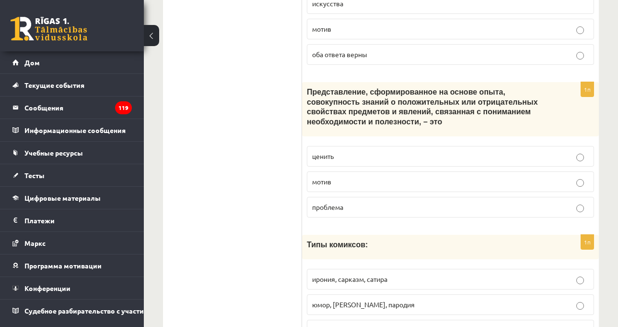
click at [550, 151] on p "ценить" at bounding box center [450, 156] width 277 height 10
click at [561, 93] on div "Представление, сформированное на основе опыта, совокупность знаний о положитель…" at bounding box center [450, 109] width 297 height 54
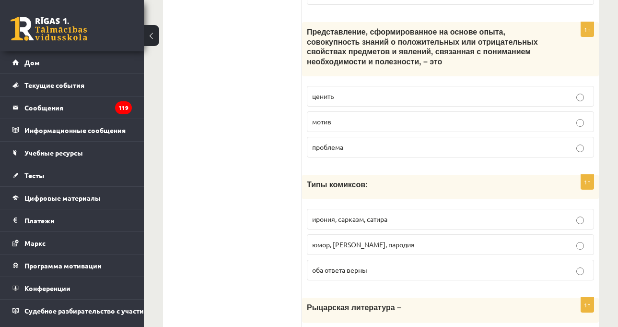
scroll to position [1789, 0]
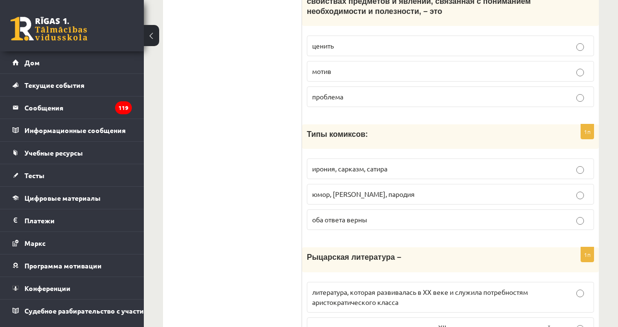
click at [438, 124] on div "Типы комиксов:" at bounding box center [450, 136] width 297 height 24
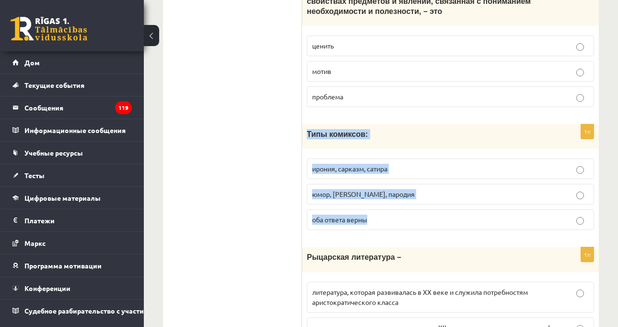
drag, startPoint x: 305, startPoint y: 122, endPoint x: 396, endPoint y: 207, distance: 124.9
click at [396, 207] on div "1п Типы комиксов: ирония, сарказм, сатира юмор, гротеск, пародия оба ответа вер…" at bounding box center [450, 180] width 297 height 113
click at [413, 214] on p "оба ответа верны" at bounding box center [450, 219] width 277 height 10
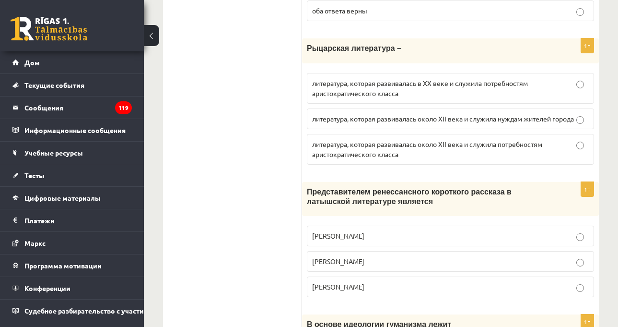
scroll to position [1981, 0]
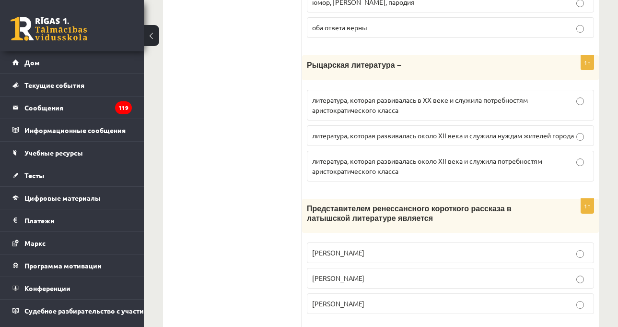
click at [460, 206] on font "Представителем ренессансного короткого рассказа в латышской литературе является" at bounding box center [409, 213] width 205 height 18
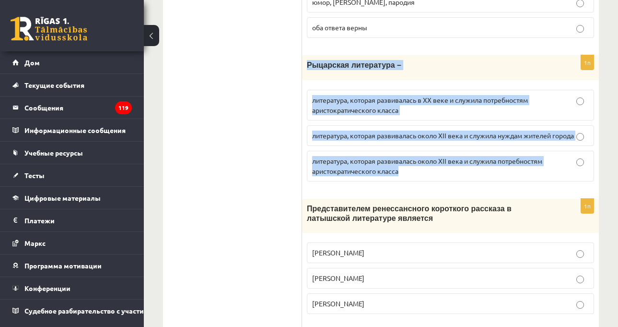
drag, startPoint x: 305, startPoint y: 53, endPoint x: 443, endPoint y: 167, distance: 178.8
click at [443, 167] on div "1п Рыцарская литература – литература, которая развивалась в XX веке и служила п…" at bounding box center [450, 121] width 297 height 133
click at [404, 173] on p "литература, которая развивалась около XII века и служила потребностям аристокра…" at bounding box center [450, 166] width 277 height 20
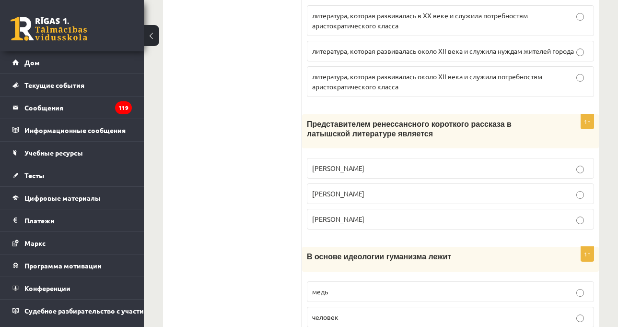
scroll to position [2077, 0]
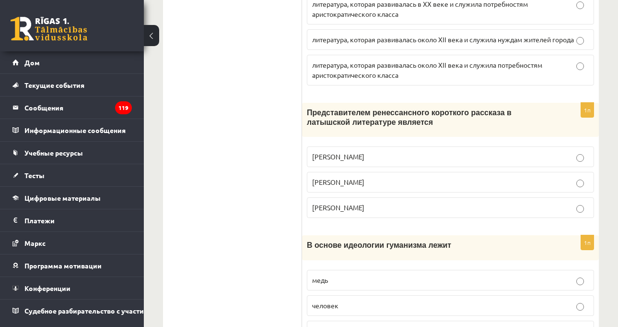
click at [465, 133] on div "Представителем ренессансного короткого рассказа в латышской литературе является" at bounding box center [450, 120] width 297 height 35
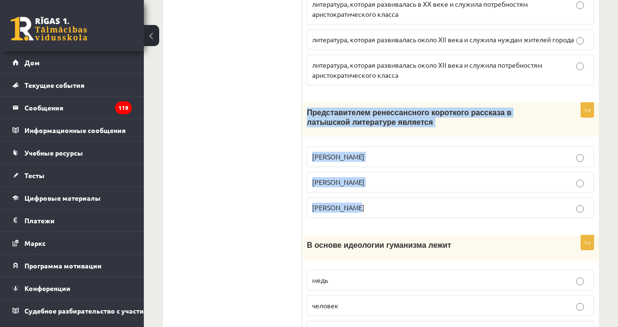
drag, startPoint x: 306, startPoint y: 111, endPoint x: 382, endPoint y: 207, distance: 121.9
click at [382, 207] on div "1п Представителем ренессансного короткого рассказа в латышской литературе являе…" at bounding box center [450, 164] width 297 height 123
click at [372, 210] on p "Янис Эзеринс" at bounding box center [450, 207] width 277 height 10
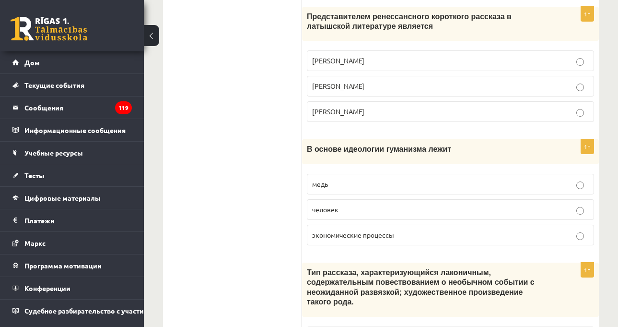
scroll to position [2221, 0]
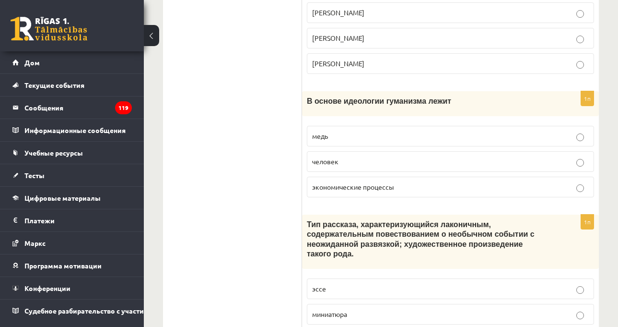
click at [440, 104] on p "В основе идеологии гуманизма лежит" at bounding box center [426, 101] width 239 height 10
click at [339, 156] on p "человек" at bounding box center [450, 161] width 277 height 10
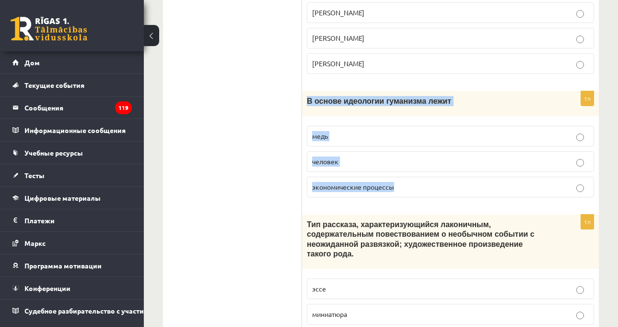
drag, startPoint x: 307, startPoint y: 104, endPoint x: 424, endPoint y: 192, distance: 146.2
click at [424, 192] on div "1п В основе идеологии гуманизма лежит медь человек экономические процессы" at bounding box center [450, 147] width 297 height 113
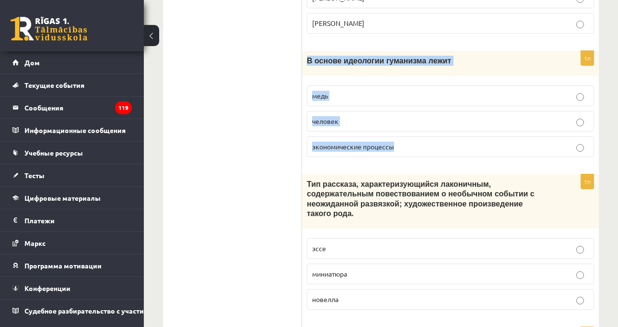
scroll to position [2317, 0]
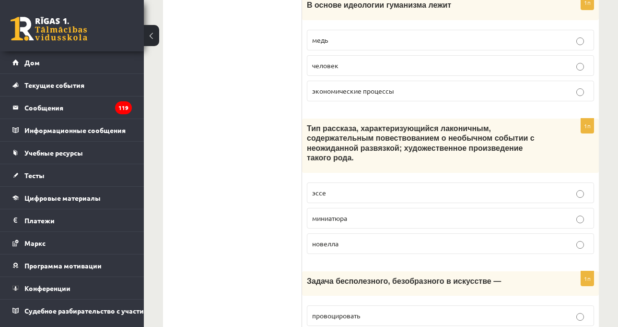
click at [432, 158] on div "Тип рассказа, характеризующийся лаконичным, содержательным повествованием о нео…" at bounding box center [450, 145] width 297 height 54
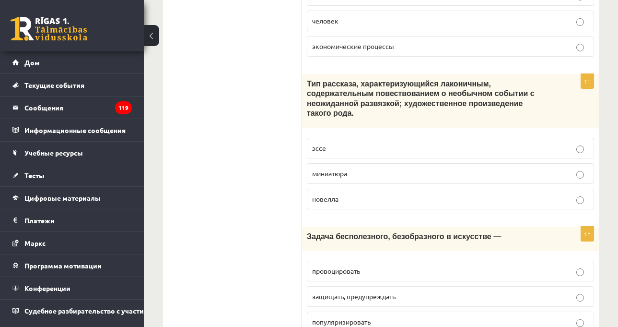
scroll to position [2412, 0]
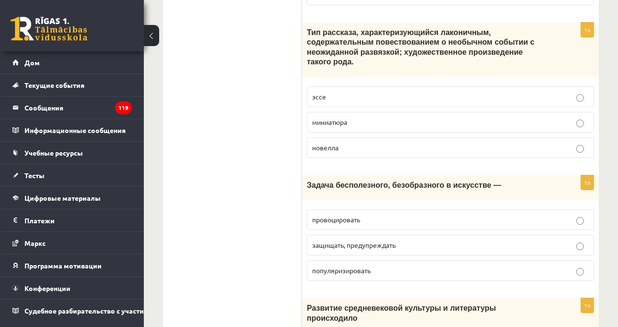
click at [477, 53] on p "Тип рассказа, характеризующийся лаконичным, содержательным повествованием о нео…" at bounding box center [426, 46] width 239 height 39
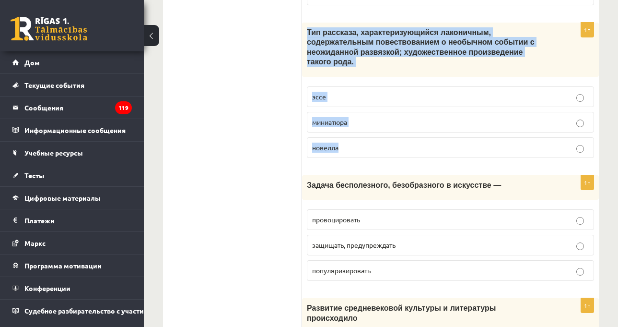
drag, startPoint x: 312, startPoint y: 41, endPoint x: 379, endPoint y: 143, distance: 122.7
click at [379, 143] on div "1п Тип рассказа, характеризующийся лаконичным, содержательным повествованием о …" at bounding box center [450, 94] width 297 height 143
click at [476, 54] on p "Тип рассказа, характеризующийся лаконичным, содержательным повествованием о нео…" at bounding box center [426, 46] width 239 height 39
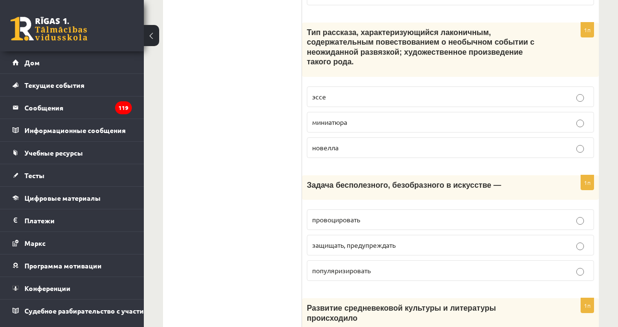
click at [413, 142] on p "новелла" at bounding box center [450, 147] width 277 height 10
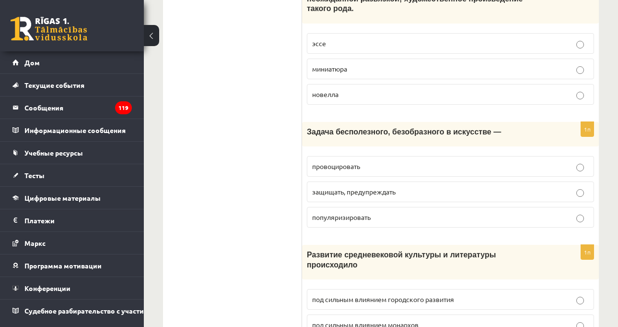
scroll to position [2508, 0]
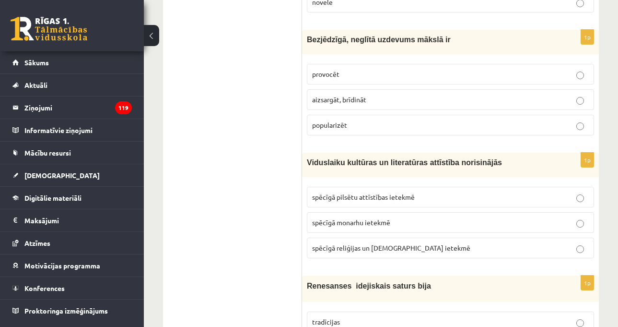
click at [334, 153] on div "Viduslaiku kultūras un literatūras attīstība norisinājās" at bounding box center [450, 165] width 297 height 24
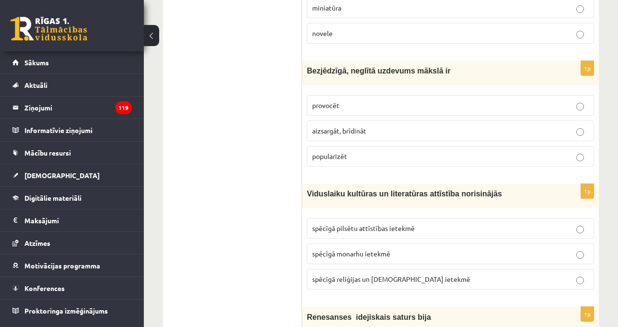
scroll to position [2412, 0]
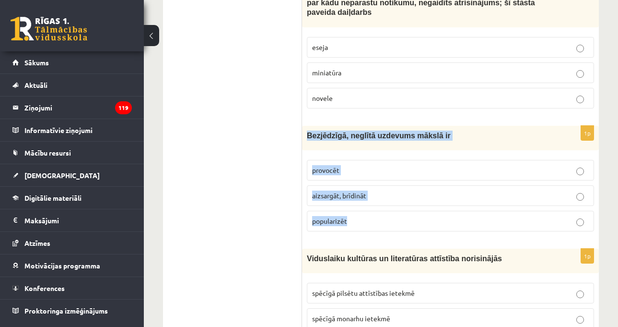
drag, startPoint x: 308, startPoint y: 62, endPoint x: 354, endPoint y: 140, distance: 89.7
click at [353, 139] on div "1p Bezjēdzīgā, neglītā uzdevums mākslā ir provocēt aizsargāt, brīdināt populari…" at bounding box center [450, 182] width 297 height 113
click at [354, 216] on p "popularizēt" at bounding box center [450, 221] width 277 height 10
click at [397, 211] on label "popularizēt" at bounding box center [450, 221] width 287 height 21
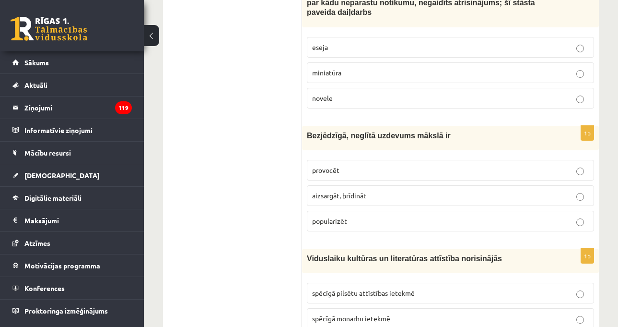
click at [399, 160] on label "provocēt" at bounding box center [450, 170] width 287 height 21
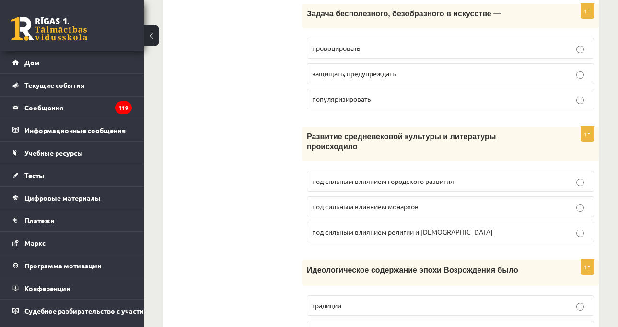
scroll to position [2604, 0]
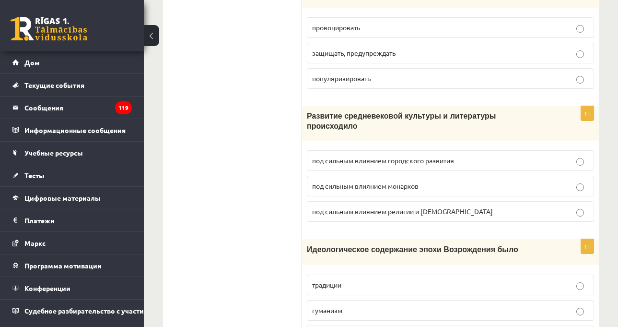
click at [400, 112] on div "Развитие средневековой культуры и литературы происходило" at bounding box center [450, 123] width 297 height 35
click at [413, 156] on font "под сильным влиянием городского развития" at bounding box center [383, 160] width 142 height 9
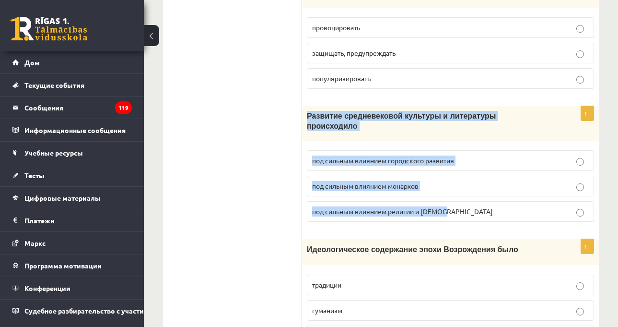
drag, startPoint x: 305, startPoint y: 107, endPoint x: 490, endPoint y: 180, distance: 198.7
click at [490, 180] on div "1п Развитие средневековой культуры и литературы происходило под сильным влияние…" at bounding box center [450, 167] width 297 height 123
click at [436, 206] on p "под сильным влиянием религии и церкви" at bounding box center [450, 211] width 277 height 10
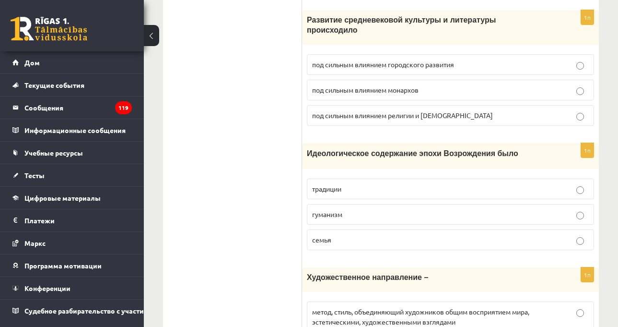
scroll to position [2748, 0]
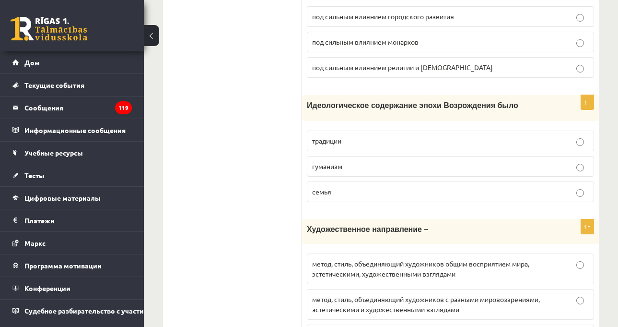
click at [447, 224] on p "Художественное направление –" at bounding box center [426, 229] width 239 height 10
click at [386, 136] on p "традиции" at bounding box center [450, 141] width 277 height 10
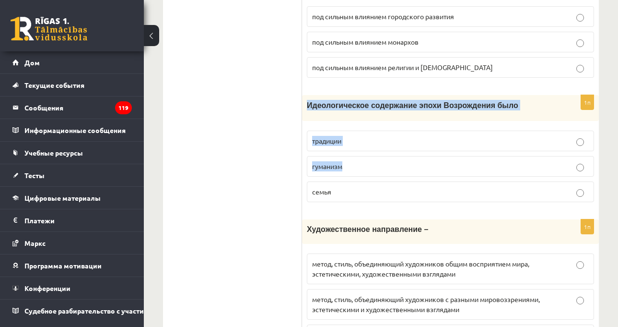
drag, startPoint x: 306, startPoint y: 88, endPoint x: 348, endPoint y: 159, distance: 82.8
click at [348, 158] on div "1п Идеологическое содержание эпохи Возрождения было традиции гуманизм семья" at bounding box center [450, 152] width 297 height 115
click at [424, 161] on p "гуманизм" at bounding box center [450, 166] width 277 height 10
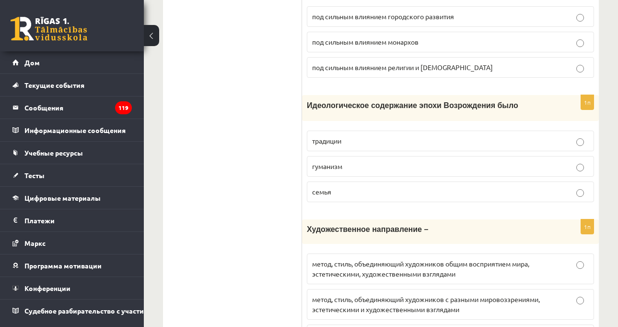
scroll to position [2940, 0]
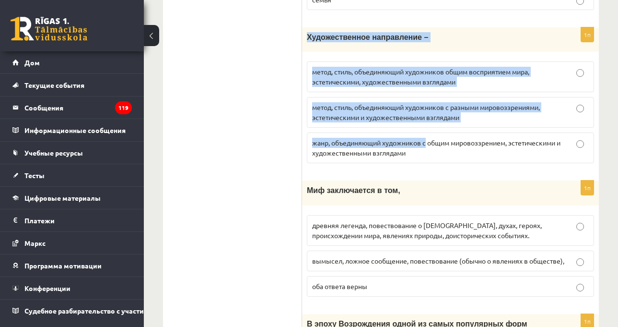
drag, startPoint x: 304, startPoint y: 16, endPoint x: 429, endPoint y: 132, distance: 170.4
click at [428, 128] on div "1п Художественное направление – метод, стиль, объединяющий художников общим вос…" at bounding box center [450, 98] width 297 height 143
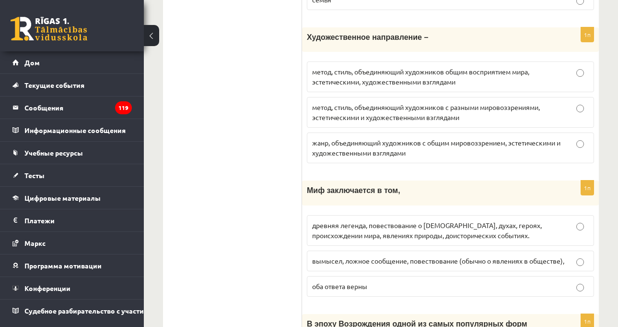
click at [429, 185] on p "Миф заключается в том," at bounding box center [426, 190] width 239 height 10
click at [506, 185] on p "Миф заключается в том," at bounding box center [426, 190] width 239 height 10
click at [508, 185] on p "Миф заключается в том," at bounding box center [426, 190] width 239 height 10
click at [475, 185] on p "Миф заключается в том," at bounding box center [426, 190] width 239 height 10
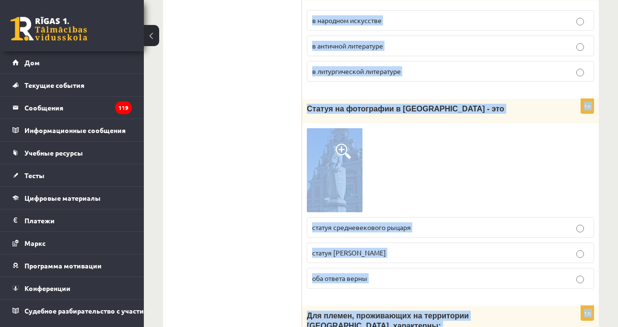
scroll to position [3901, 0]
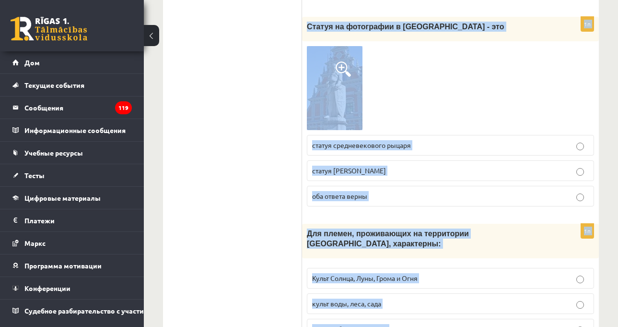
drag, startPoint x: 305, startPoint y: 16, endPoint x: 440, endPoint y: 284, distance: 300.9
click at [459, 51] on div at bounding box center [450, 88] width 287 height 84
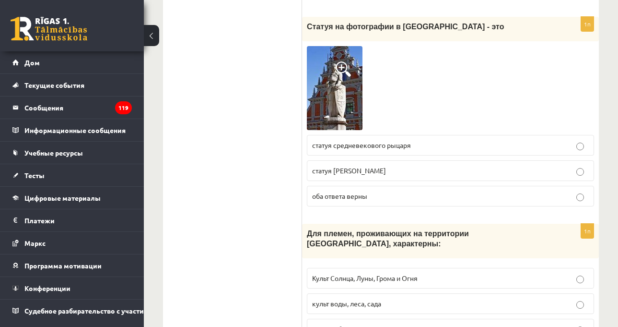
scroll to position [3805, 0]
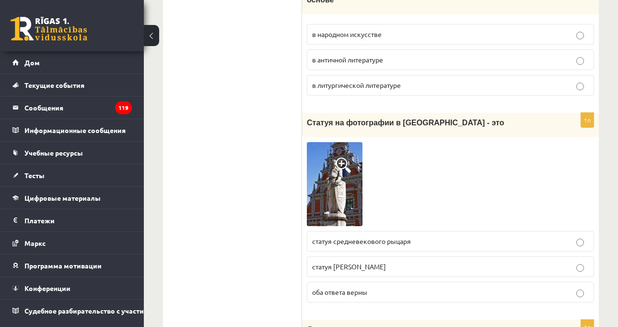
click at [335, 142] on img at bounding box center [335, 184] width 56 height 84
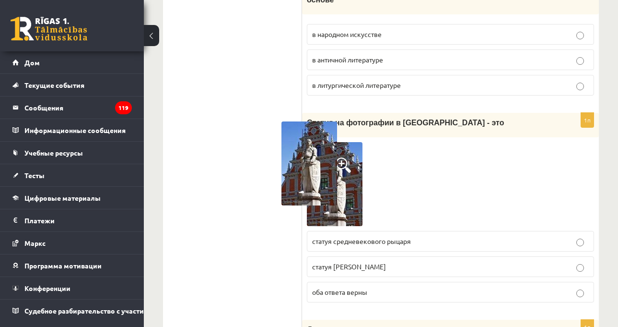
click at [435, 127] on div at bounding box center [309, 163] width 618 height 327
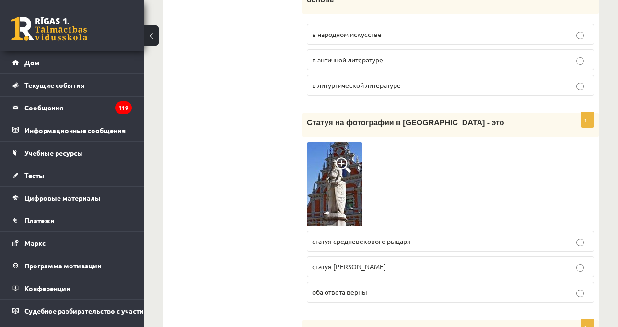
click at [399, 236] on p "статуя средневекового рыцаря" at bounding box center [450, 241] width 277 height 10
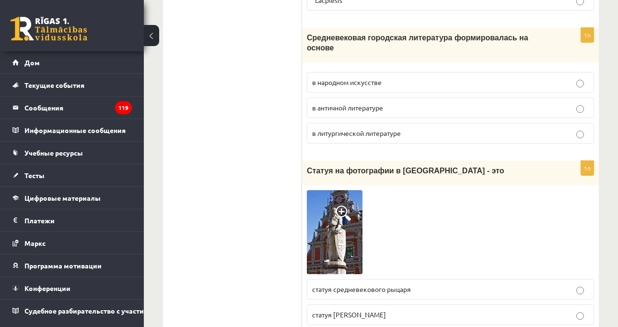
click at [334, 190] on img at bounding box center [335, 232] width 56 height 84
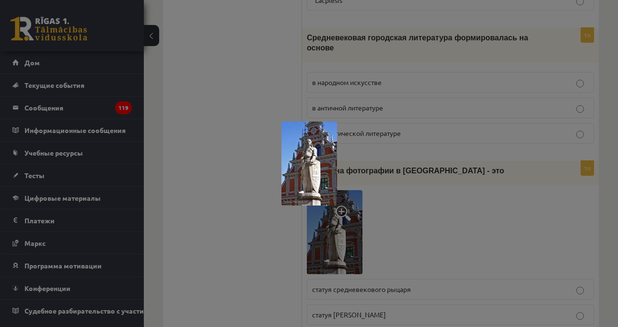
click at [451, 169] on div at bounding box center [309, 163] width 618 height 327
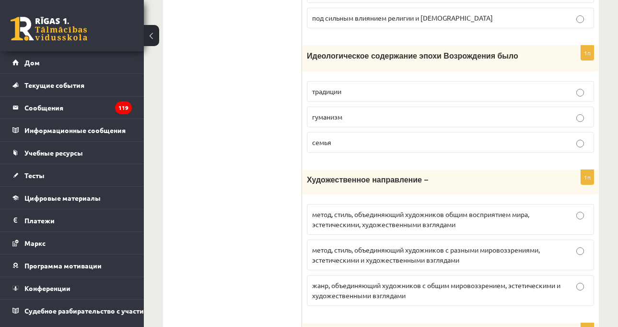
scroll to position [2846, 0]
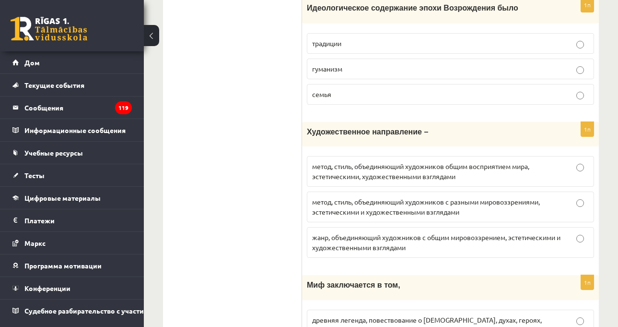
drag, startPoint x: 285, startPoint y: 116, endPoint x: 295, endPoint y: 117, distance: 10.1
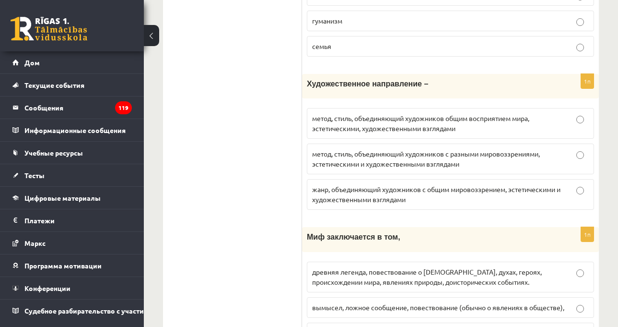
click at [450, 149] on font "метод, стиль, объединяющий художников с разными мировоззрениями, эстетическими …" at bounding box center [426, 158] width 228 height 19
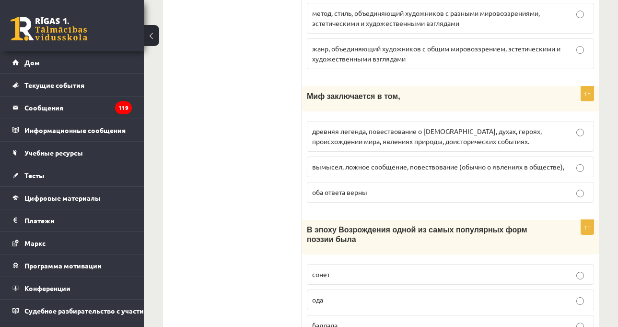
scroll to position [3037, 0]
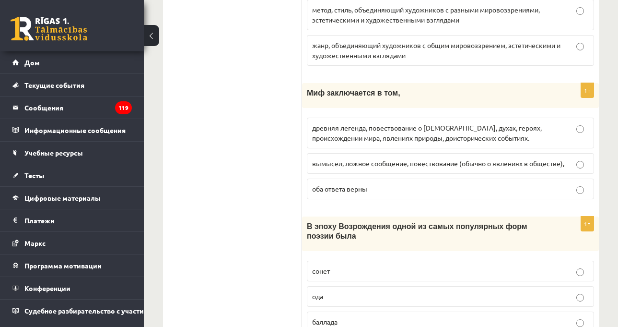
click at [479, 123] on p "древняя легенда, повествование о богах, духах, героях, происхождении мира, явле…" at bounding box center [450, 133] width 277 height 20
click at [417, 222] on font "В эпоху Возрождения одной из самых популярных форм поэзии была" at bounding box center [417, 231] width 221 height 18
click at [447, 216] on div "В эпоху Возрождения одной из самых популярных форм поэзии была" at bounding box center [450, 233] width 297 height 35
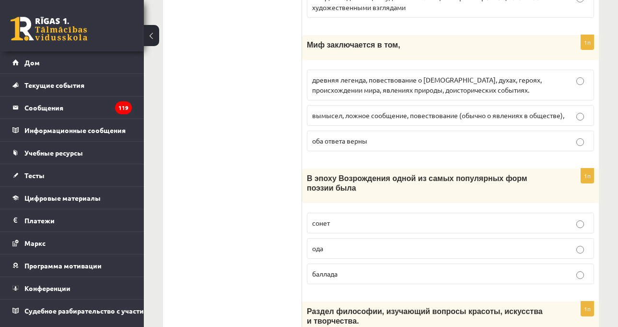
scroll to position [3133, 0]
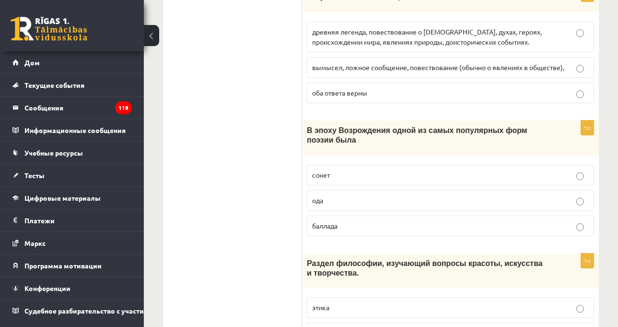
click at [475, 253] on div "Раздел философии, изучающий вопросы красоты, искусства и творчества." at bounding box center [450, 270] width 297 height 35
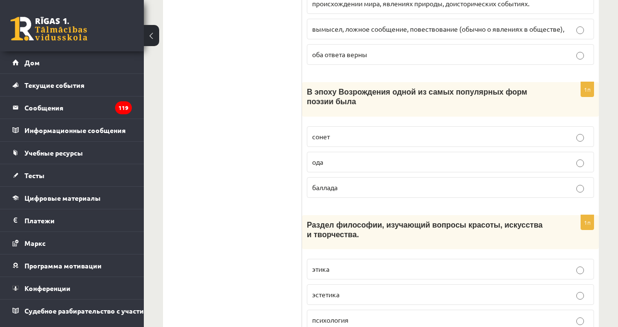
scroll to position [3229, 0]
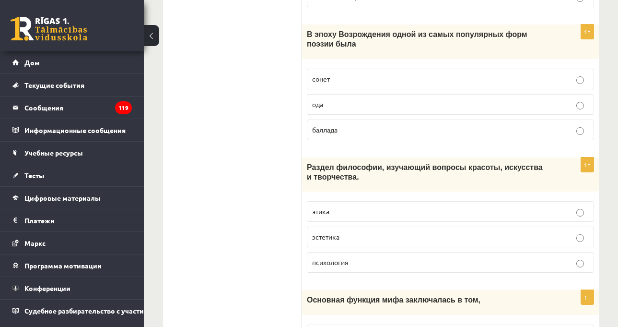
click at [473, 163] on font "Раздел философии, изучающий вопросы красоты, искусства и творчества." at bounding box center [425, 172] width 236 height 18
click at [452, 119] on label "баллада" at bounding box center [450, 129] width 287 height 21
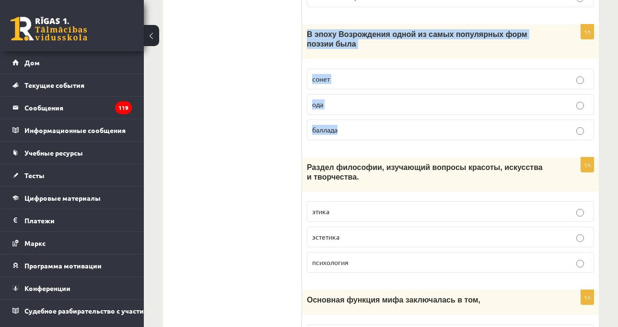
drag, startPoint x: 305, startPoint y: 14, endPoint x: 355, endPoint y: 89, distance: 89.9
click at [355, 86] on div "1п В эпоху Возрождения одной из самых популярных форм поэзии была сонет ода бал…" at bounding box center [450, 85] width 297 height 123
click at [360, 163] on font "Раздел философии, изучающий вопросы красоты, искусства и творчества." at bounding box center [425, 172] width 236 height 18
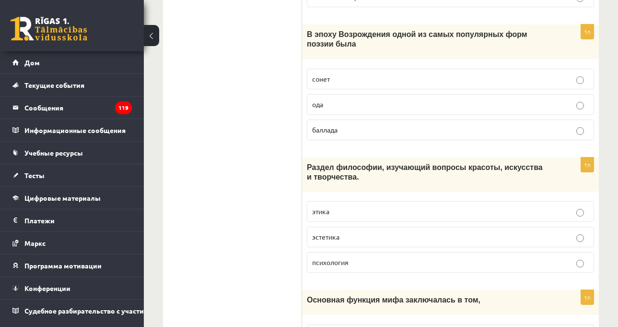
click at [397, 69] on label "сонет" at bounding box center [450, 79] width 287 height 21
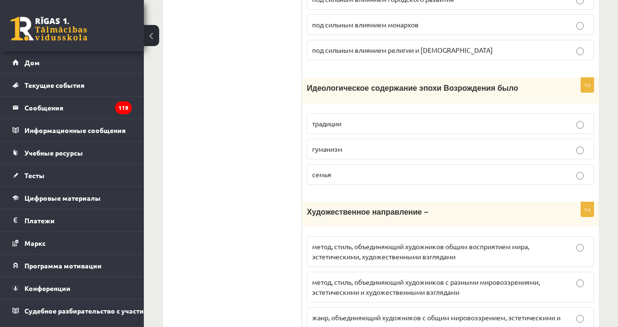
scroll to position [2846, 0]
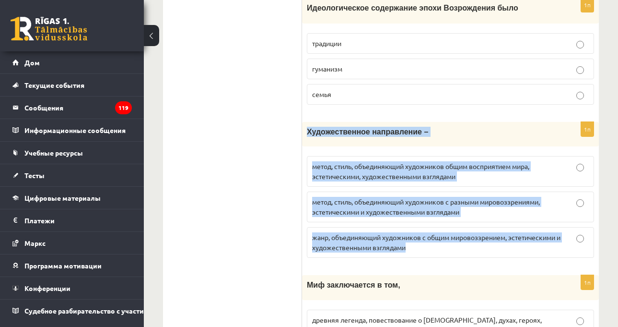
drag, startPoint x: 306, startPoint y: 111, endPoint x: 412, endPoint y: 226, distance: 156.8
click at [412, 226] on div "1п Художественное направление – метод, стиль, объединяющий художников общим вос…" at bounding box center [450, 193] width 297 height 143
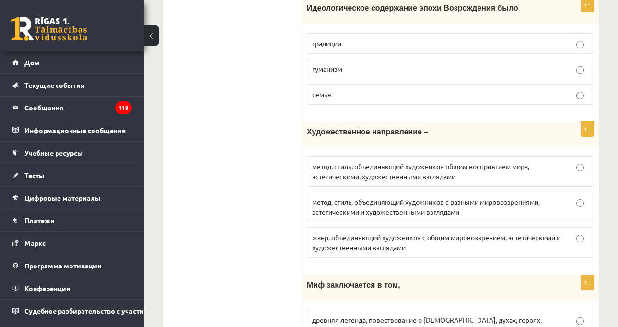
click at [470, 234] on label "жанр, объединяющий художников с общим мировоззрением, эстетическими и художеств…" at bounding box center [450, 242] width 287 height 31
click at [353, 162] on font "метод, стиль, объединяющий художников общим восприятием мира, эстетическими, ху…" at bounding box center [420, 171] width 217 height 19
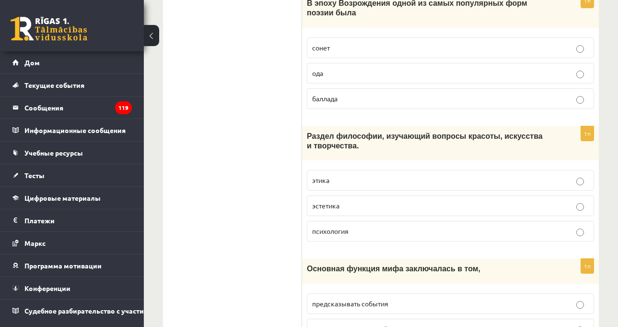
scroll to position [3277, 0]
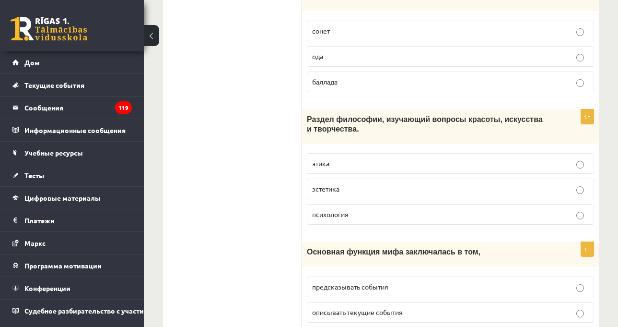
click at [418, 114] on p "Раздел философии, изучающий вопросы красоты, искусства и творчества." at bounding box center [426, 124] width 239 height 20
click at [388, 184] on p "эстетика" at bounding box center [450, 189] width 277 height 10
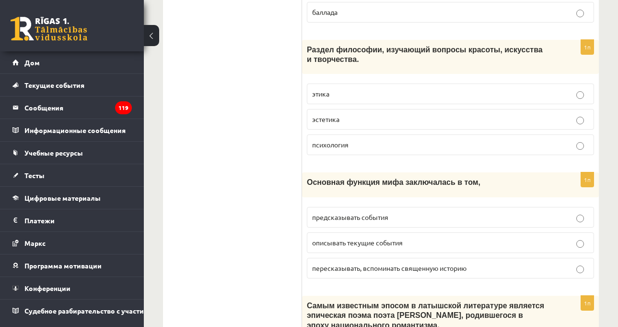
scroll to position [3421, 0]
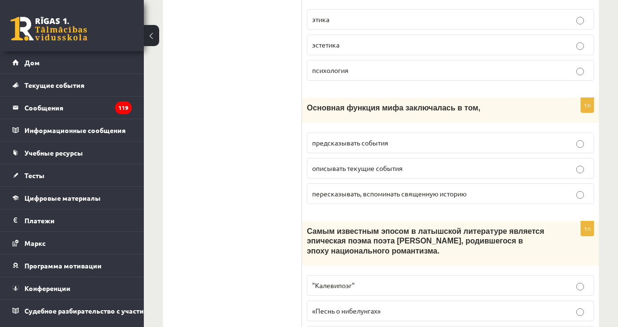
click at [483, 188] on p "пересказывать, вспоминать священную историю" at bounding box center [450, 193] width 277 height 10
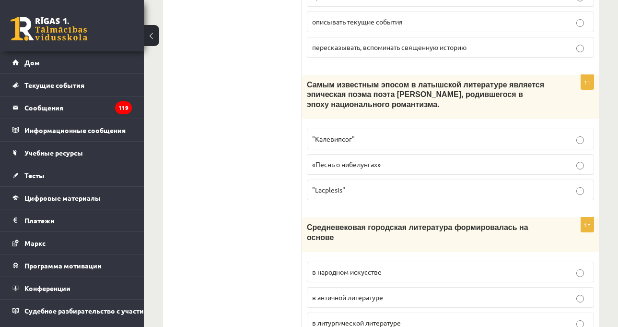
scroll to position [3565, 0]
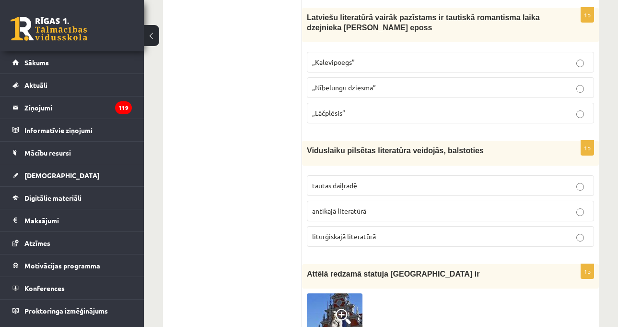
click at [304, 141] on div "Viduslaiku pilsētas literatūra veidojās, balstoties" at bounding box center [450, 153] width 297 height 24
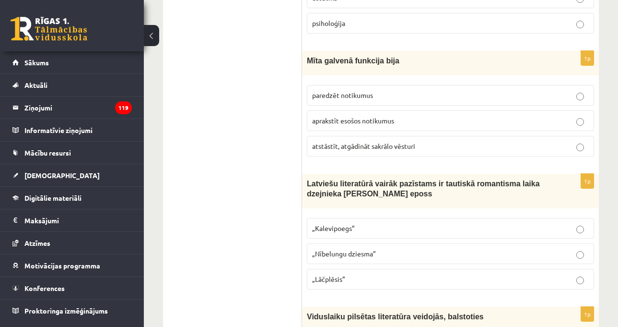
scroll to position [3421, 0]
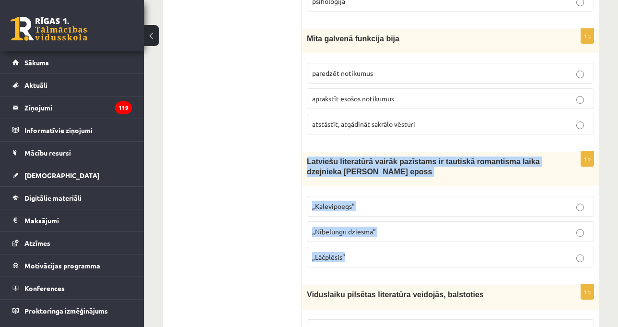
drag, startPoint x: 307, startPoint y: 92, endPoint x: 374, endPoint y: 194, distance: 122.4
click at [374, 194] on div "1p Latviešu literatūrā vairāk pazīstams ir tautiskā romantisma laika dzejnieka …" at bounding box center [450, 213] width 297 height 123
click at [365, 252] on p "„Lāčplēsis”" at bounding box center [450, 257] width 277 height 10
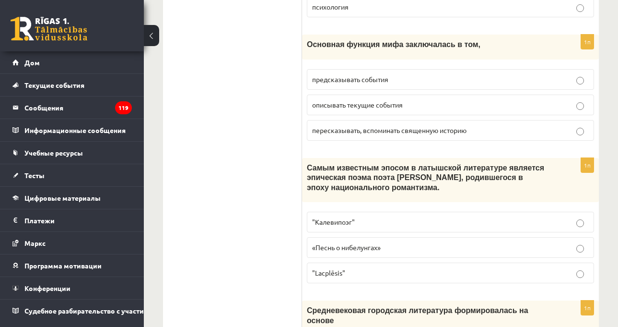
scroll to position [3565, 0]
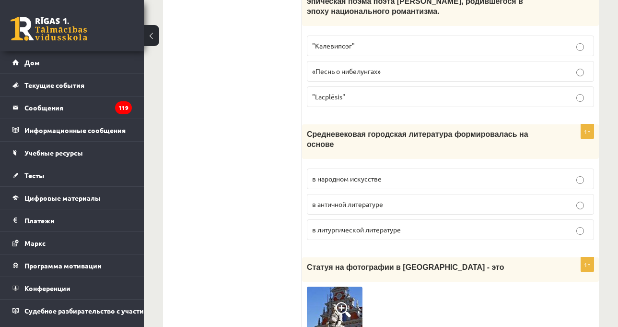
scroll to position [3661, 0]
click at [424, 168] on label "в народном искусстве" at bounding box center [450, 178] width 287 height 21
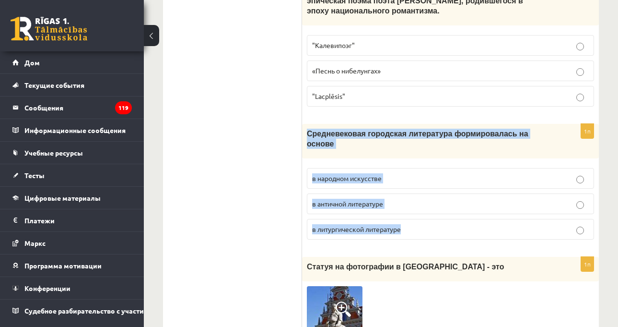
drag, startPoint x: 305, startPoint y: 103, endPoint x: 433, endPoint y: 195, distance: 157.1
click at [433, 195] on div "1п Средневековая городская литература формировалась на основе в народном искусс…" at bounding box center [450, 185] width 297 height 123
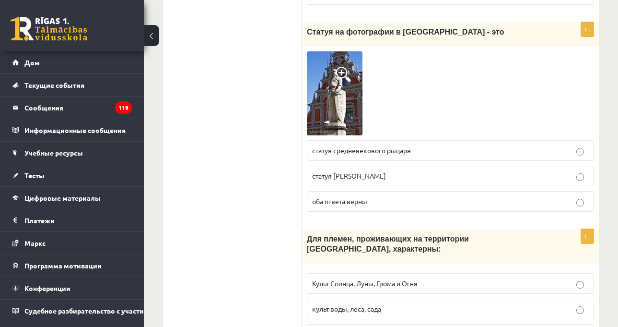
scroll to position [3901, 0]
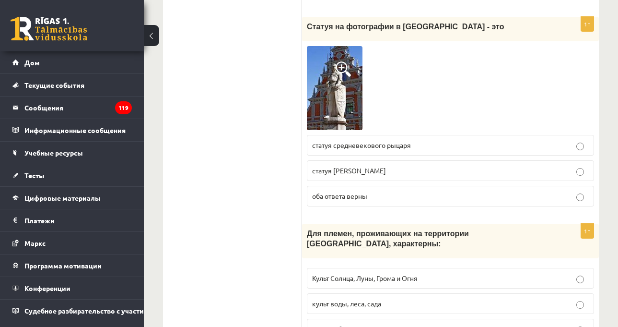
click at [357, 273] on font "Культ Солнца, Луны, Грома и Огня" at bounding box center [365, 277] width 106 height 9
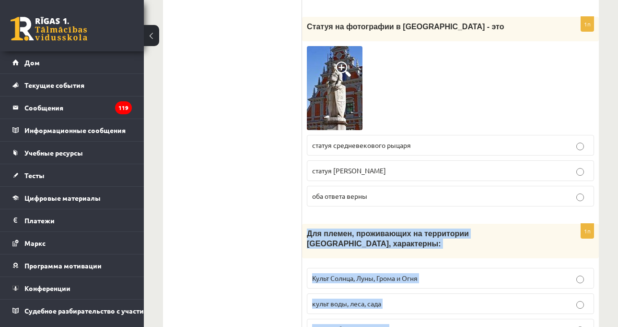
drag, startPoint x: 306, startPoint y: 193, endPoint x: 395, endPoint y: 280, distance: 124.1
click at [395, 280] on div "1п Для племен, проживающих на территории Латвии, характерны: Культ Солнца, Луны…" at bounding box center [450, 285] width 297 height 123
click at [360, 324] on font "культ неба, земли, песен" at bounding box center [350, 328] width 77 height 9
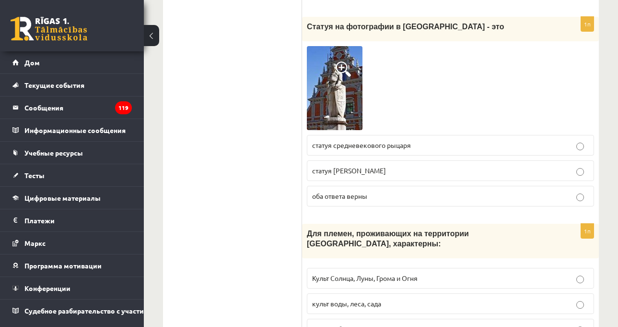
click at [359, 293] on label "культ воды, леса, сада" at bounding box center [450, 303] width 287 height 21
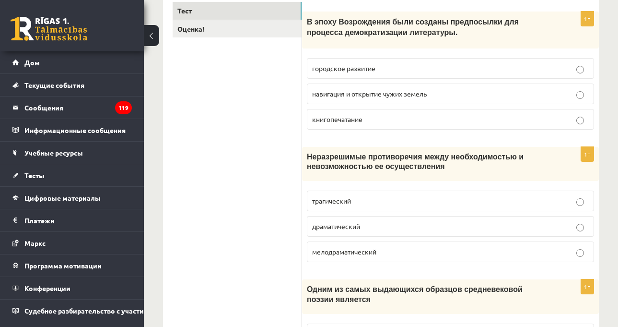
scroll to position [118, 0]
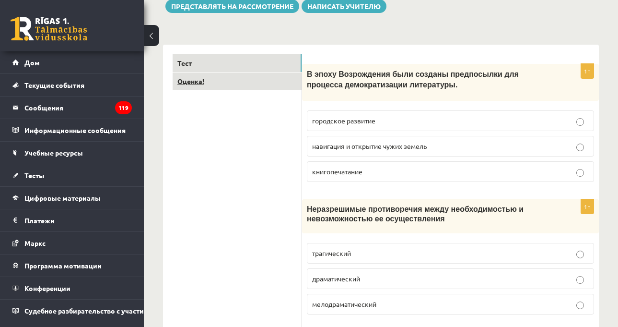
click at [205, 84] on link "Оценка!" at bounding box center [237, 81] width 129 height 18
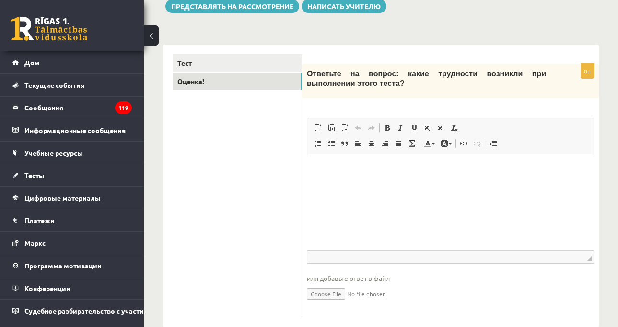
scroll to position [0, 0]
click at [397, 183] on html at bounding box center [450, 167] width 286 height 29
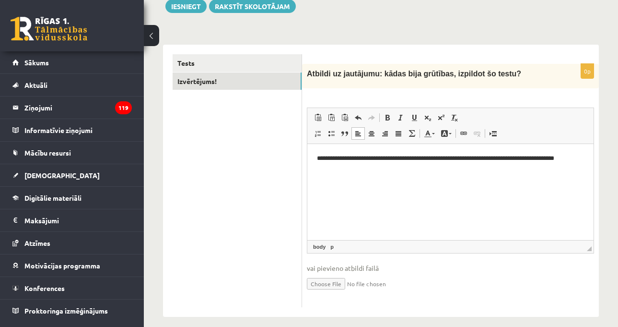
click at [558, 79] on div "Atbildi uz jautājumu: kādas bija grūtības, izpildot šo testu?" at bounding box center [450, 76] width 297 height 24
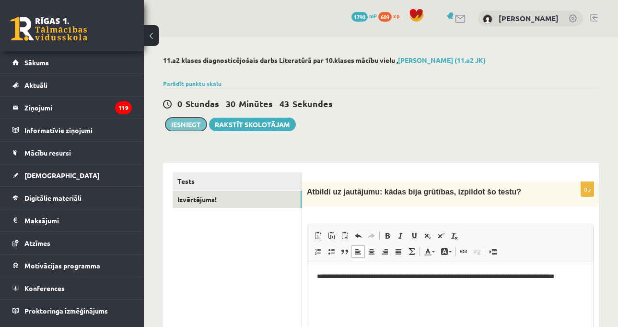
click at [184, 118] on button "Iesniegt" at bounding box center [185, 124] width 41 height 13
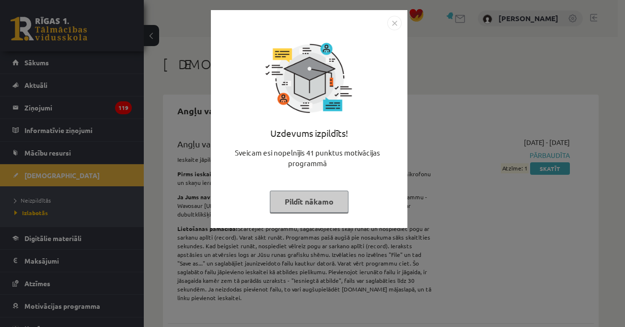
click at [394, 23] on img "Close" at bounding box center [395, 23] width 14 height 14
